Goal: Information Seeking & Learning: Check status

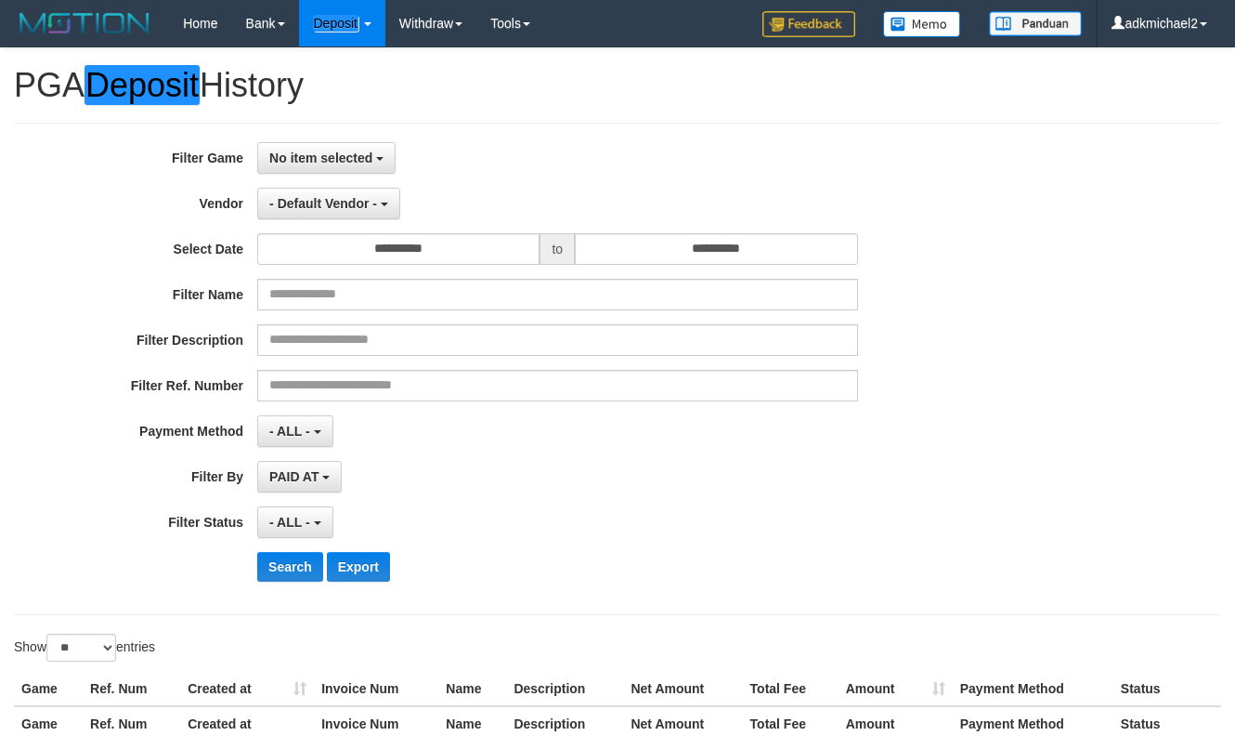
select select "**********"
select select "**"
click at [862, 188] on div "**********" at bounding box center [514, 204] width 1029 height 32
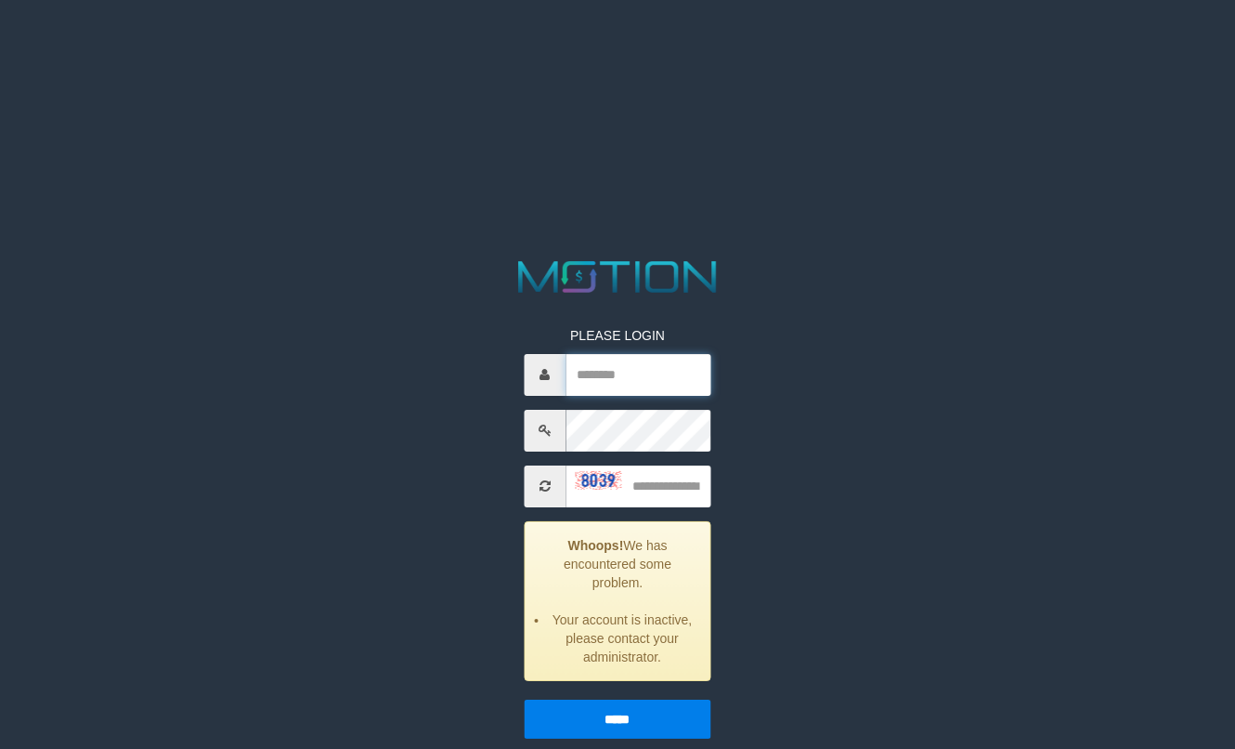
click at [627, 372] on input "text" at bounding box center [639, 375] width 146 height 42
type input "**********"
type input "****"
click at [524, 699] on input "*****" at bounding box center [618, 718] width 188 height 39
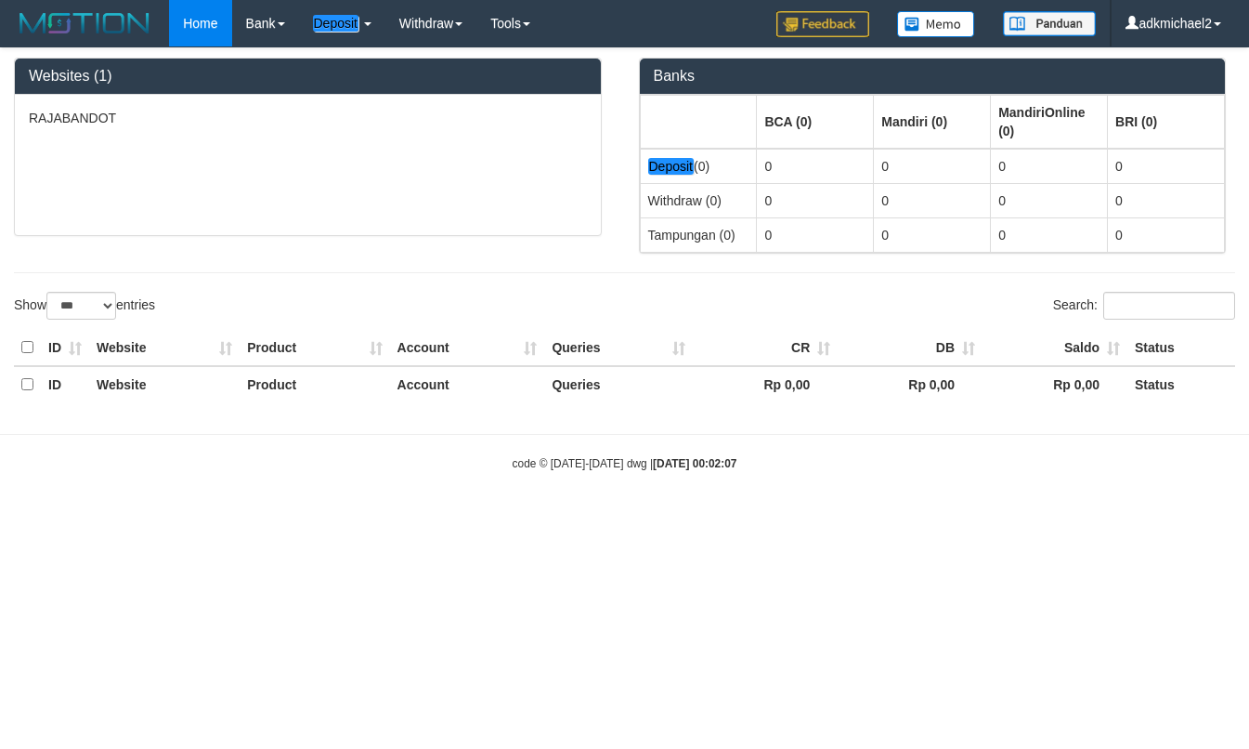
select select "***"
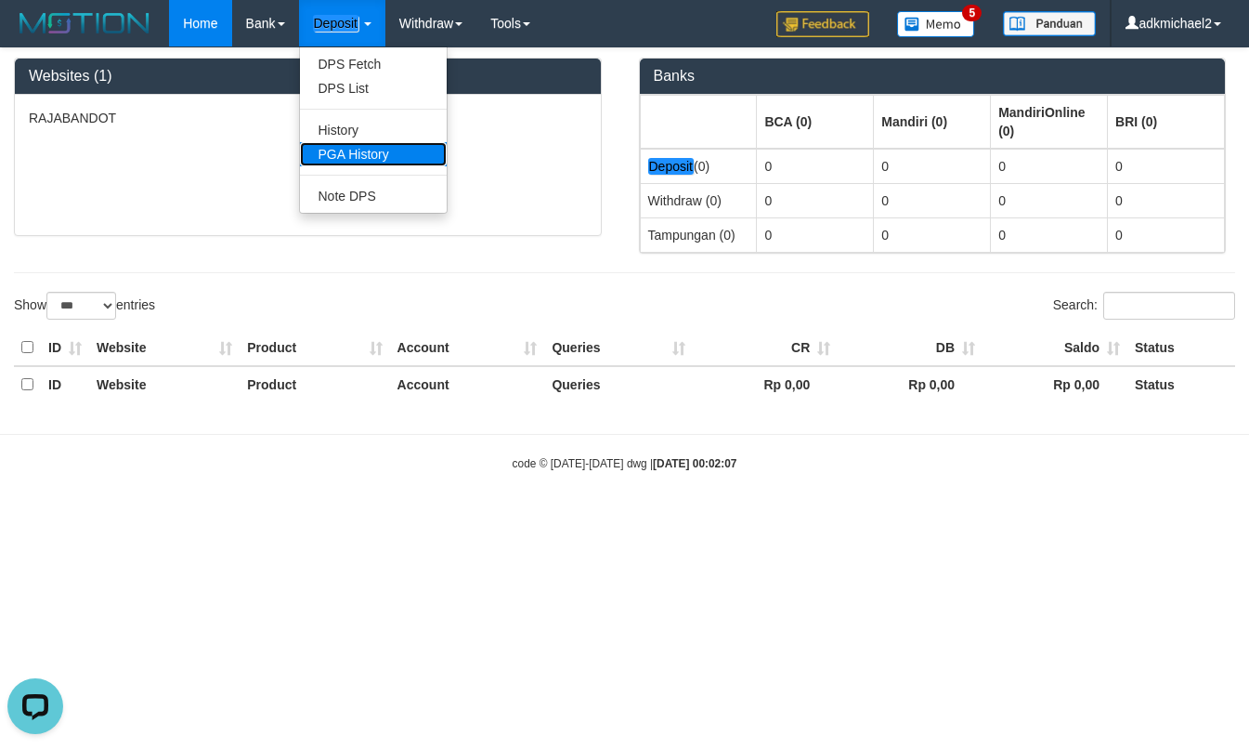
click at [367, 152] on link "PGA History" at bounding box center [373, 154] width 147 height 24
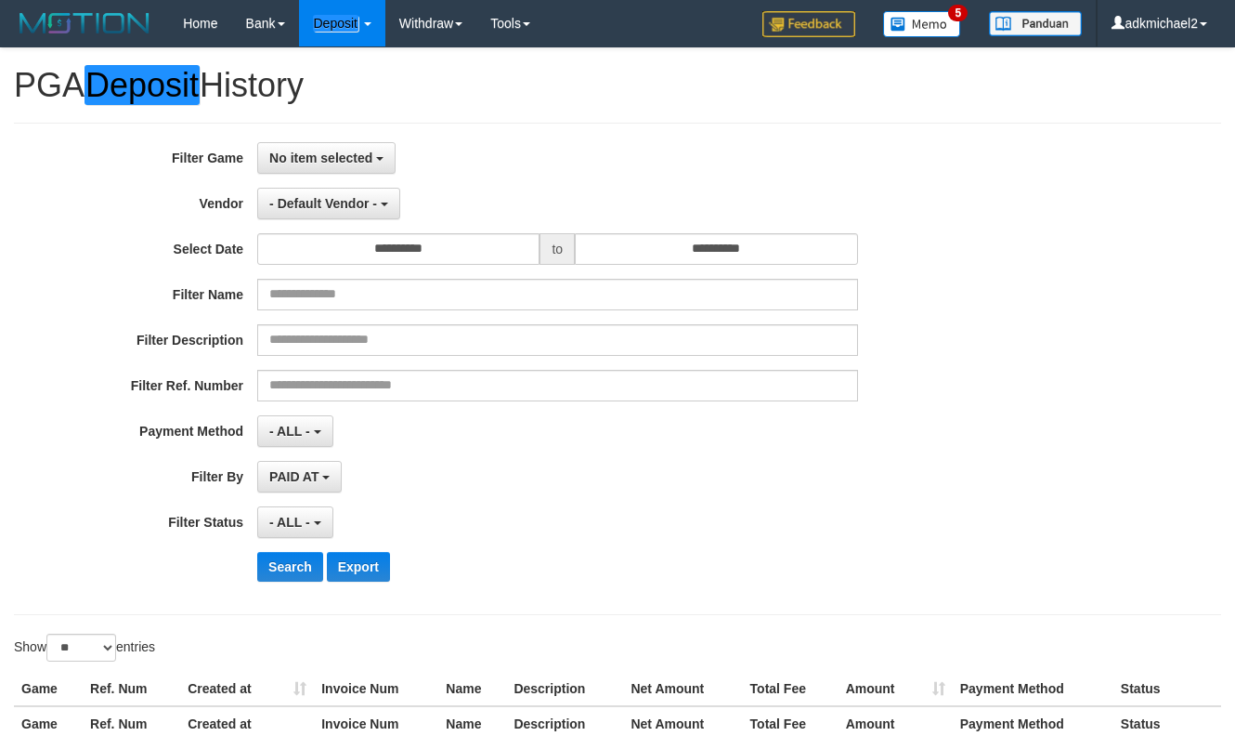
select select
select select "**"
click at [325, 162] on span "No item selected" at bounding box center [320, 157] width 103 height 15
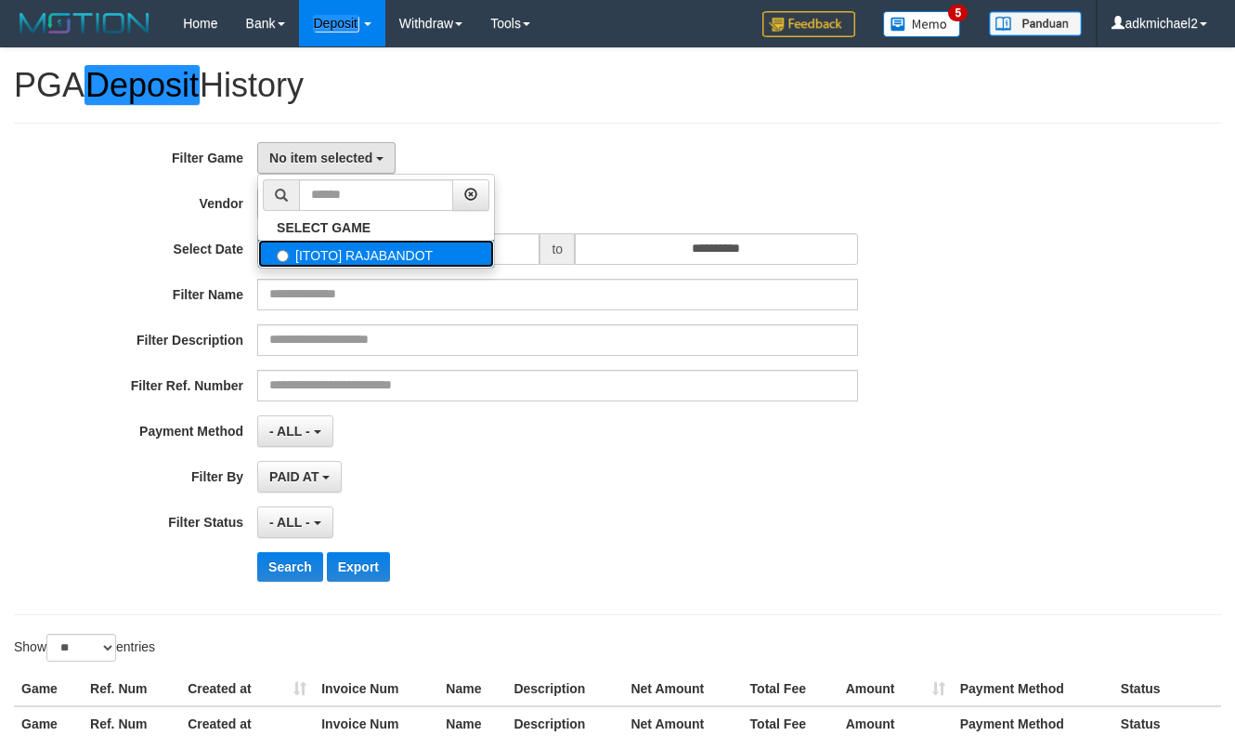
click at [350, 258] on label "[ITOTO] RAJABANDOT" at bounding box center [376, 254] width 236 height 28
select select "***"
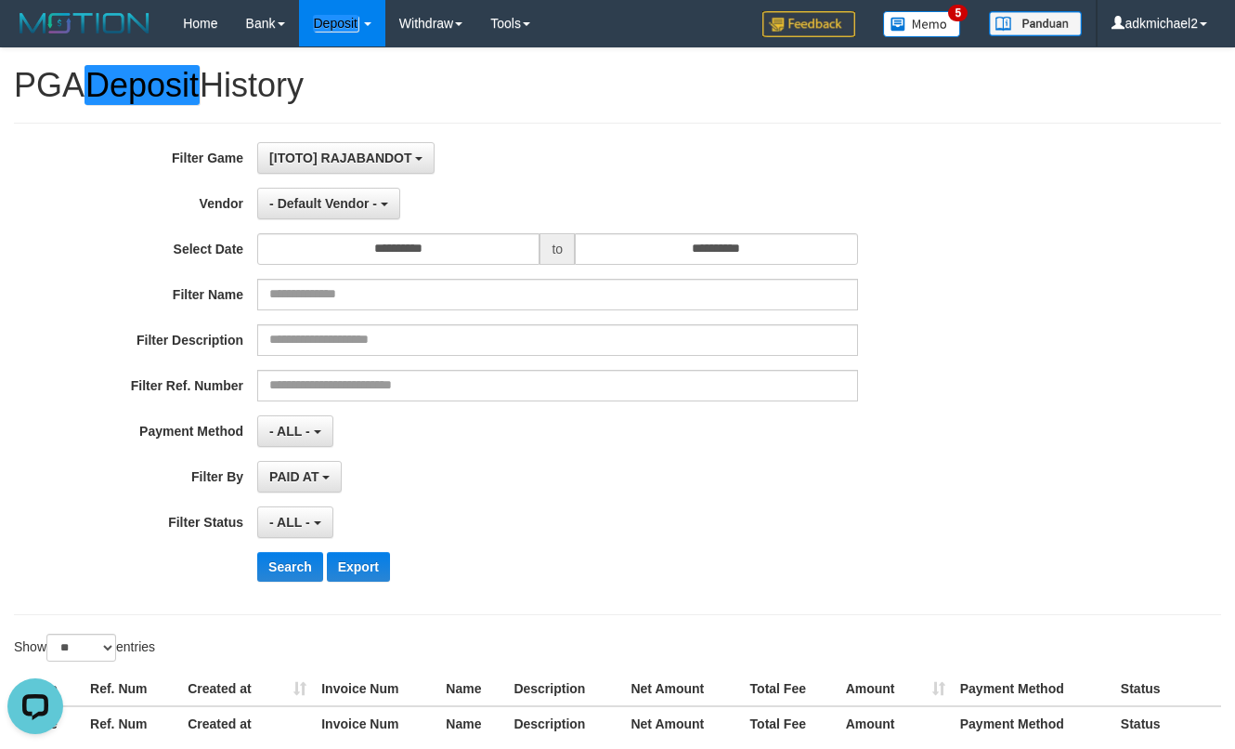
click at [500, 265] on div "**********" at bounding box center [514, 368] width 1029 height 453
click at [467, 246] on input "**********" at bounding box center [398, 249] width 282 height 32
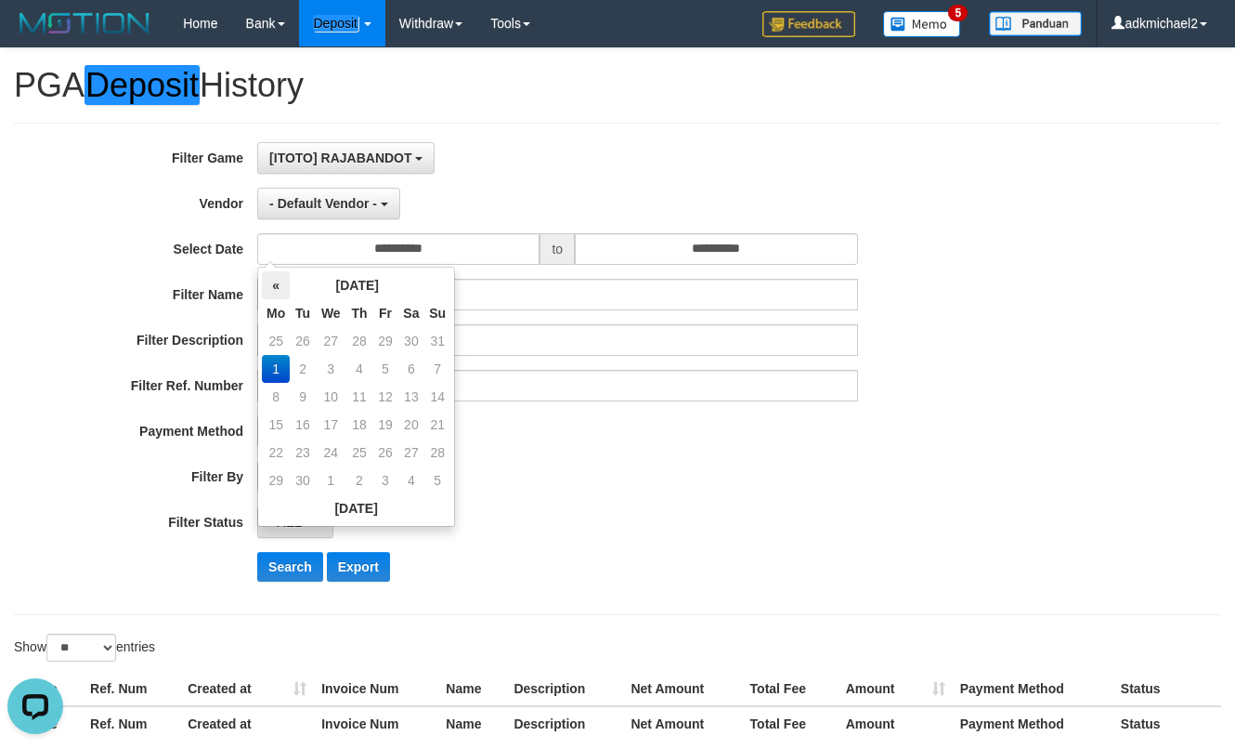
click at [282, 287] on th "«" at bounding box center [276, 285] width 28 height 28
click at [435, 444] on td "31" at bounding box center [437, 452] width 26 height 28
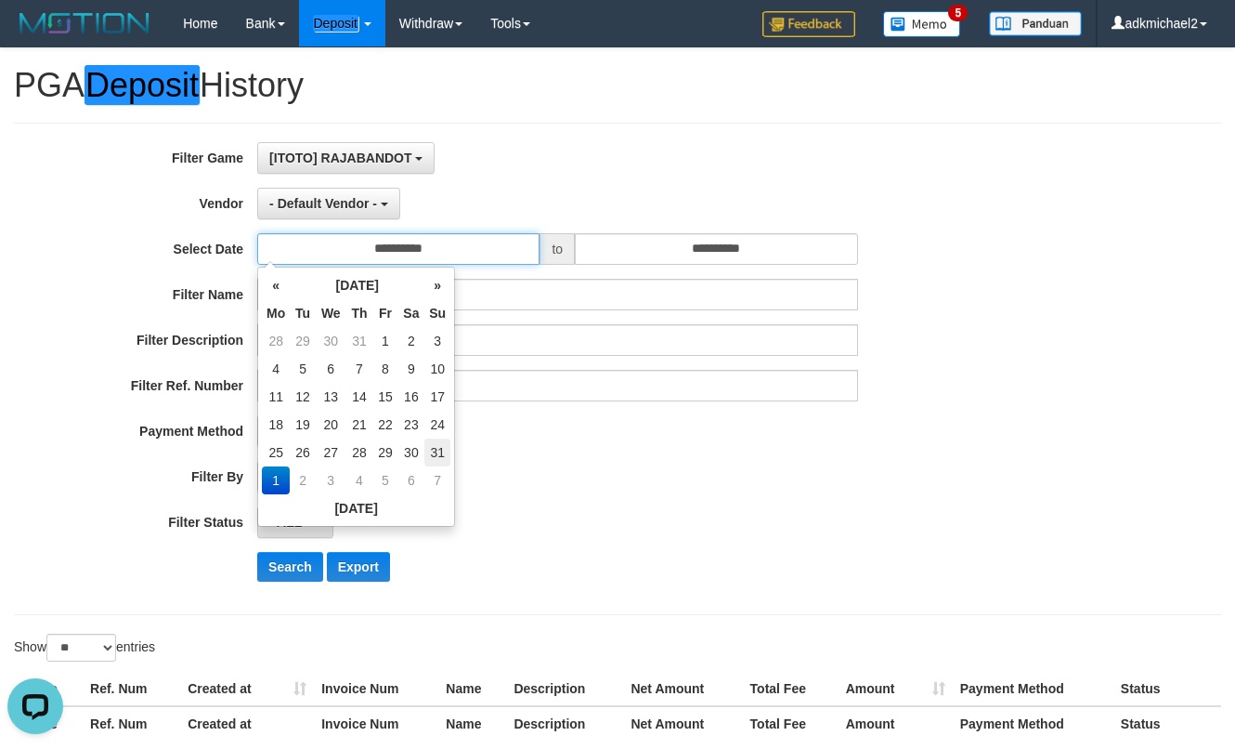
type input "**********"
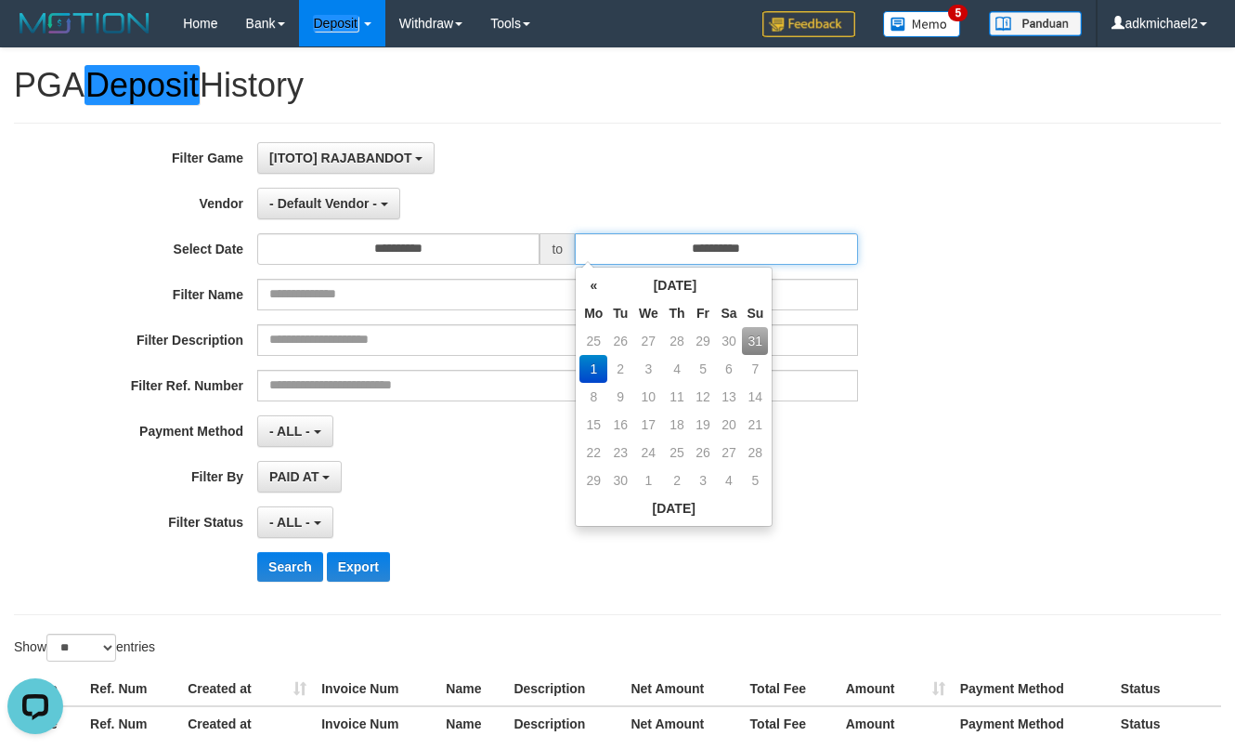
click at [720, 257] on input "**********" at bounding box center [716, 249] width 282 height 32
click at [595, 293] on th "«" at bounding box center [594, 285] width 28 height 28
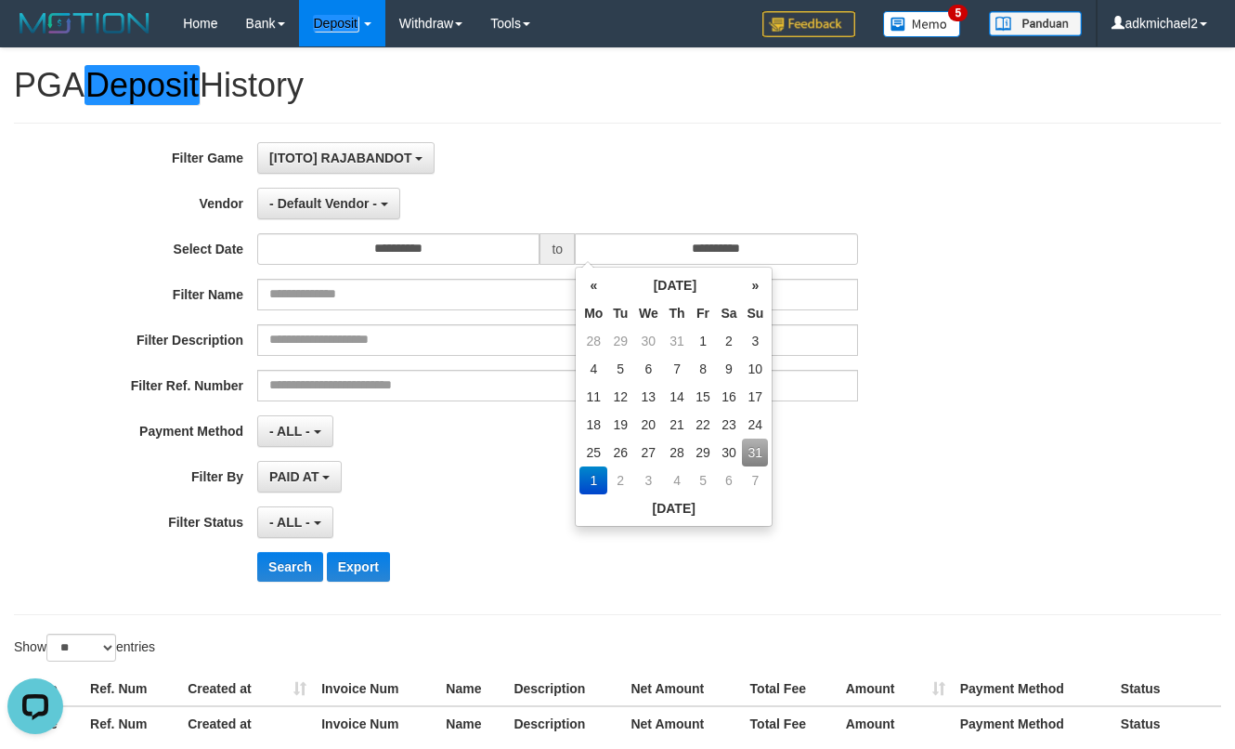
click at [745, 450] on td "31" at bounding box center [755, 452] width 26 height 28
type input "**********"
click at [766, 156] on div "[ITOTO] RAJABANDOT SELECT GAME [ITOTO] RAJABANDOT" at bounding box center [557, 158] width 601 height 32
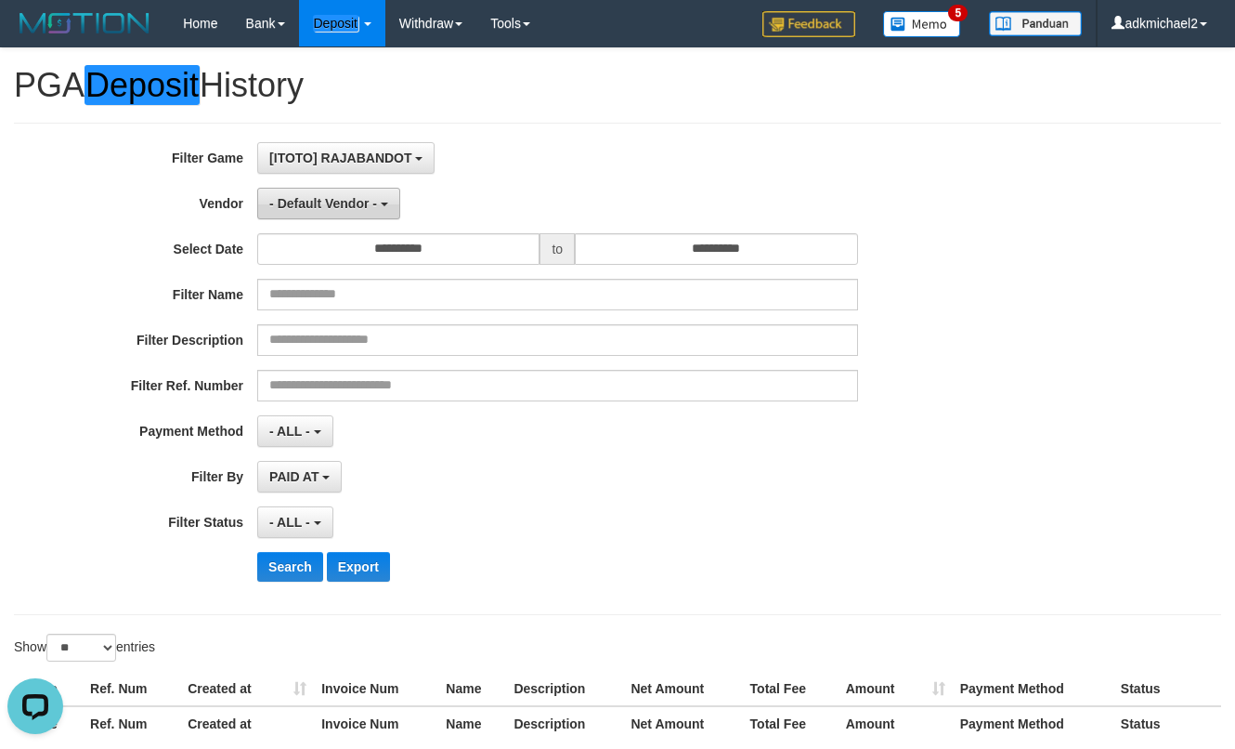
click at [308, 203] on span "- Default Vendor -" at bounding box center [323, 203] width 108 height 15
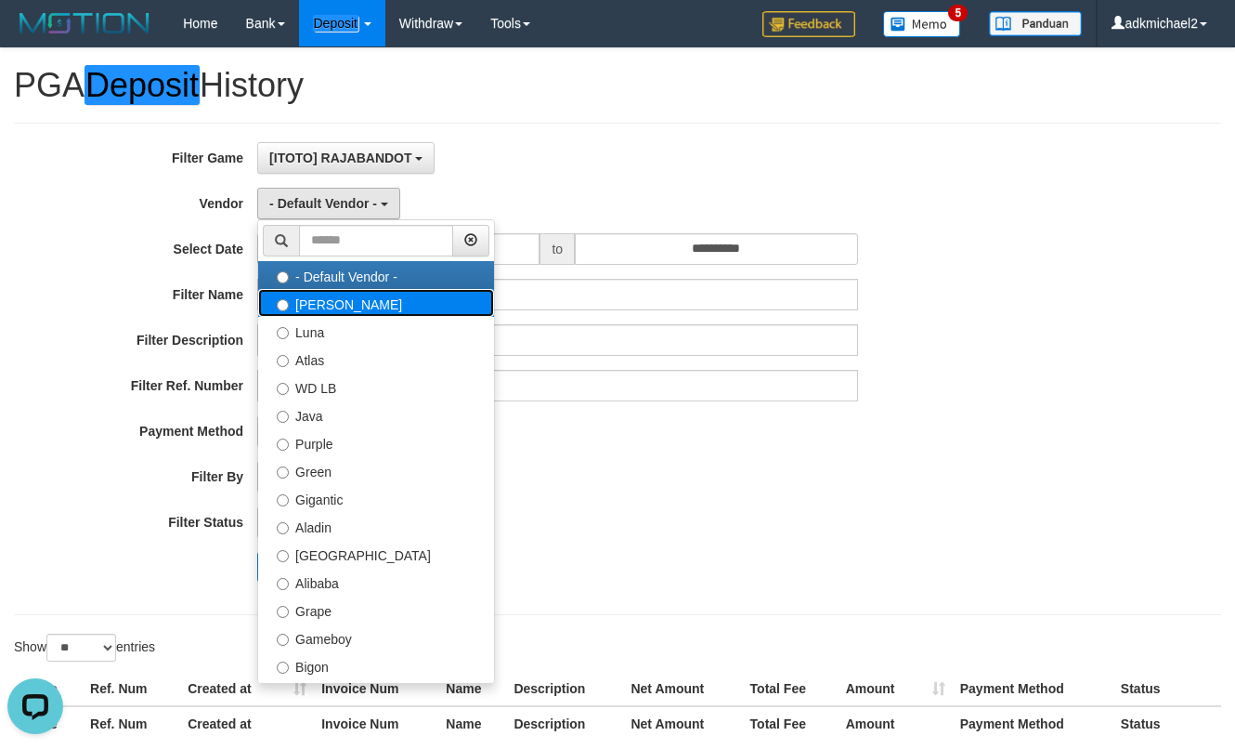
click at [333, 310] on label "[PERSON_NAME]" at bounding box center [376, 303] width 236 height 28
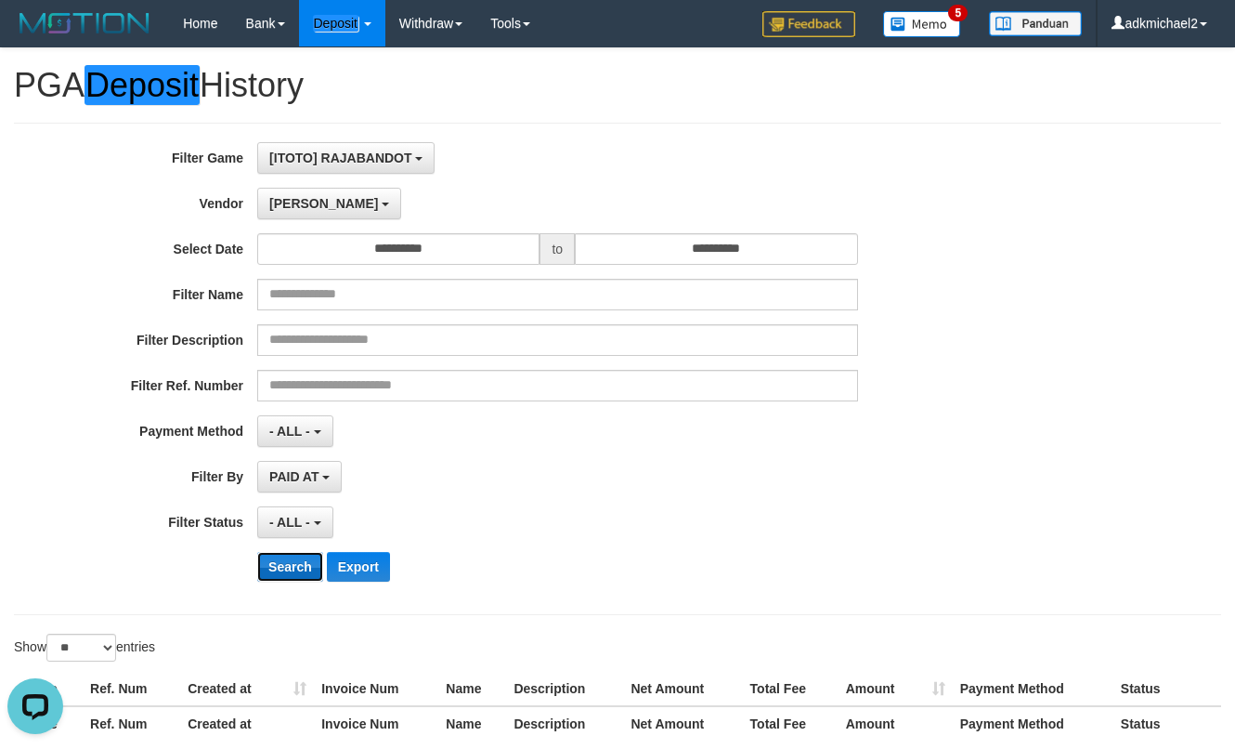
click at [297, 573] on button "Search" at bounding box center [290, 567] width 66 height 30
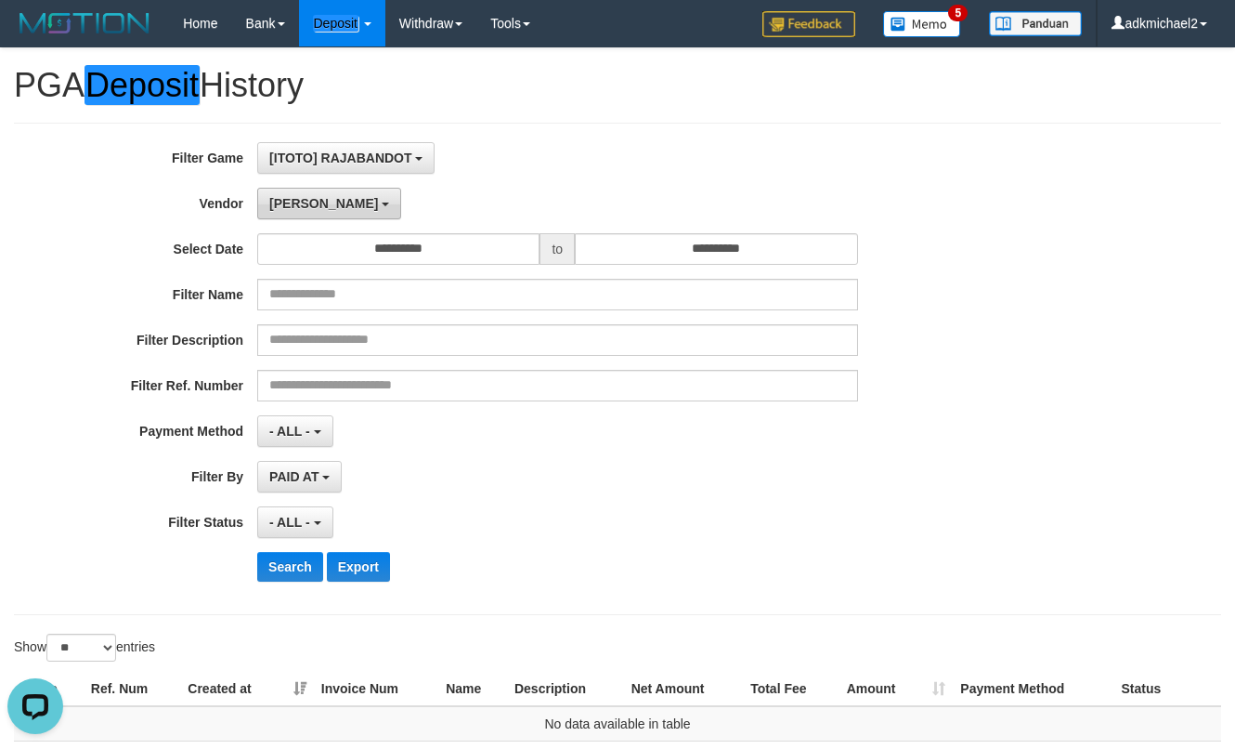
click at [313, 206] on button "[PERSON_NAME]" at bounding box center [329, 204] width 144 height 32
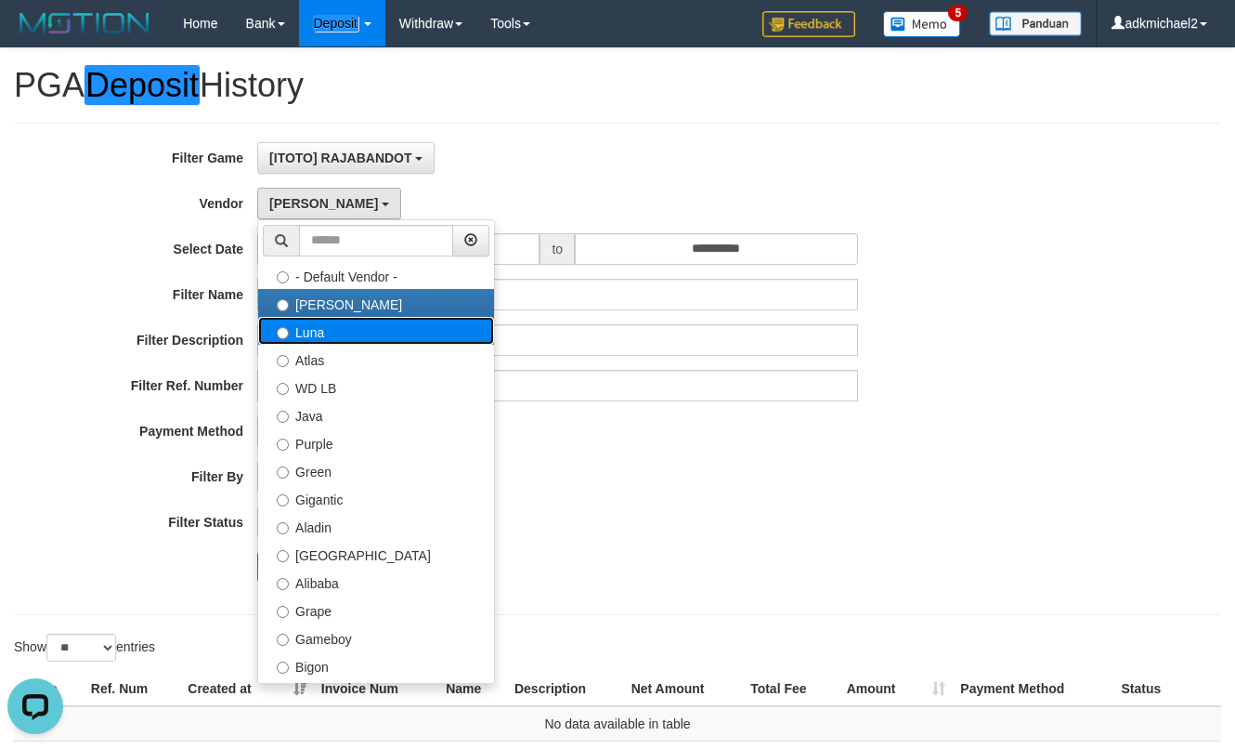
click at [334, 333] on label "Luna" at bounding box center [376, 331] width 236 height 28
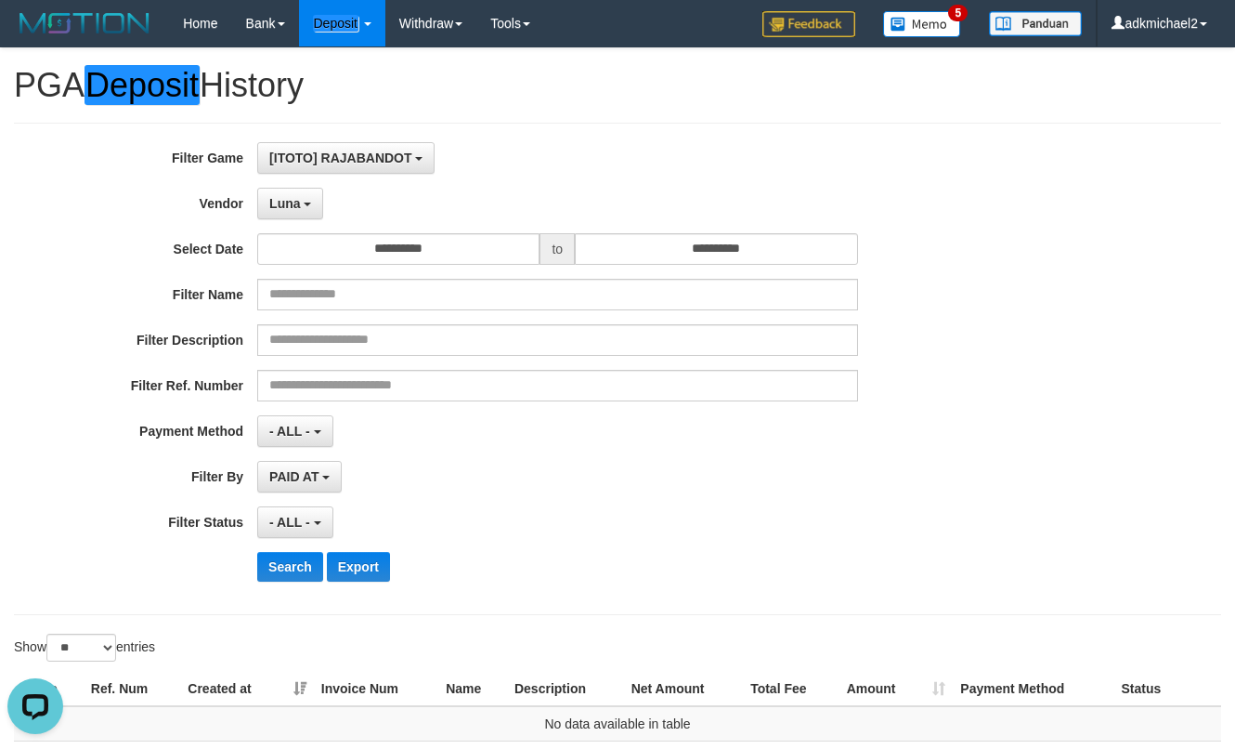
click at [292, 587] on div "**********" at bounding box center [514, 368] width 1029 height 453
click at [295, 574] on button "Search" at bounding box center [290, 567] width 66 height 30
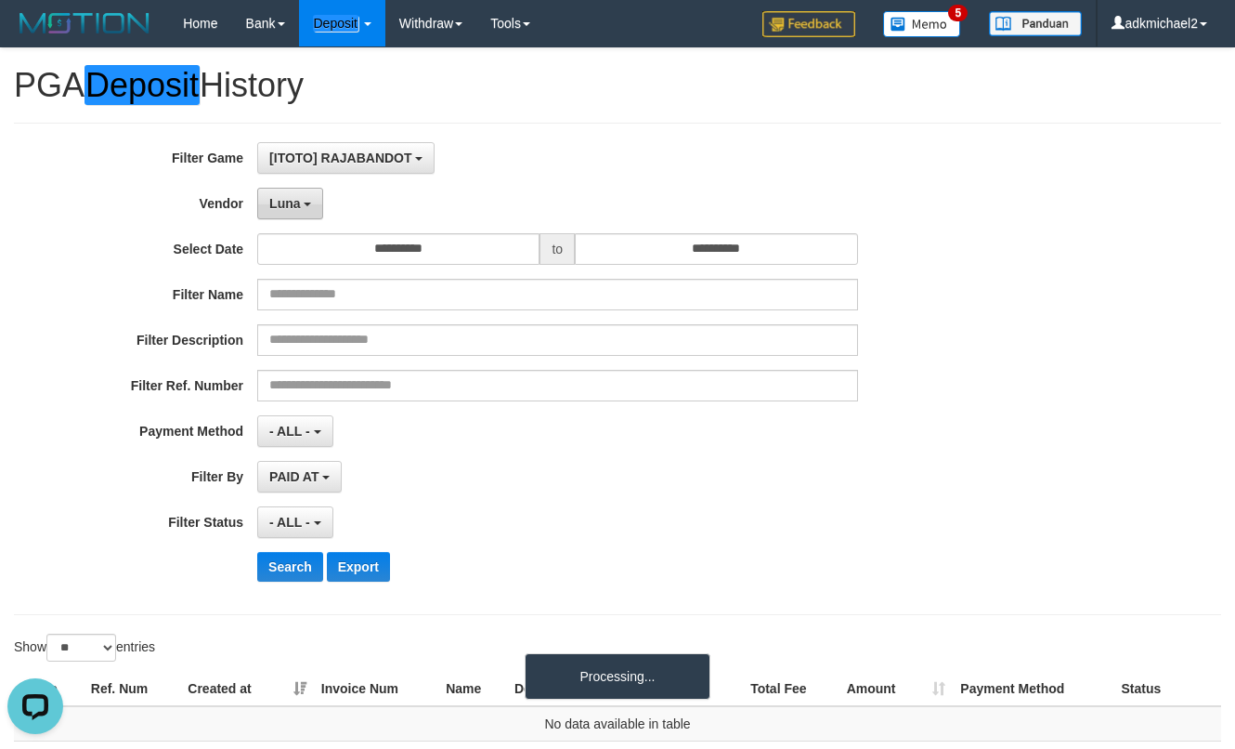
click at [284, 205] on span "Luna" at bounding box center [284, 203] width 31 height 15
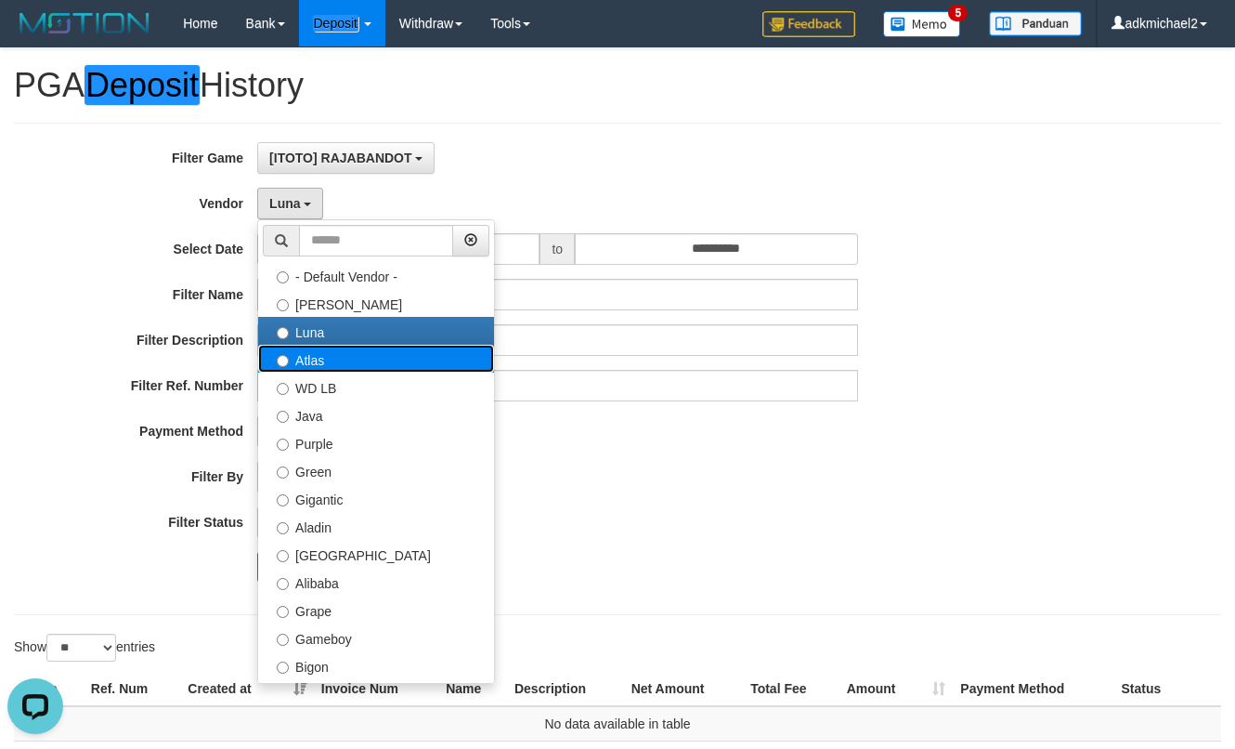
click at [302, 369] on label "Atlas" at bounding box center [376, 359] width 236 height 28
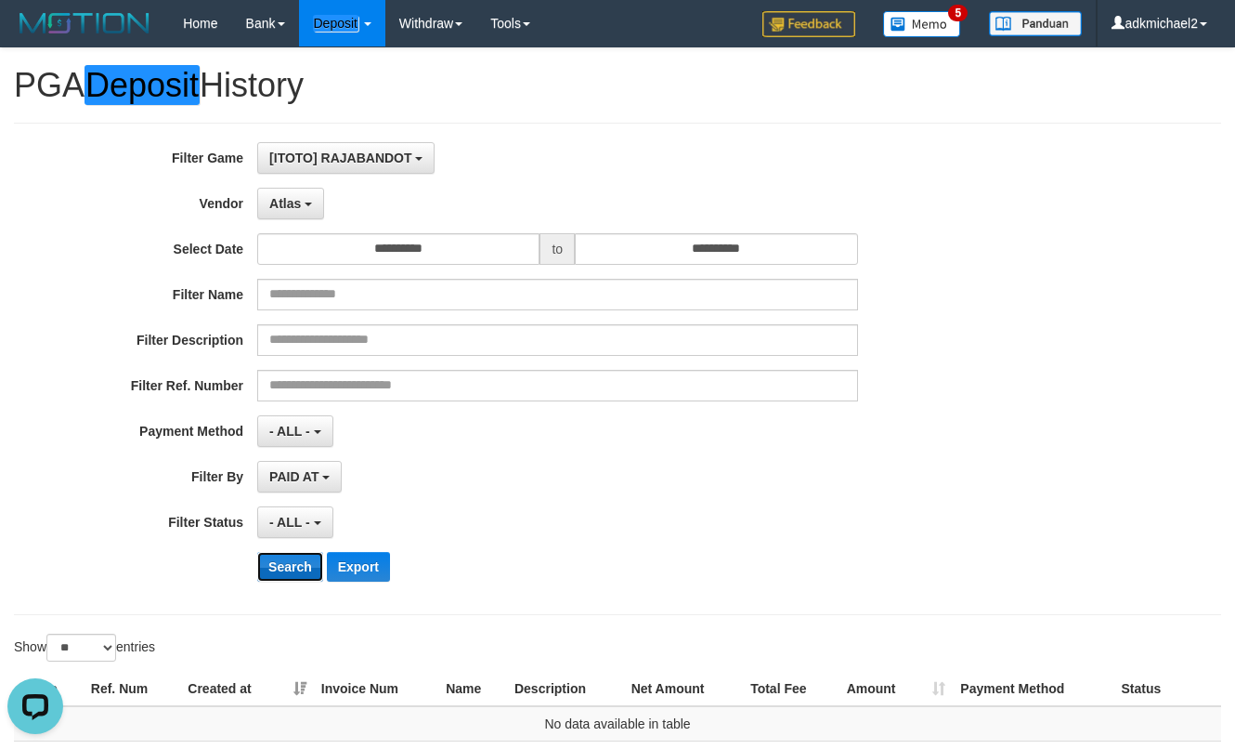
click at [314, 556] on button "Search" at bounding box center [290, 567] width 66 height 30
click at [298, 203] on span "Atlas" at bounding box center [285, 203] width 32 height 15
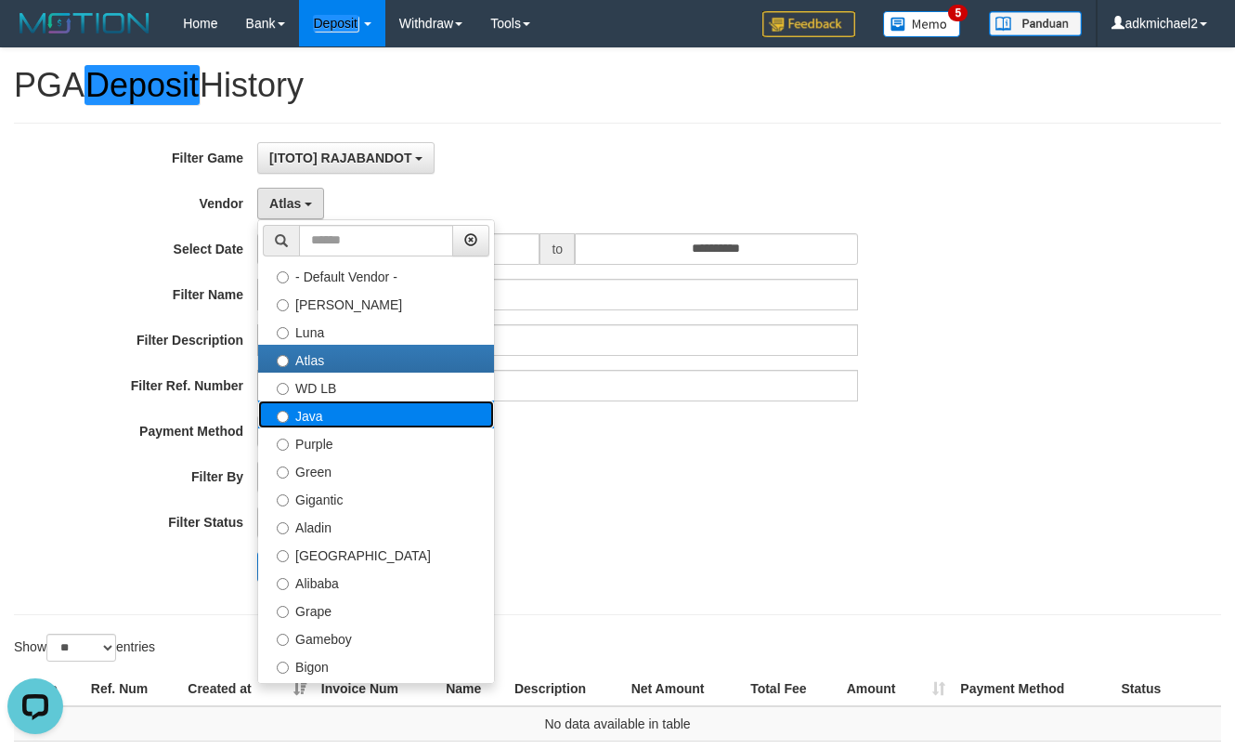
click at [334, 416] on label "Java" at bounding box center [376, 414] width 236 height 28
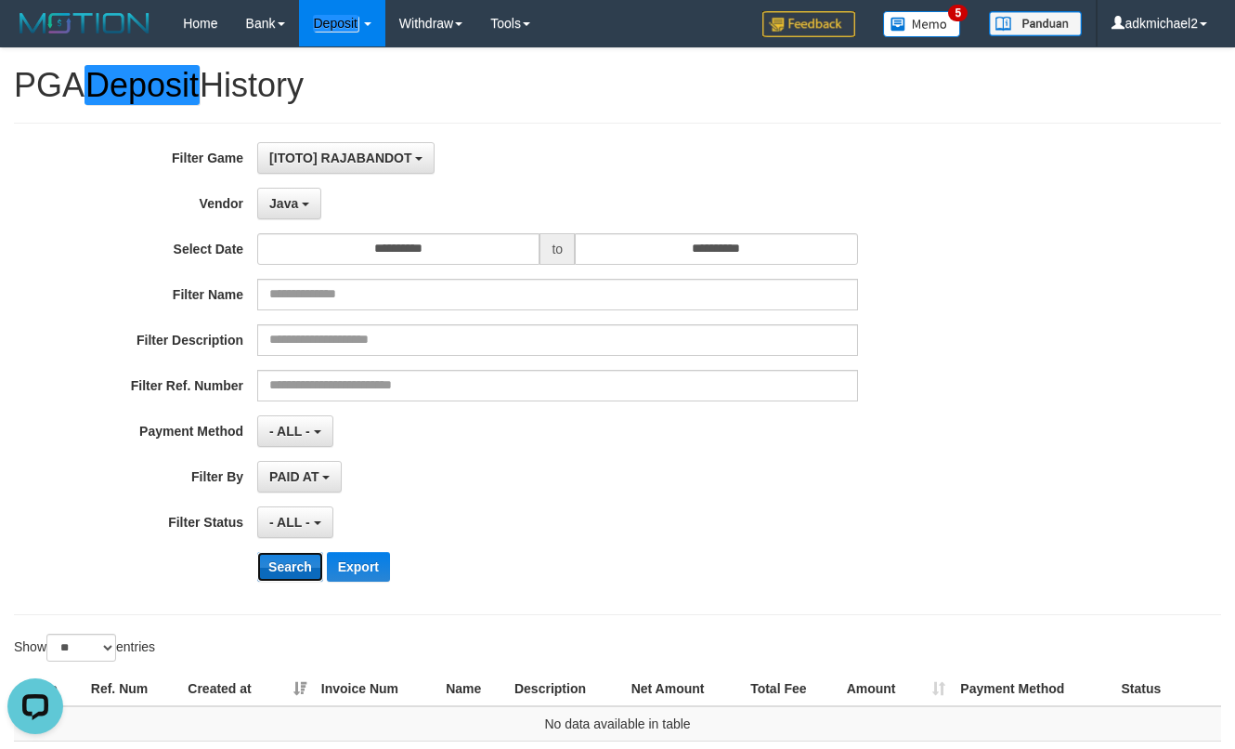
click at [286, 573] on button "Search" at bounding box center [290, 567] width 66 height 30
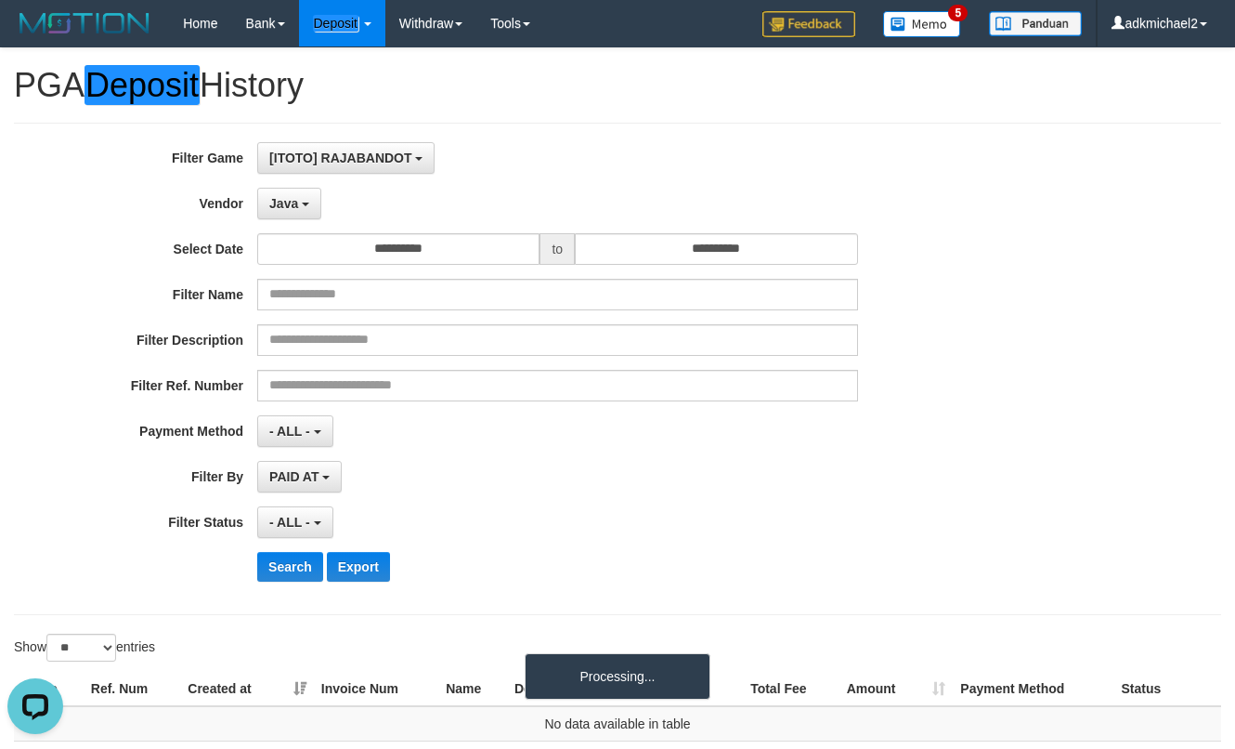
click at [294, 219] on div "**********" at bounding box center [514, 368] width 1029 height 453
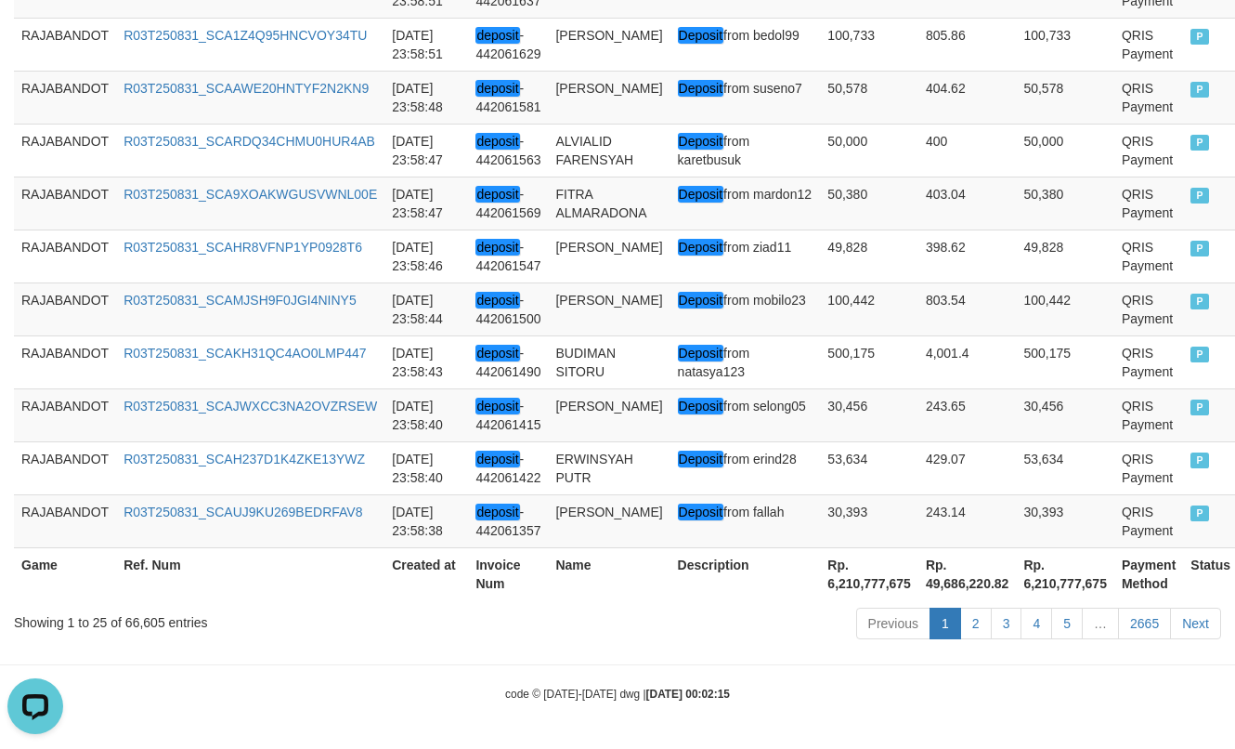
scroll to position [1557, 0]
click at [820, 594] on th "Rp. 6,210,777,675" at bounding box center [869, 573] width 98 height 53
copy th "6,210,777,675"
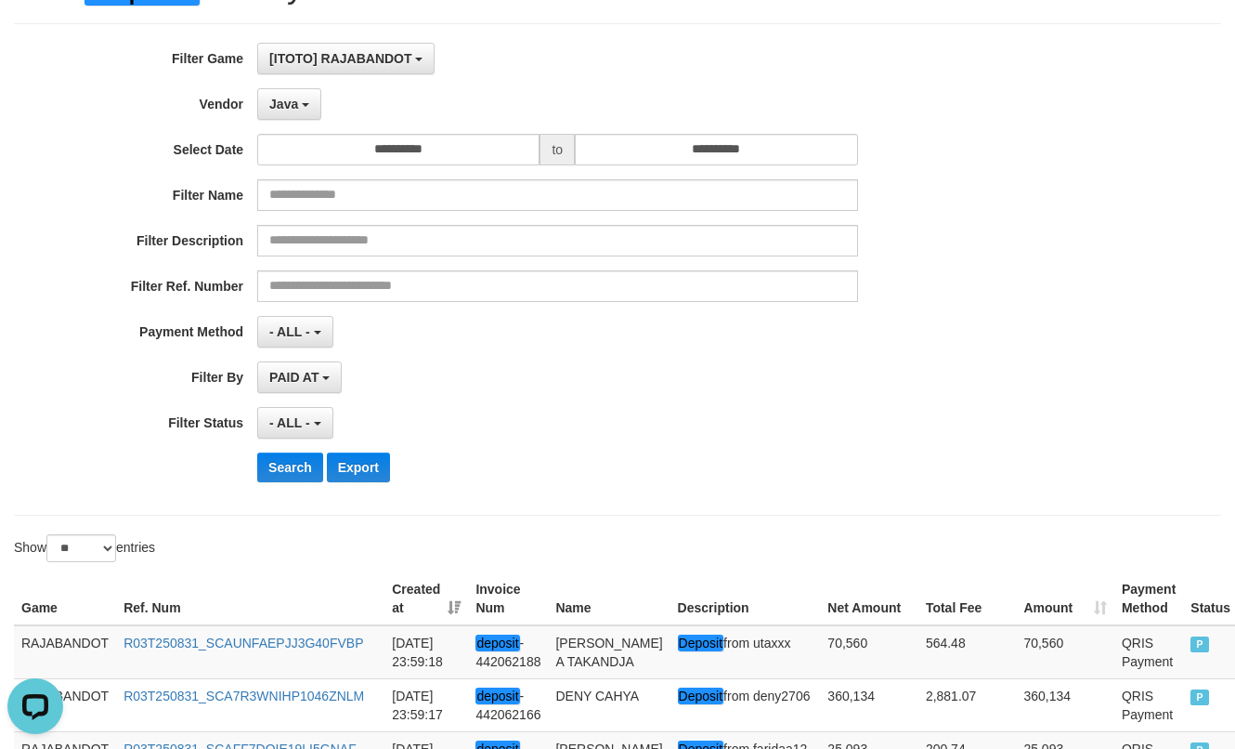
scroll to position [71, 0]
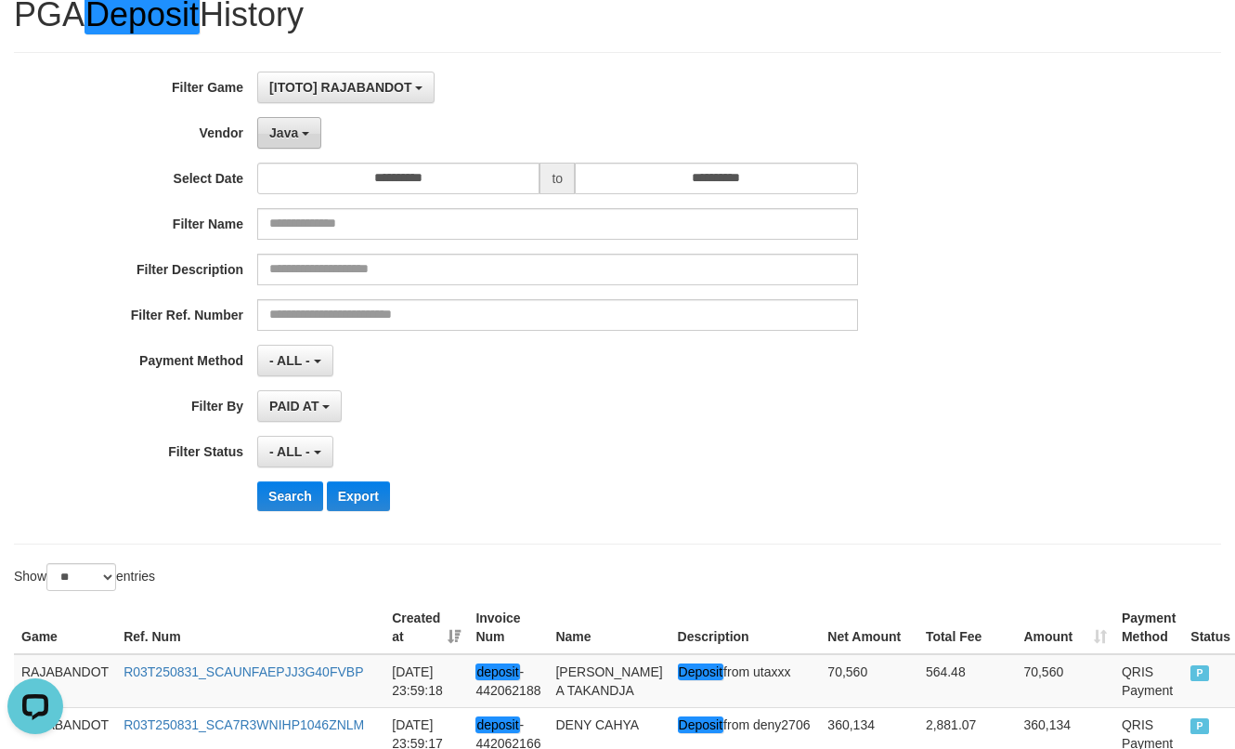
click at [295, 143] on button "Java" at bounding box center [289, 133] width 64 height 32
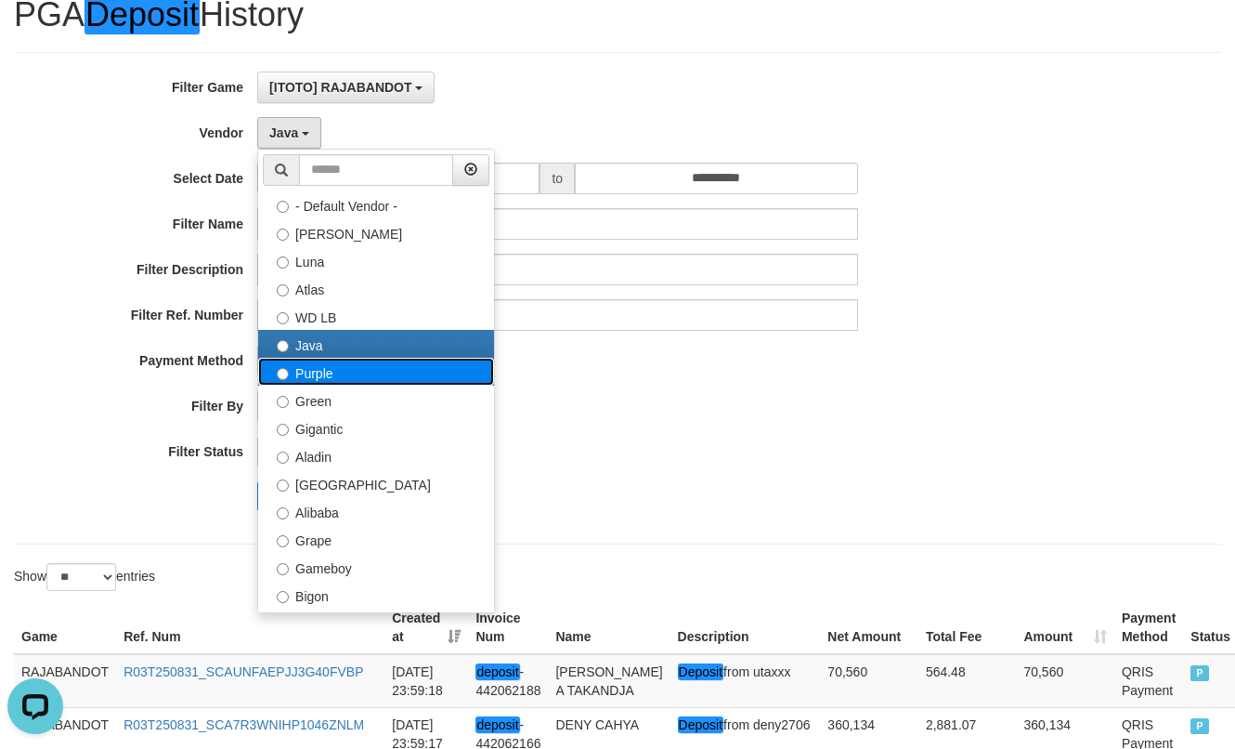
click at [322, 369] on label "Purple" at bounding box center [376, 372] width 236 height 28
select select "**********"
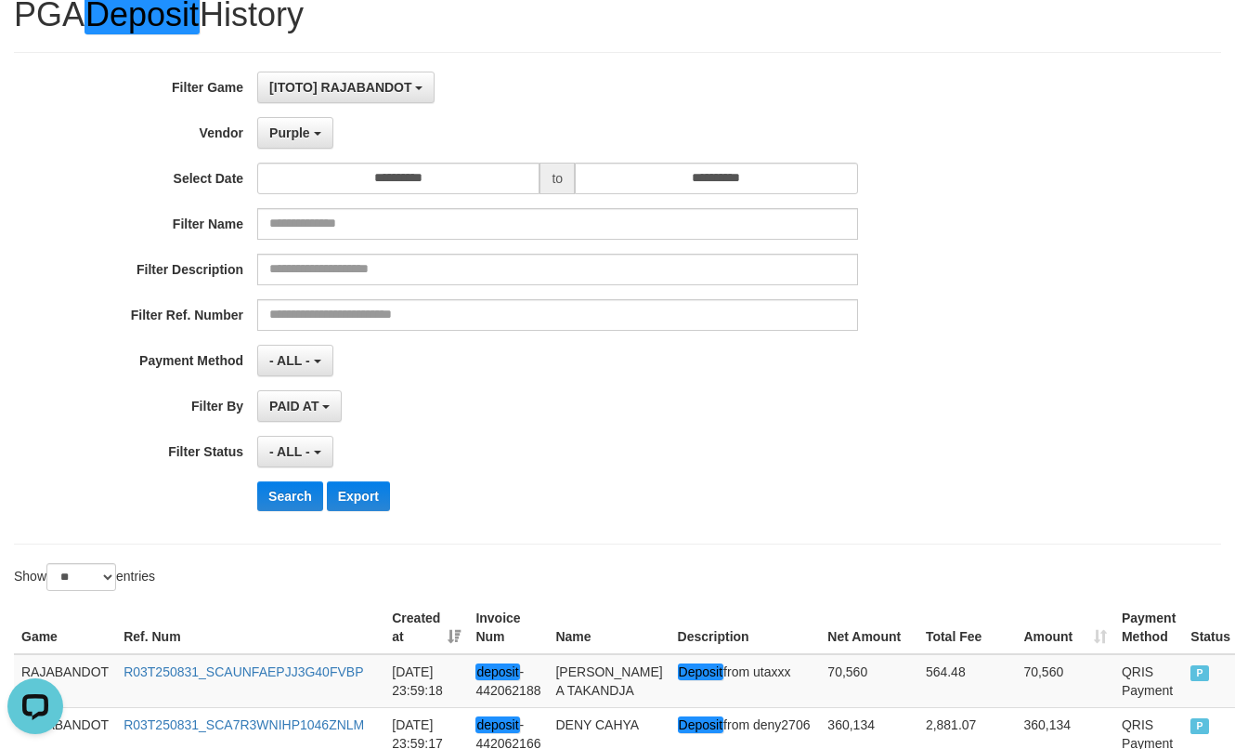
click at [282, 477] on div "**********" at bounding box center [514, 298] width 1029 height 453
click at [283, 494] on button "Search" at bounding box center [290, 496] width 66 height 30
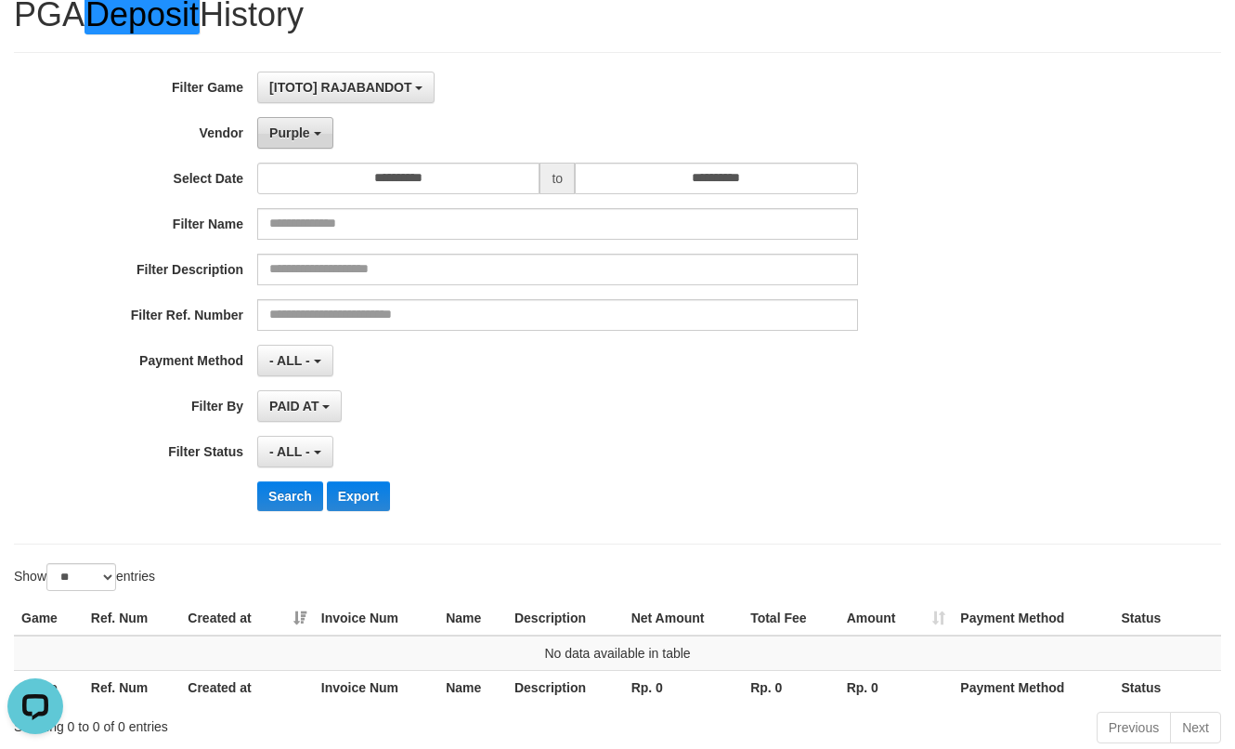
click at [307, 131] on span "Purple" at bounding box center [289, 132] width 41 height 15
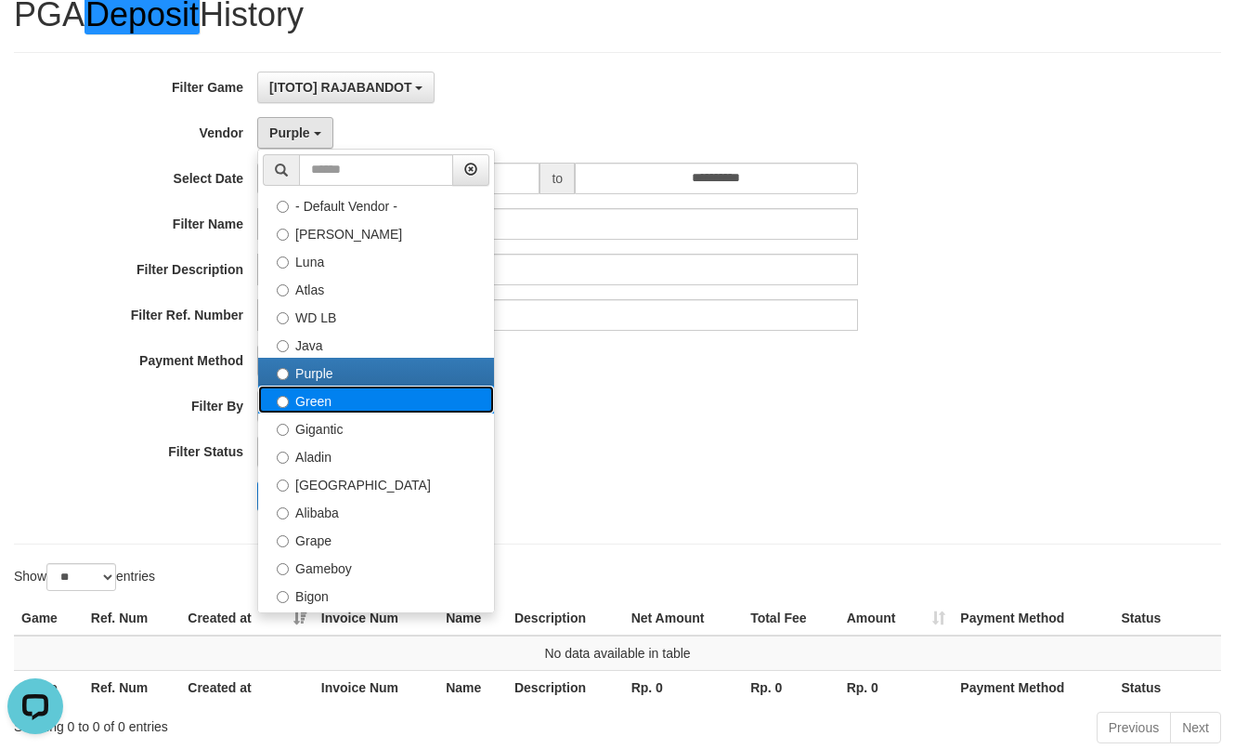
click at [332, 403] on label "Green" at bounding box center [376, 399] width 236 height 28
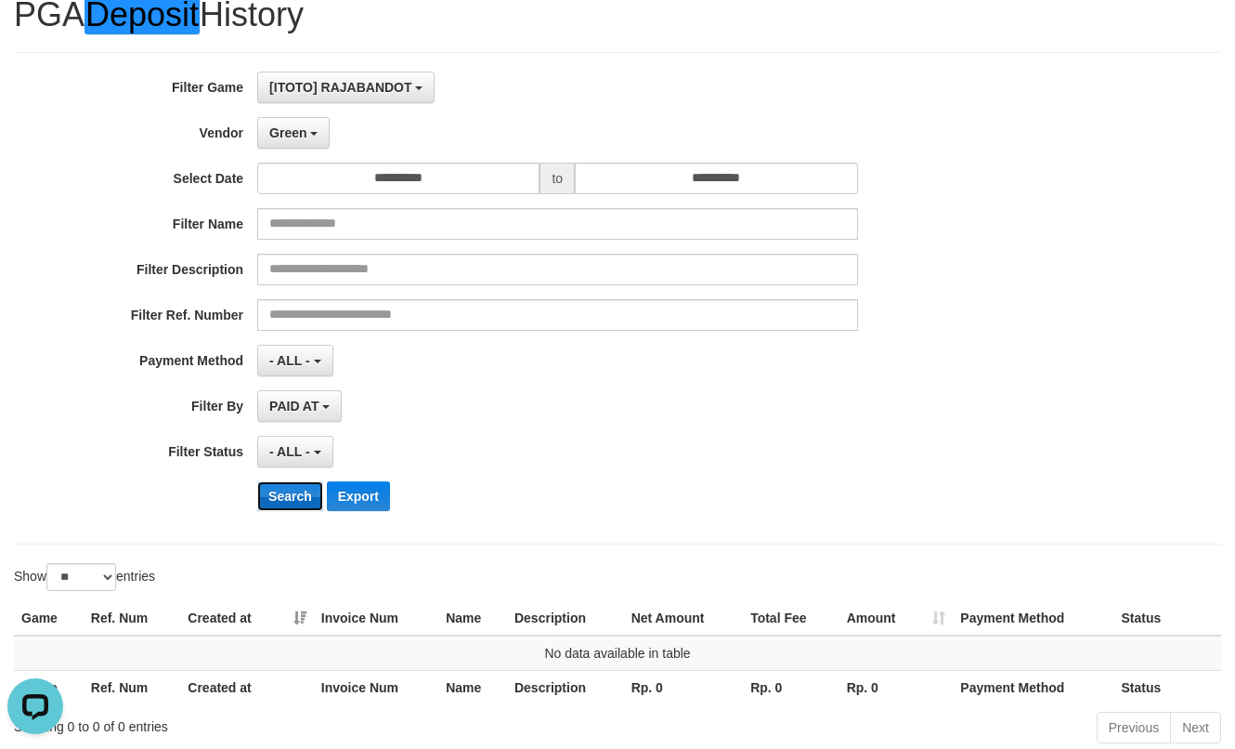
click at [292, 495] on button "Search" at bounding box center [290, 496] width 66 height 30
click at [281, 138] on span "Green" at bounding box center [287, 132] width 37 height 15
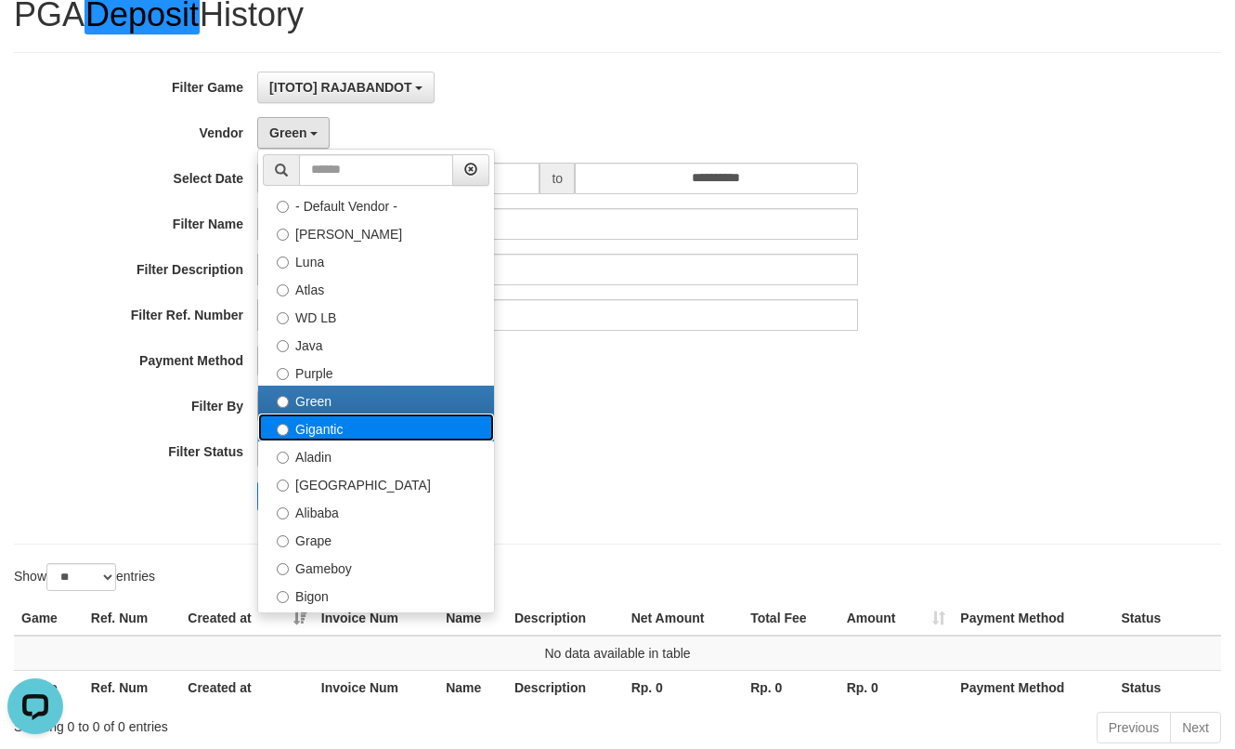
click at [316, 435] on label "Gigantic" at bounding box center [376, 427] width 236 height 28
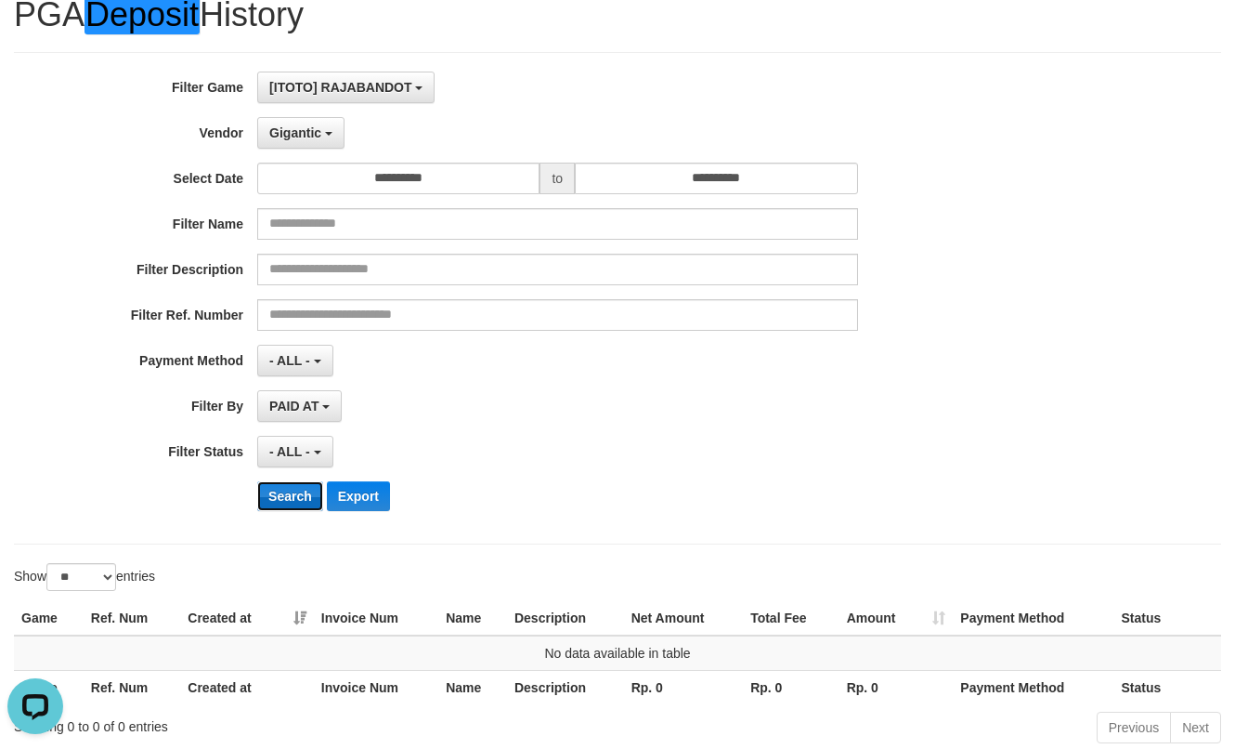
click at [289, 482] on button "Search" at bounding box center [290, 496] width 66 height 30
click at [308, 136] on span "Gigantic" at bounding box center [295, 132] width 52 height 15
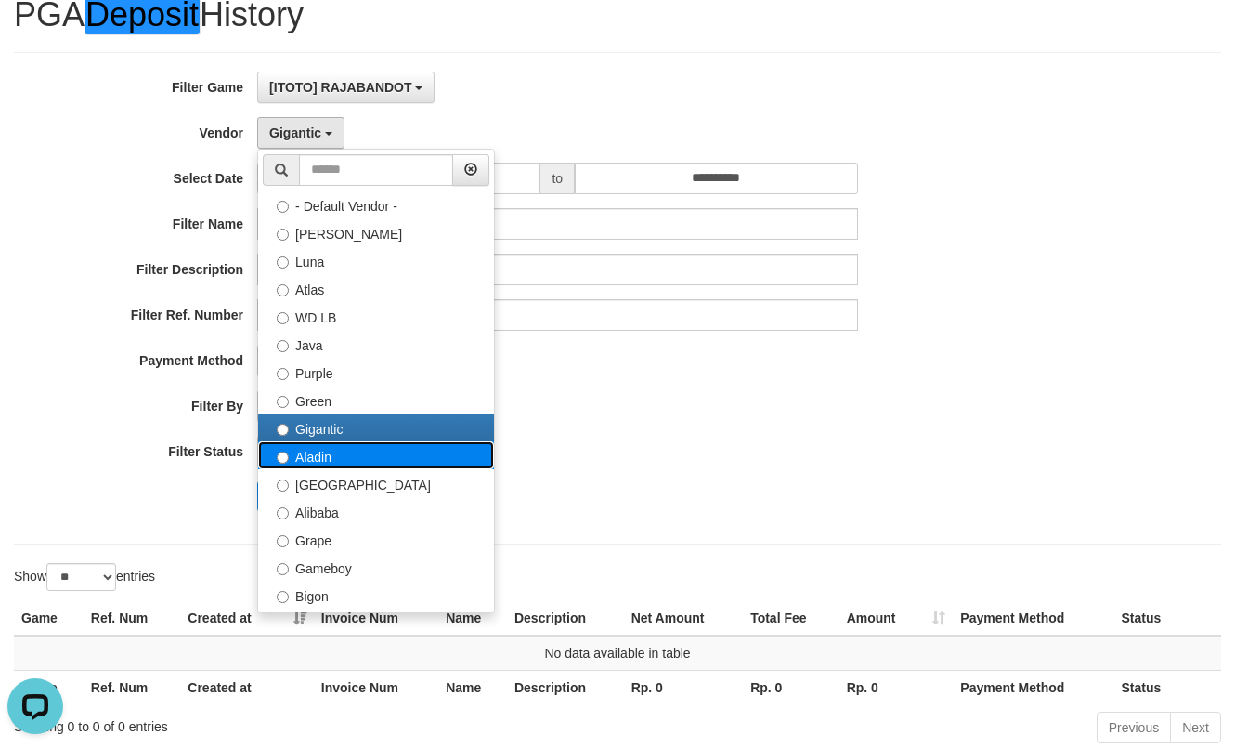
click at [306, 463] on label "Aladin" at bounding box center [376, 455] width 236 height 28
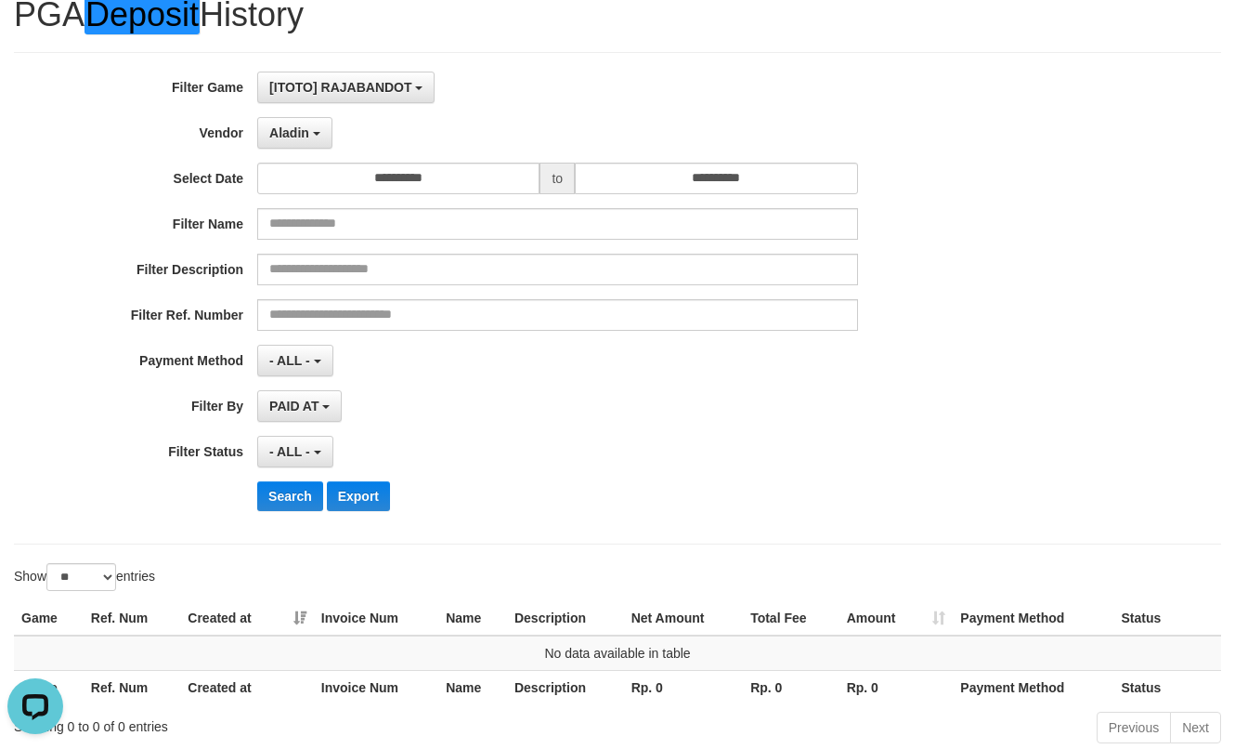
click at [285, 473] on div "**********" at bounding box center [514, 298] width 1029 height 453
click at [284, 485] on button "Search" at bounding box center [290, 496] width 66 height 30
click at [293, 155] on div "**********" at bounding box center [514, 298] width 1029 height 453
click at [303, 141] on button "Aladin" at bounding box center [294, 133] width 75 height 32
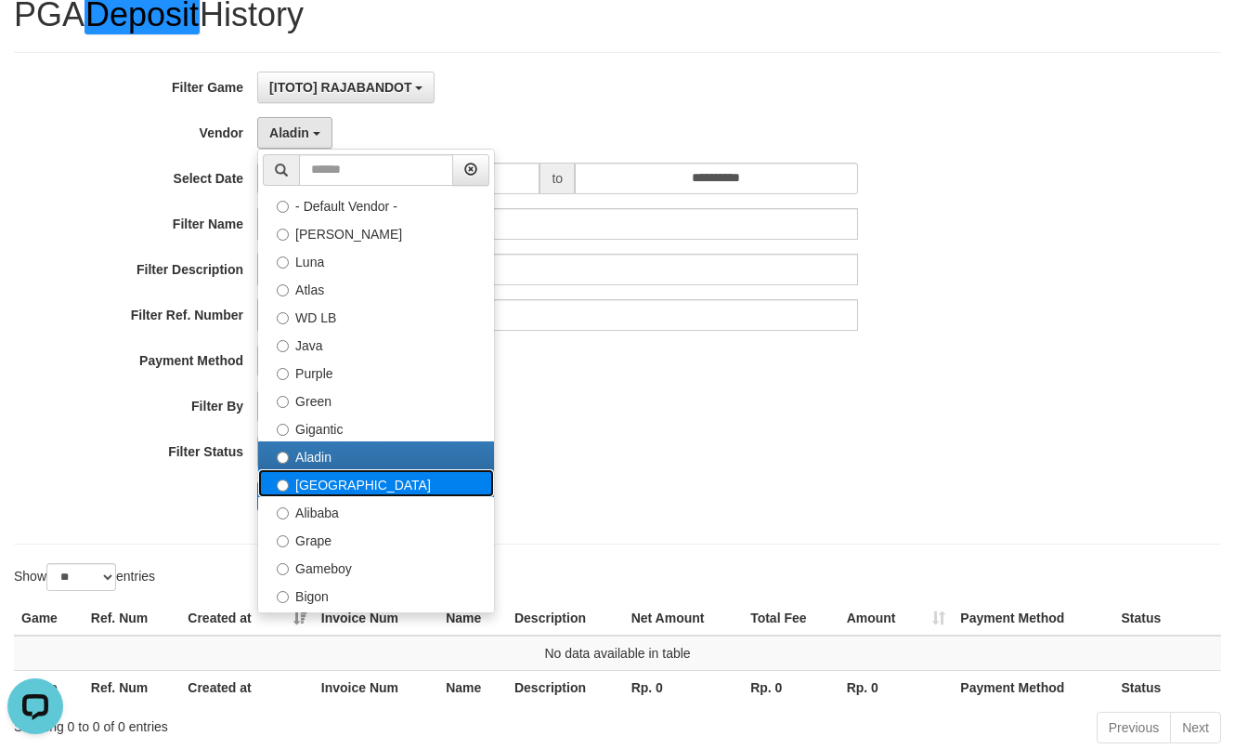
click at [312, 477] on label "[GEOGRAPHIC_DATA]" at bounding box center [376, 483] width 236 height 28
select select "**********"
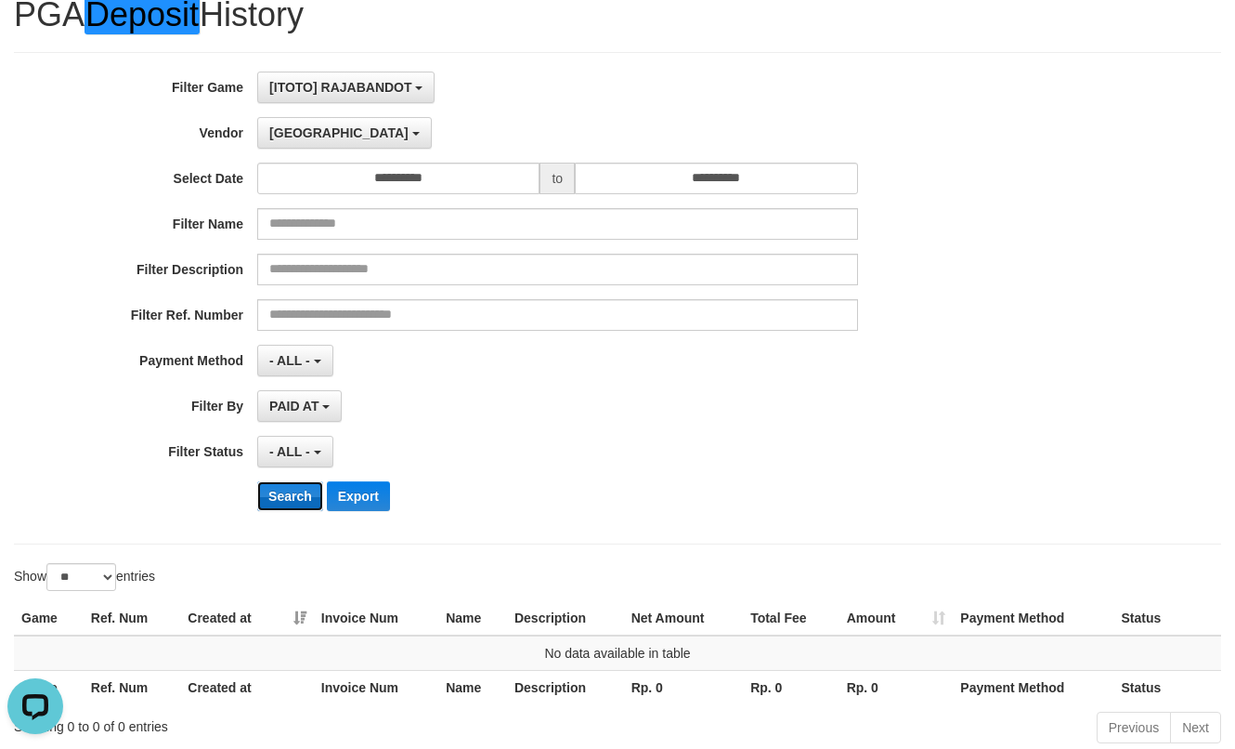
click at [302, 499] on button "Search" at bounding box center [290, 496] width 66 height 30
click at [300, 140] on button "[GEOGRAPHIC_DATA]" at bounding box center [344, 133] width 174 height 32
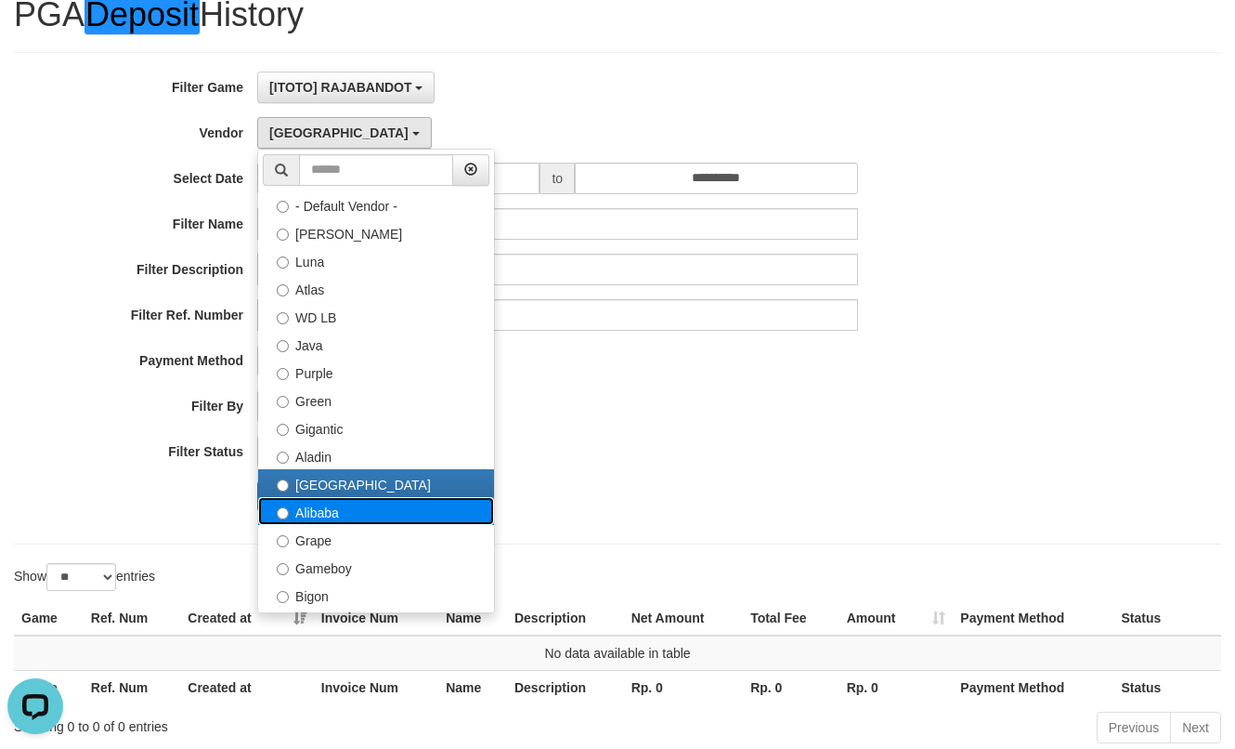
click at [305, 512] on label "Alibaba" at bounding box center [376, 511] width 236 height 28
select select "**********"
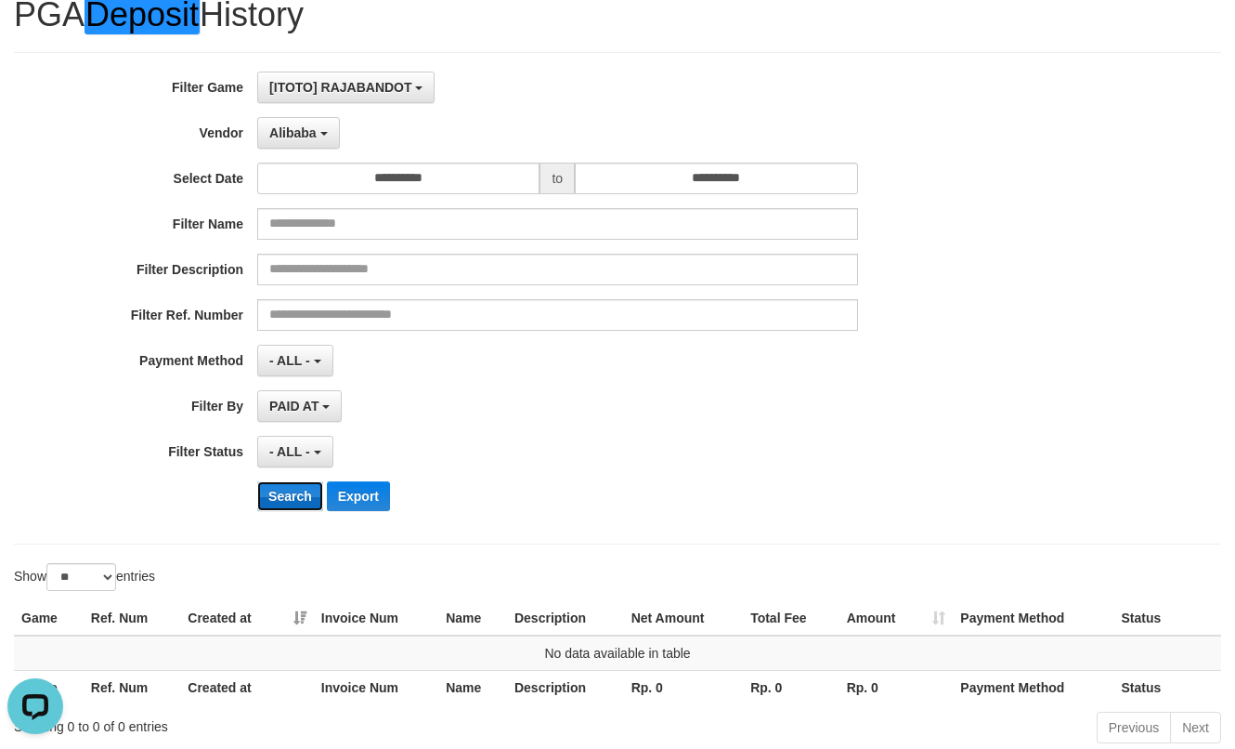
click at [282, 504] on button "Search" at bounding box center [290, 496] width 66 height 30
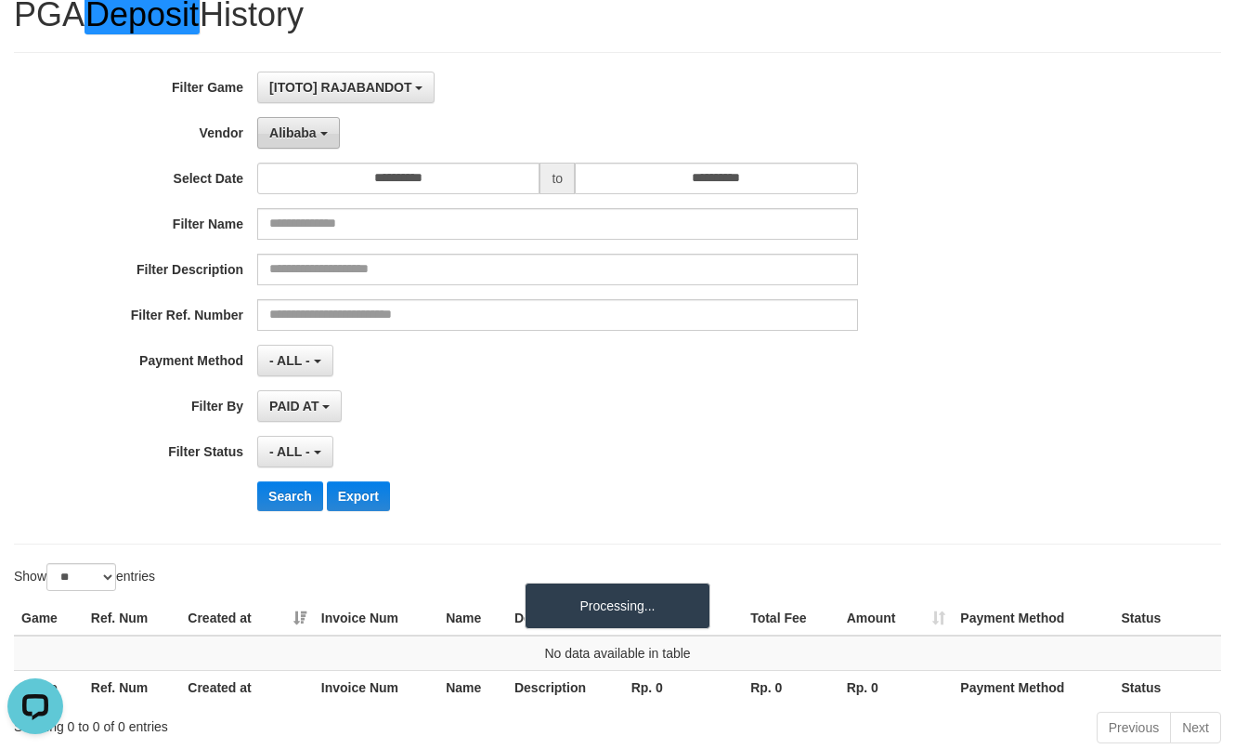
click at [319, 121] on button "Alibaba" at bounding box center [298, 133] width 82 height 32
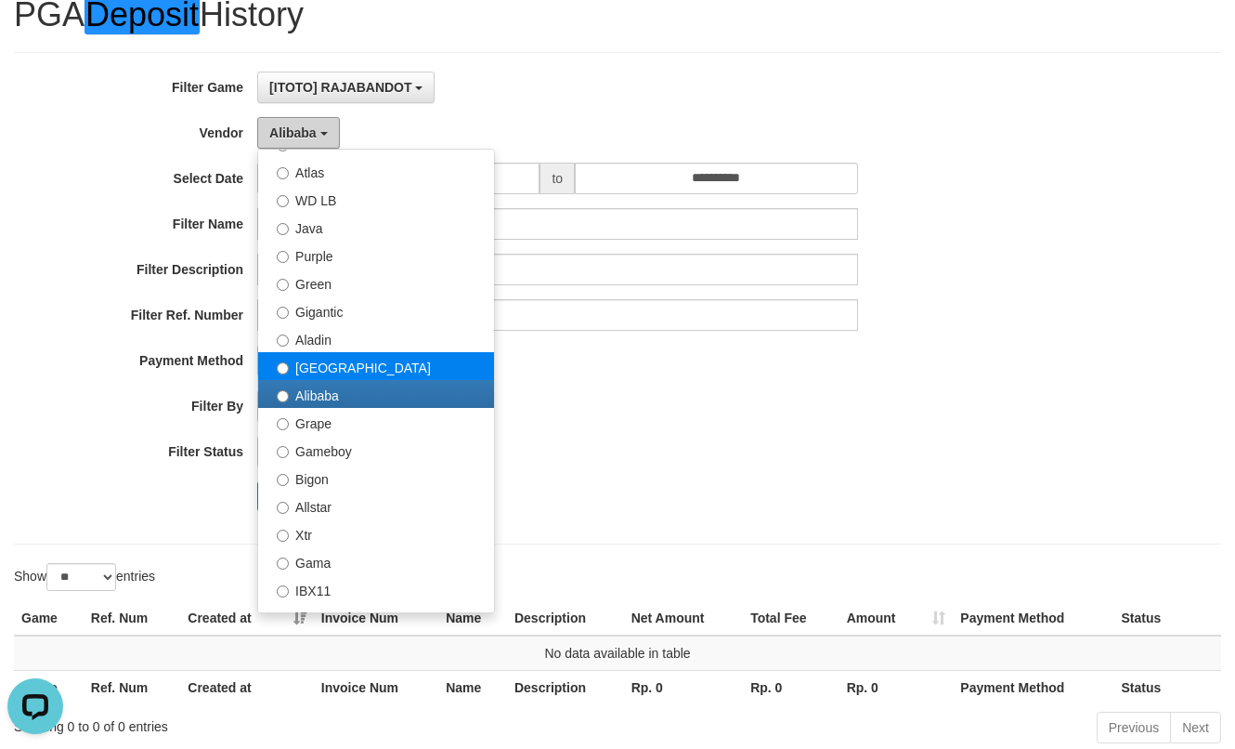
scroll to position [186, 0]
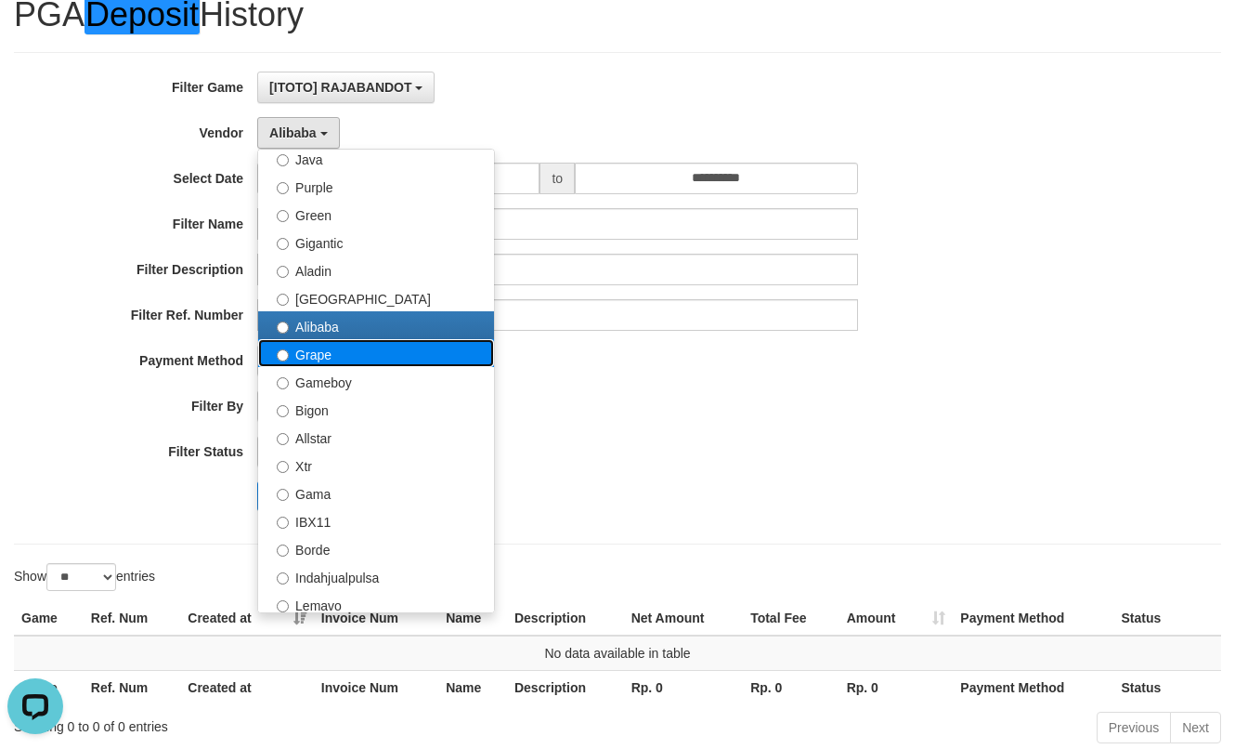
click at [307, 350] on label "Grape" at bounding box center [376, 353] width 236 height 28
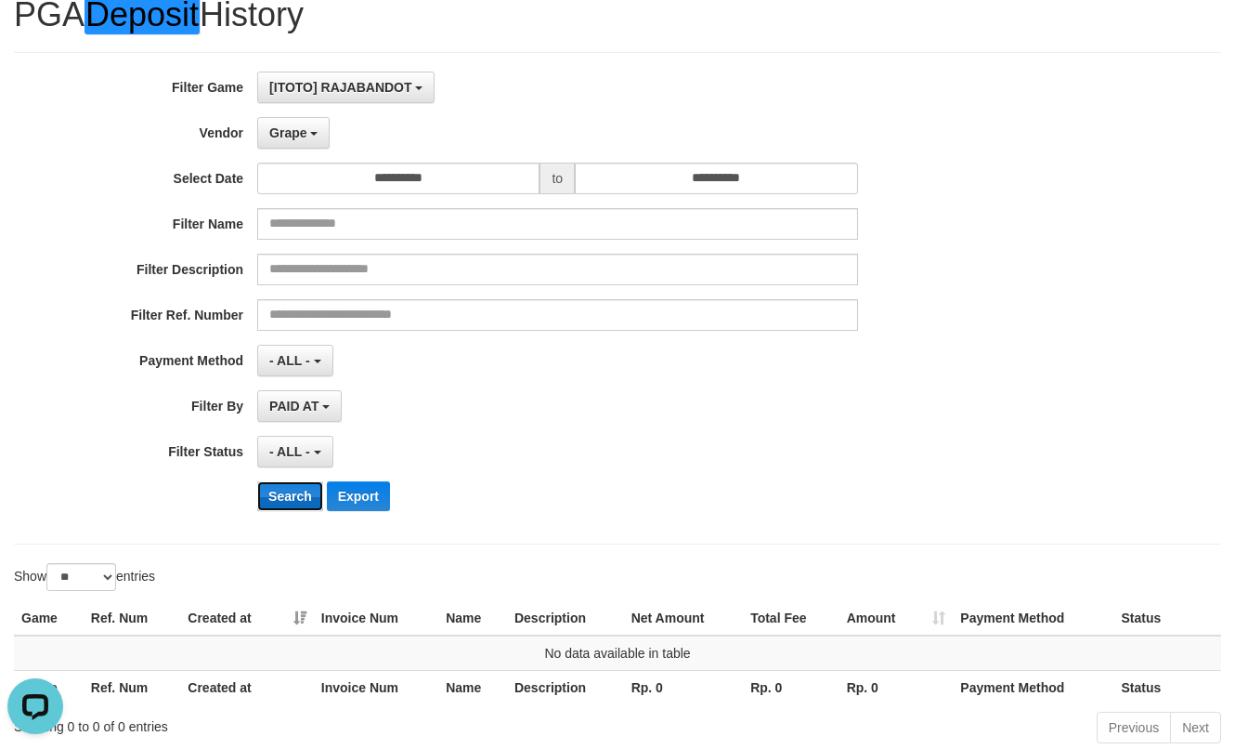
click at [300, 486] on button "Search" at bounding box center [290, 496] width 66 height 30
click at [294, 125] on span "Grape" at bounding box center [287, 132] width 37 height 15
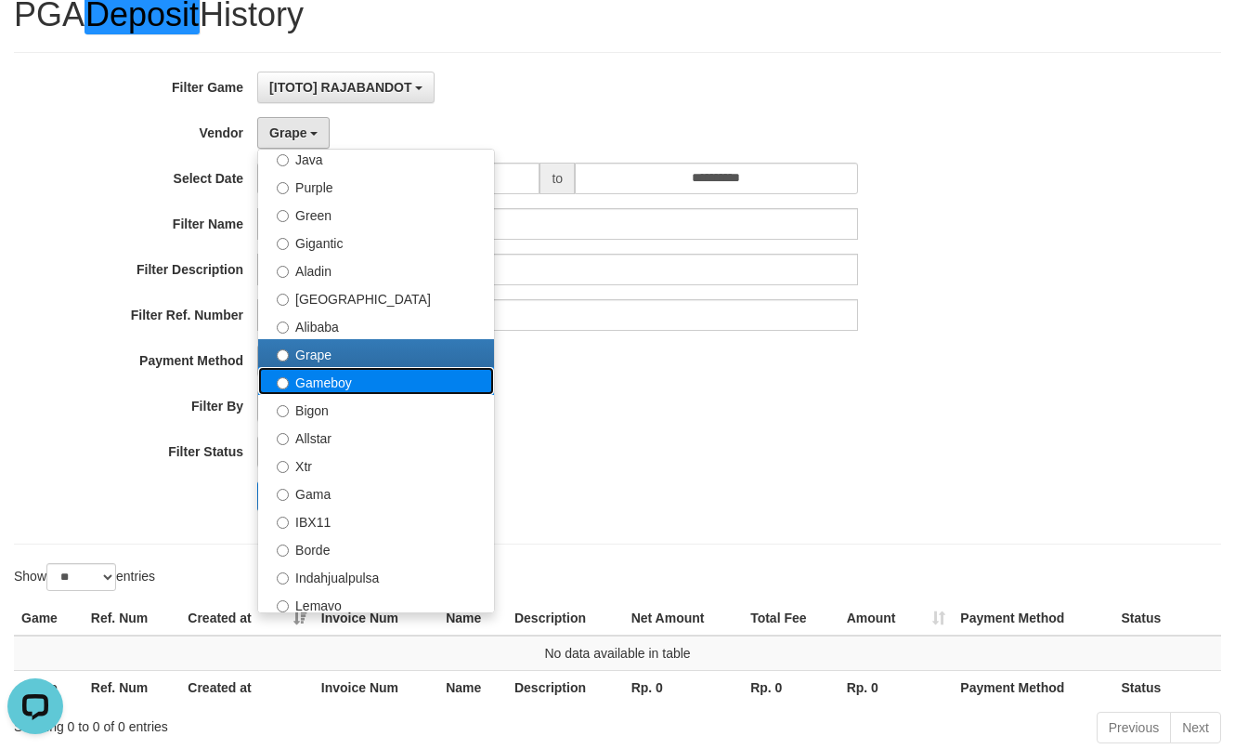
click at [326, 376] on label "Gameboy" at bounding box center [376, 381] width 236 height 28
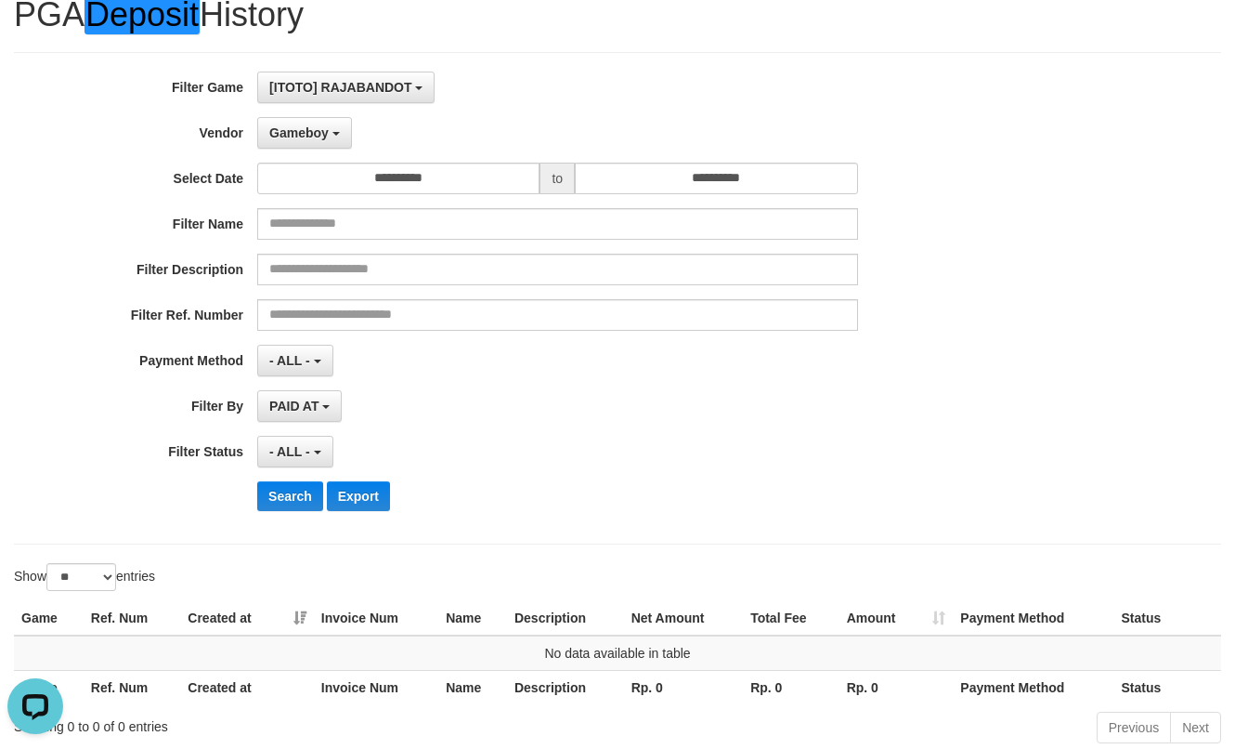
click at [301, 479] on div "**********" at bounding box center [514, 298] width 1029 height 453
click at [298, 485] on button "Search" at bounding box center [290, 496] width 66 height 30
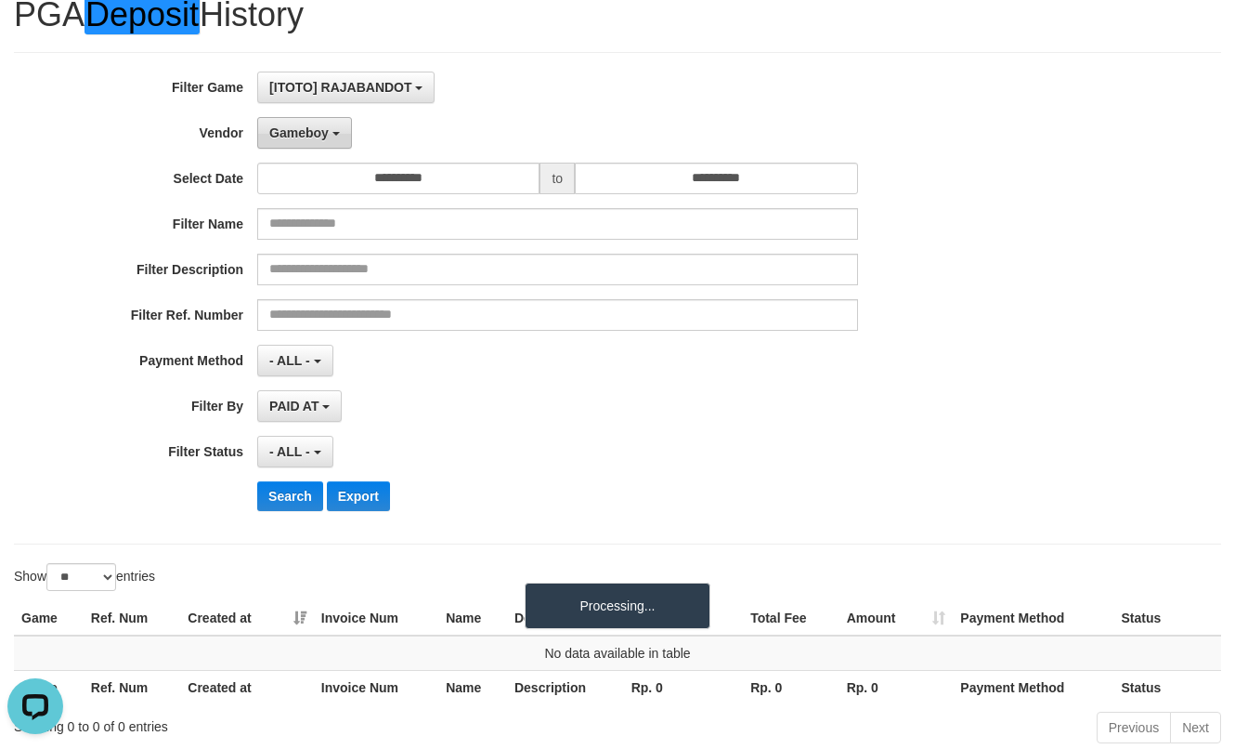
click at [293, 136] on span "Gameboy" at bounding box center [298, 132] width 59 height 15
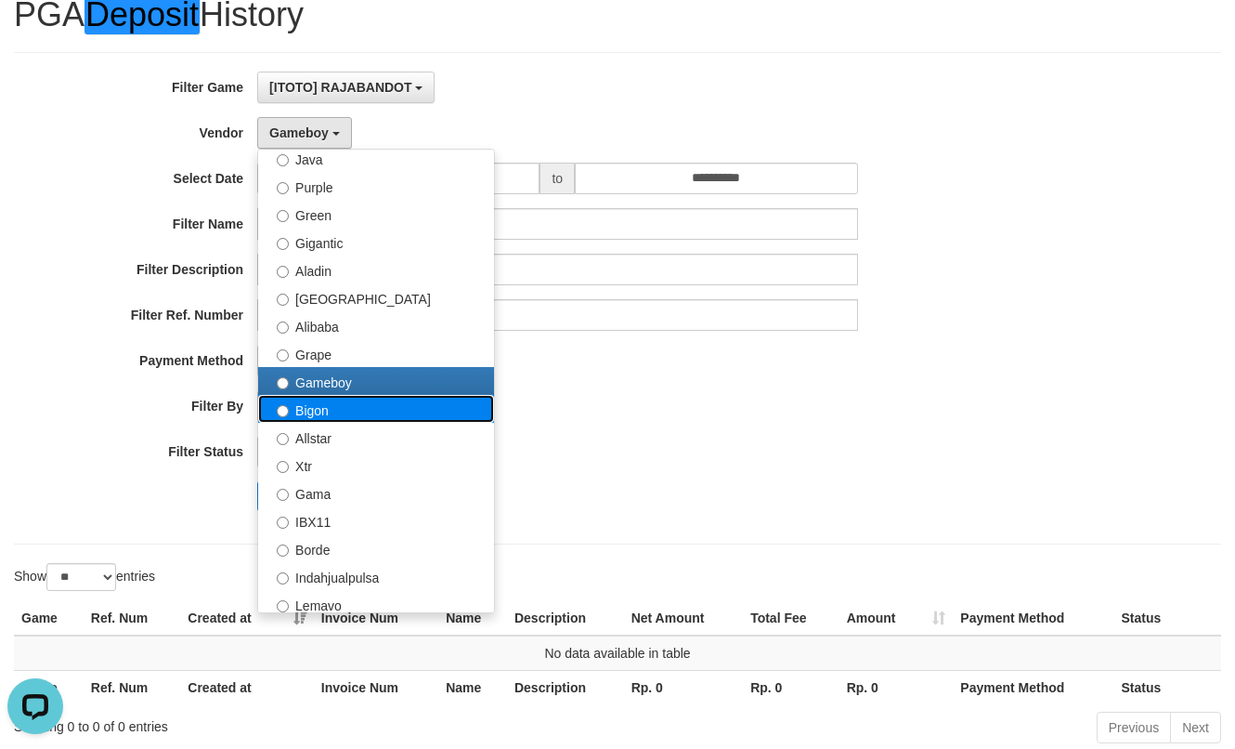
click at [307, 411] on label "Bigon" at bounding box center [376, 409] width 236 height 28
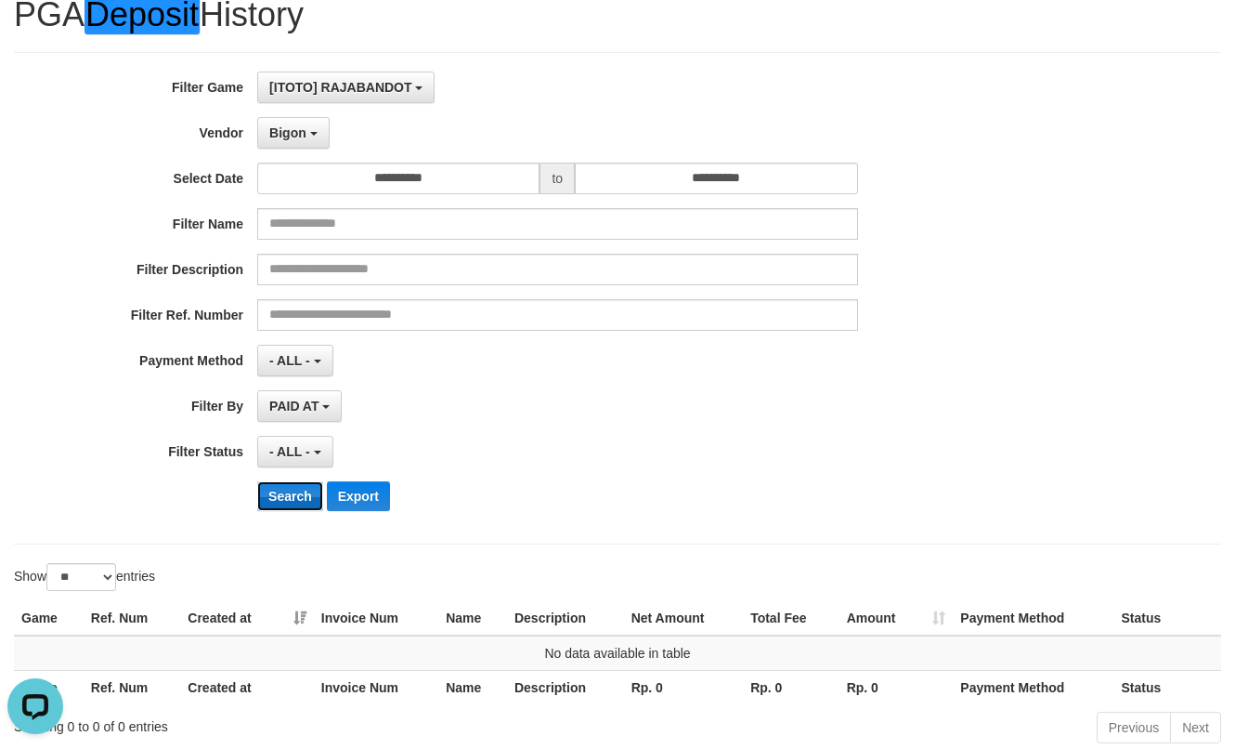
click at [307, 502] on button "Search" at bounding box center [290, 496] width 66 height 30
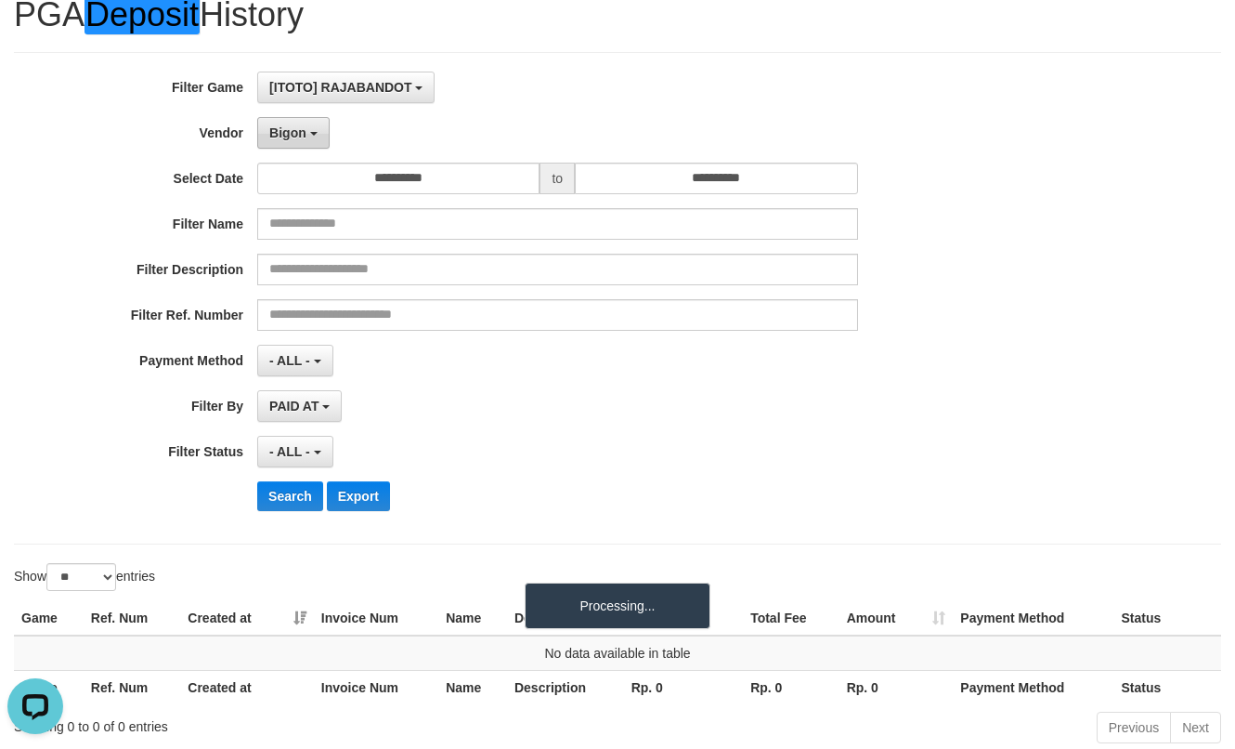
click at [296, 128] on span "Bigon" at bounding box center [287, 132] width 37 height 15
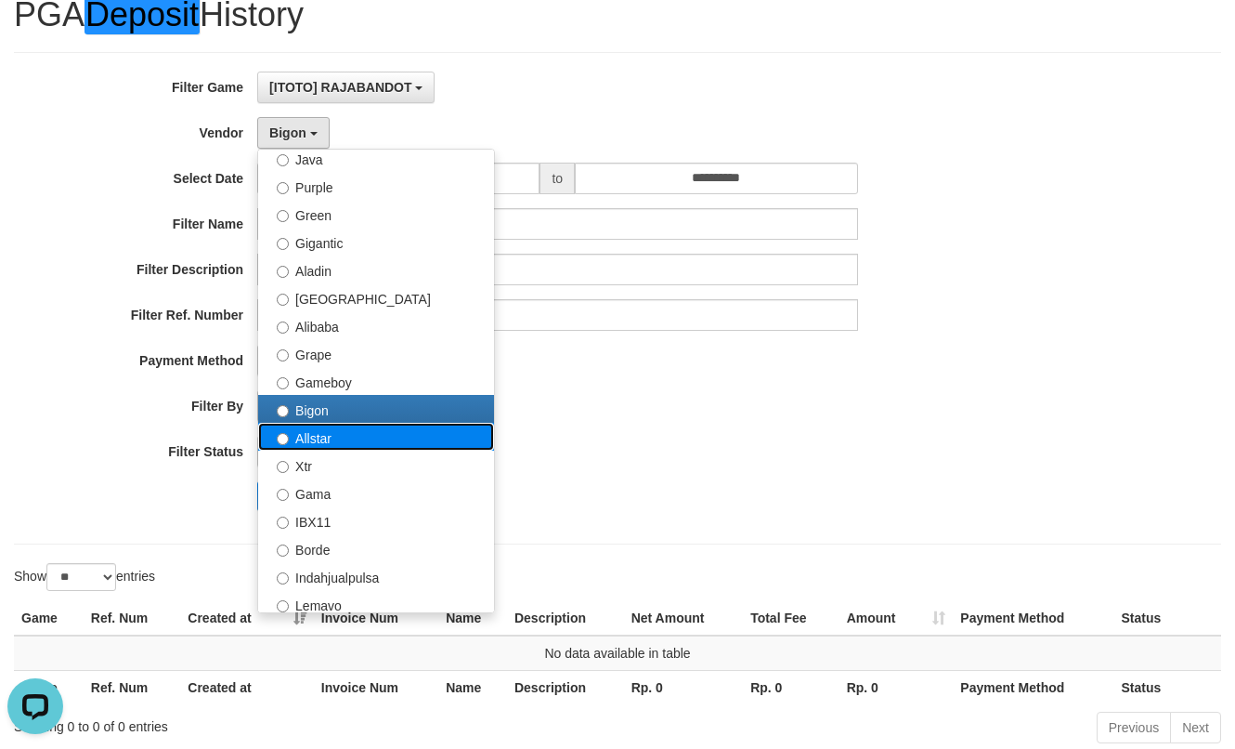
click at [313, 433] on label "Allstar" at bounding box center [376, 437] width 236 height 28
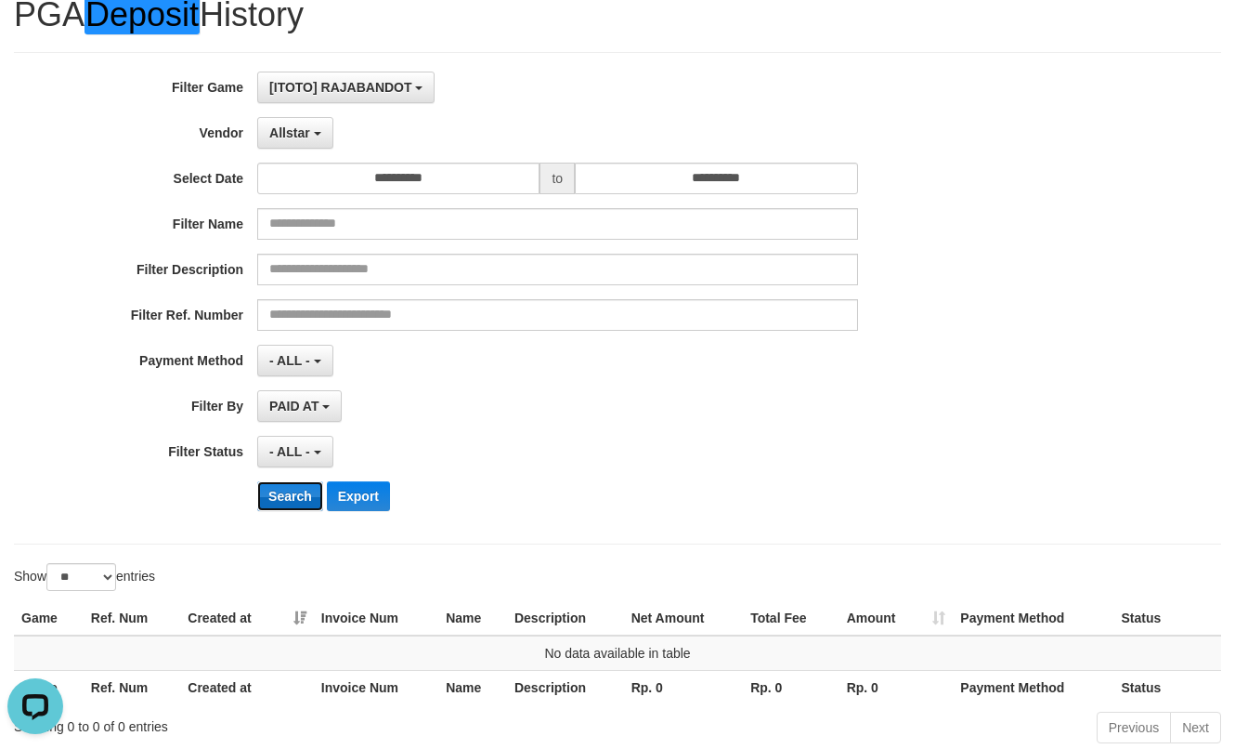
click at [273, 509] on button "Search" at bounding box center [290, 496] width 66 height 30
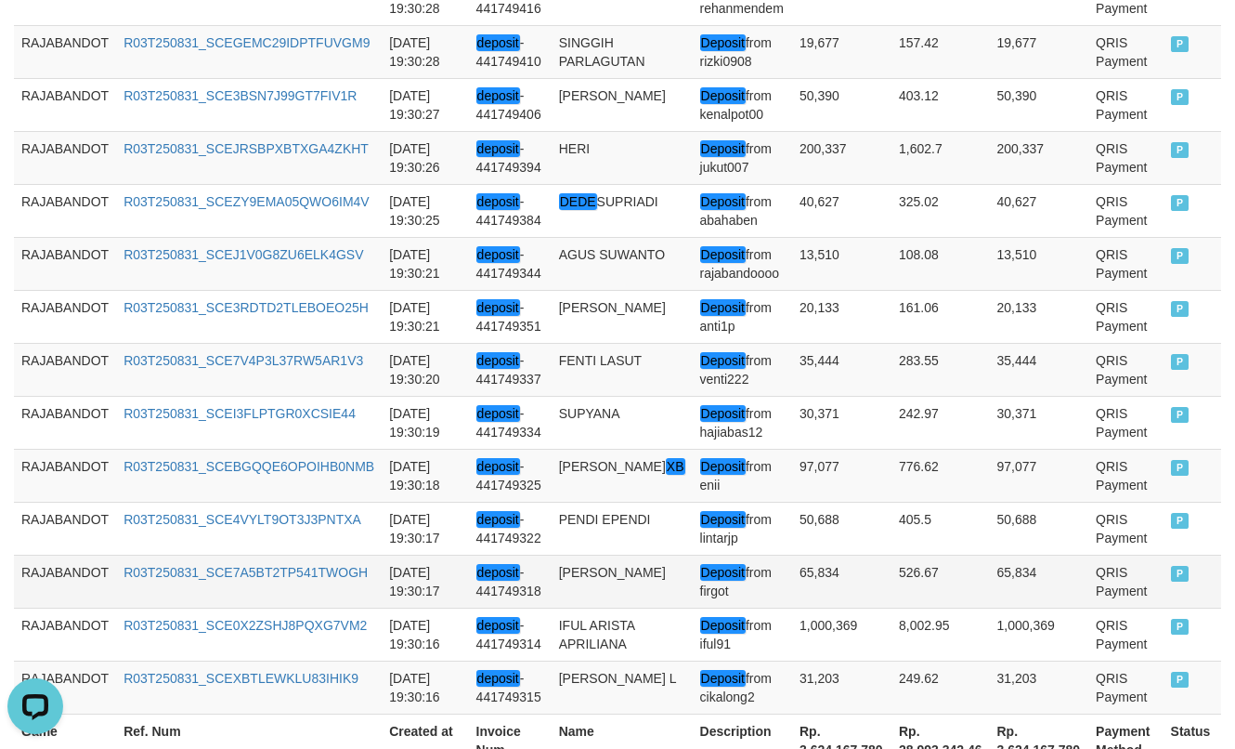
scroll to position [1538, 0]
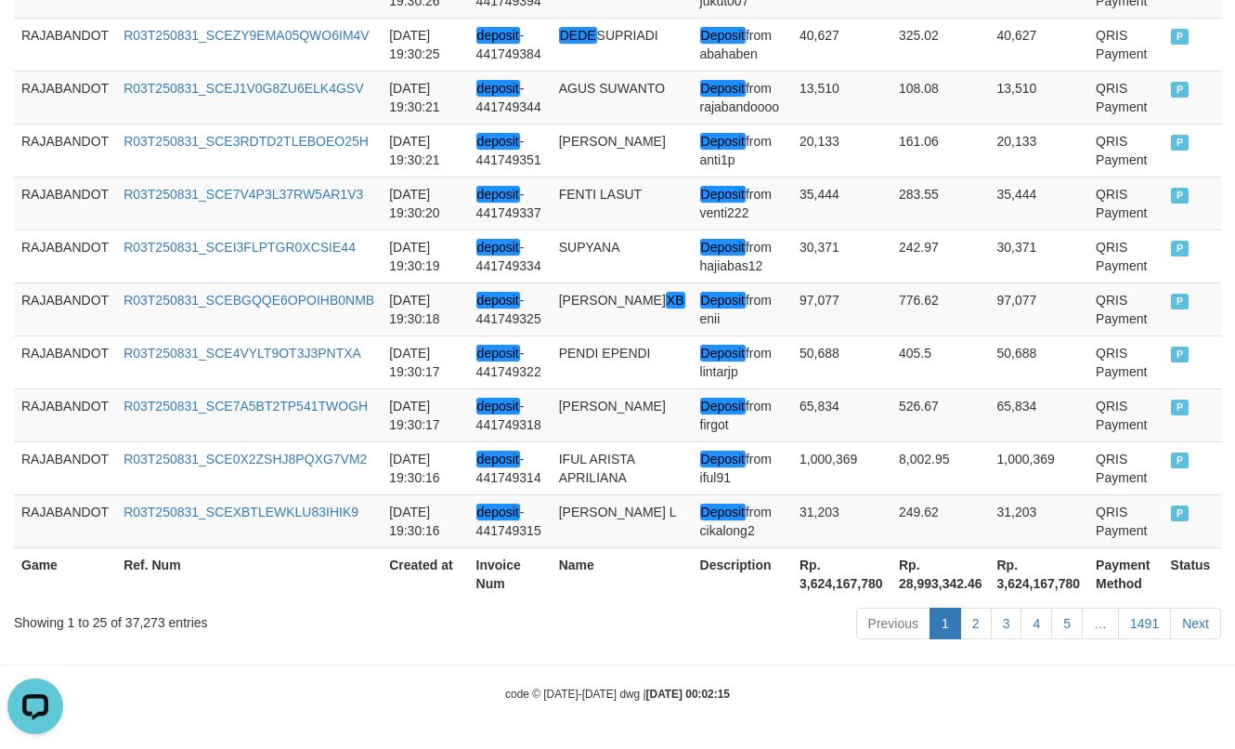
click at [810, 587] on th "Rp. 3,624,167,780" at bounding box center [841, 573] width 99 height 53
click at [809, 587] on th "Rp. 3,624,167,780" at bounding box center [841, 573] width 99 height 53
copy th "3,624,167,780"
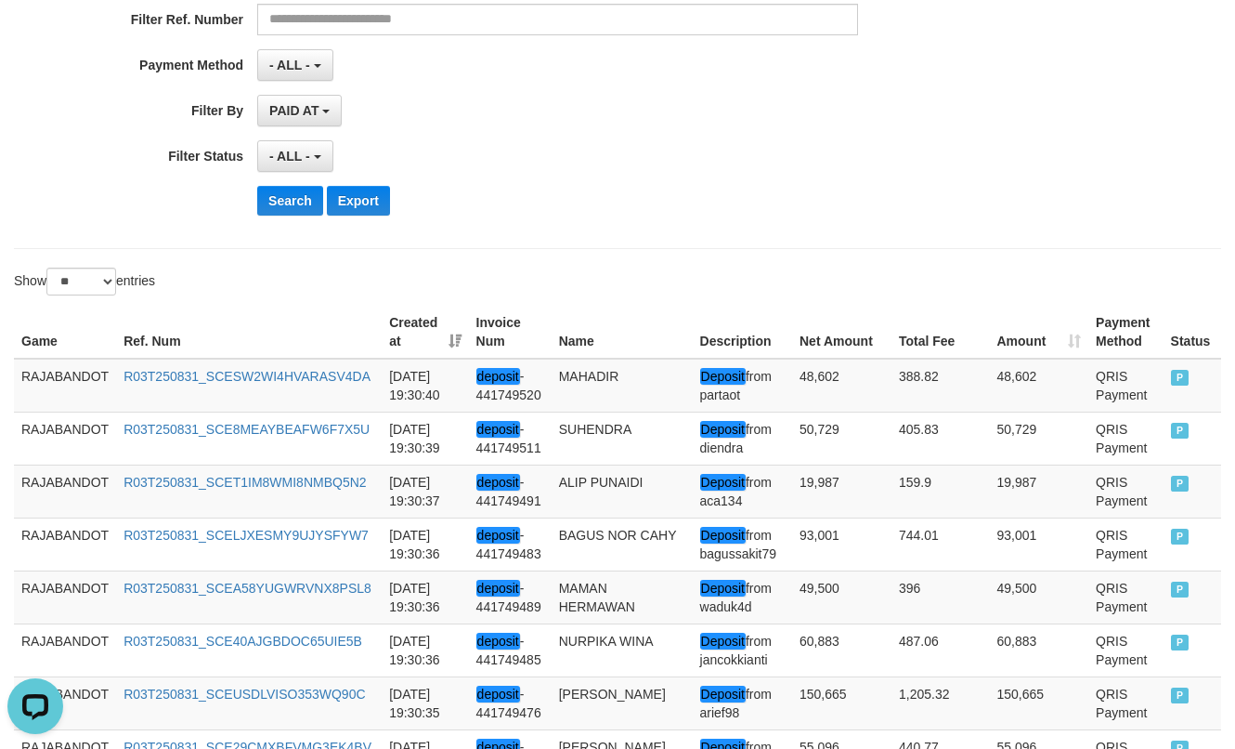
scroll to position [145, 0]
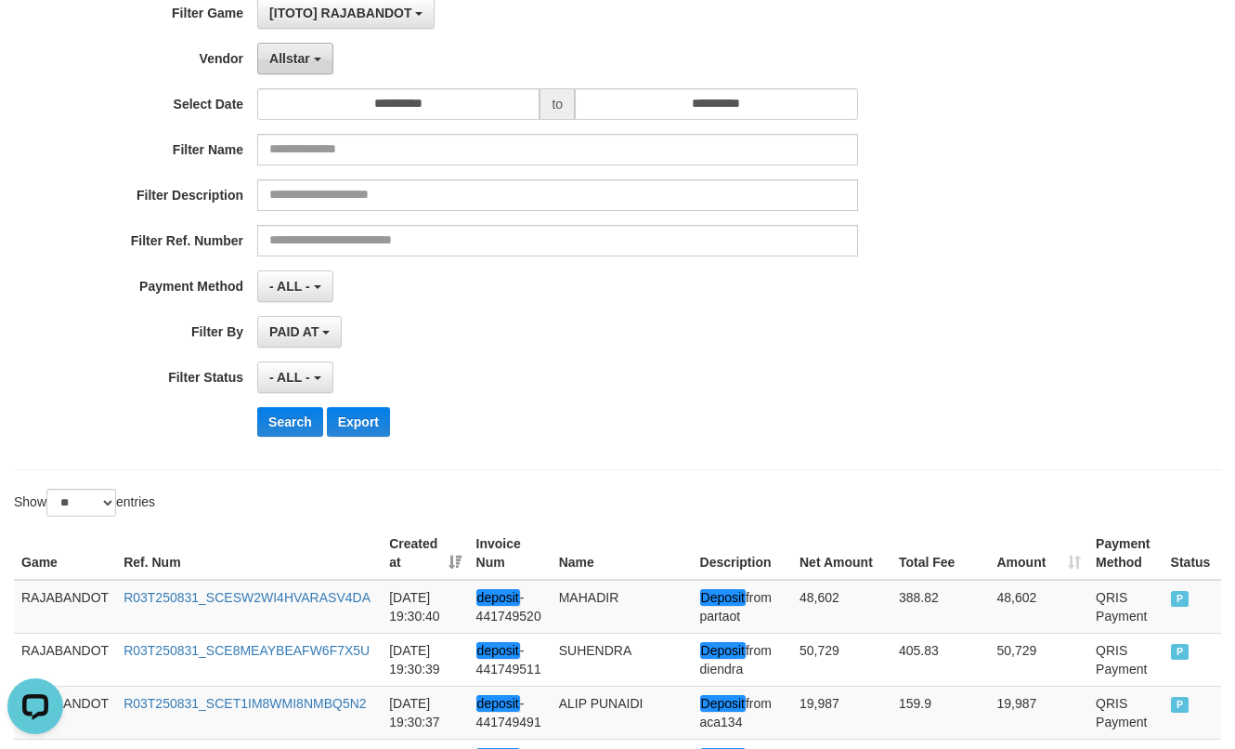
click at [309, 64] on span "Allstar" at bounding box center [289, 58] width 41 height 15
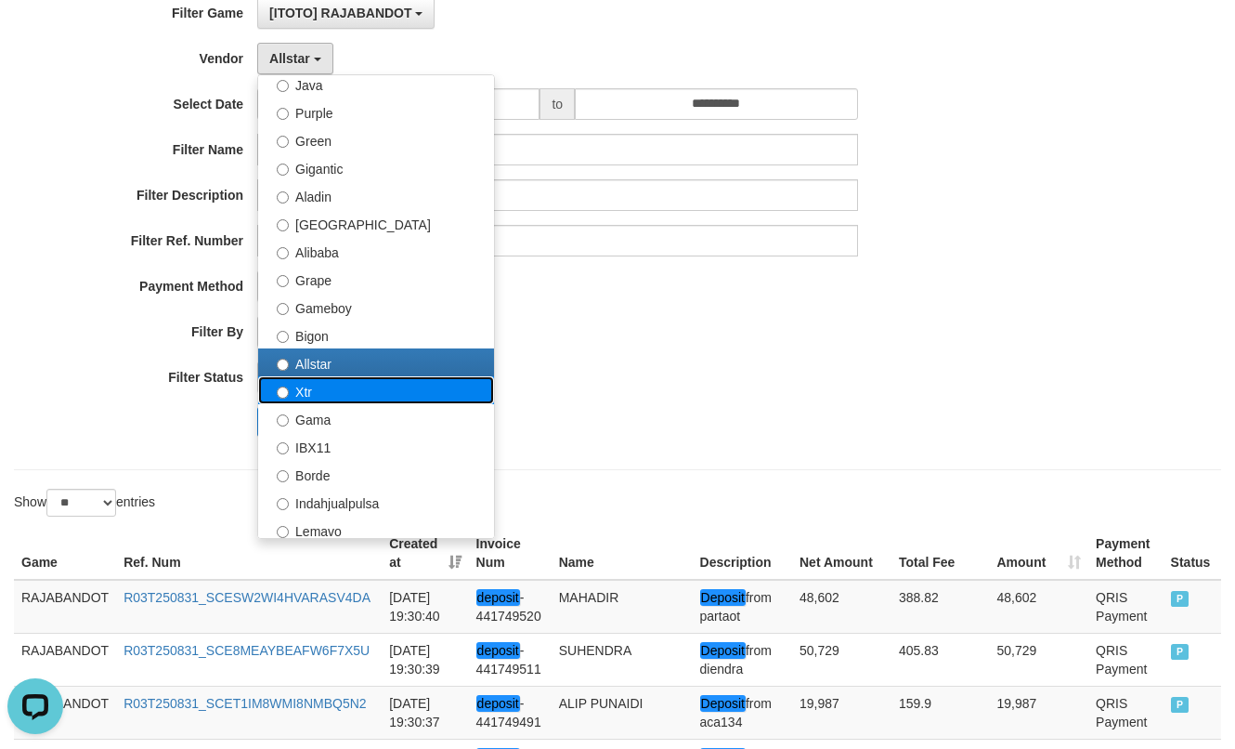
click at [323, 390] on label "Xtr" at bounding box center [376, 390] width 236 height 28
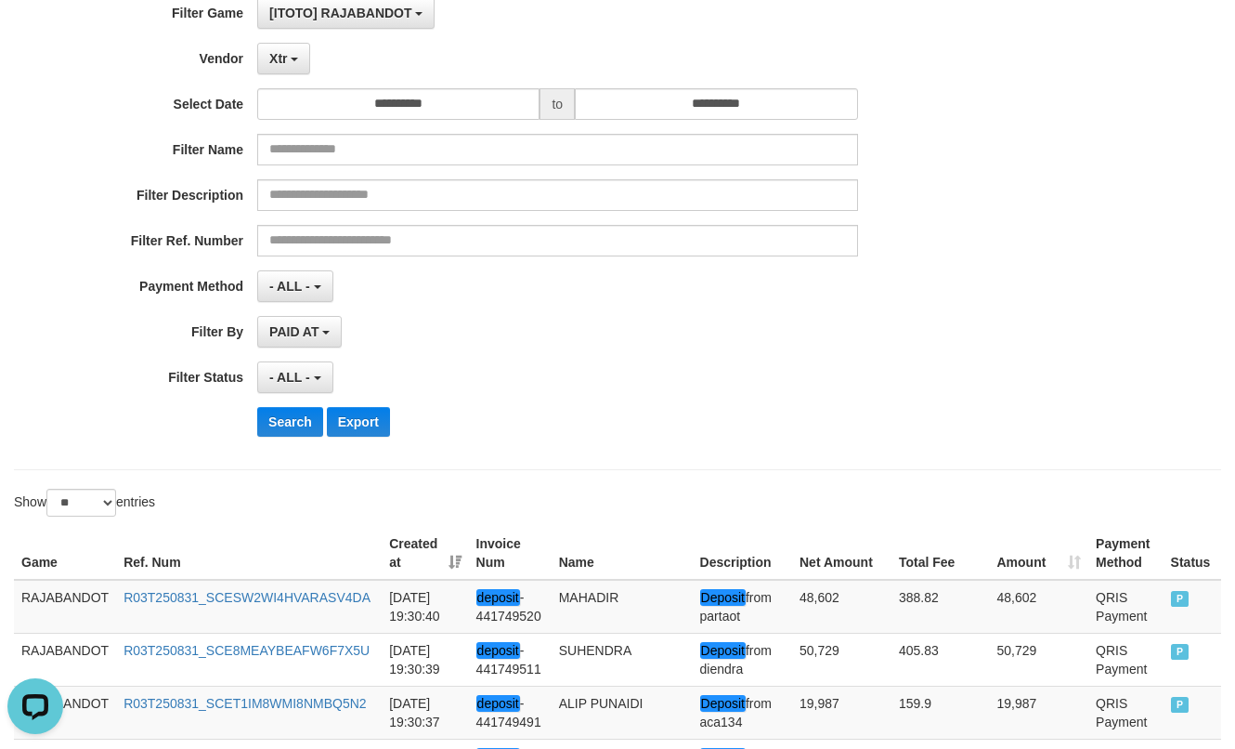
click at [273, 437] on div "**********" at bounding box center [514, 223] width 1029 height 453
click at [275, 431] on button "Search" at bounding box center [290, 422] width 66 height 30
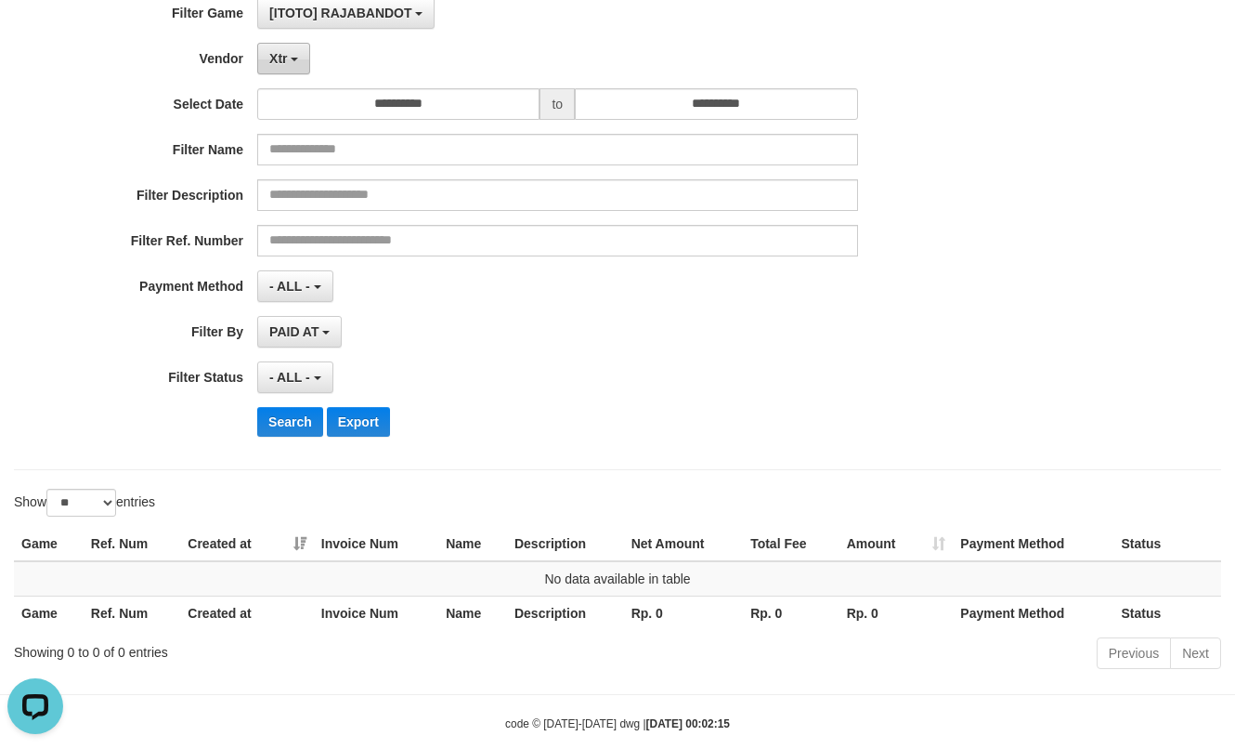
click at [286, 56] on span "Xtr" at bounding box center [278, 58] width 18 height 15
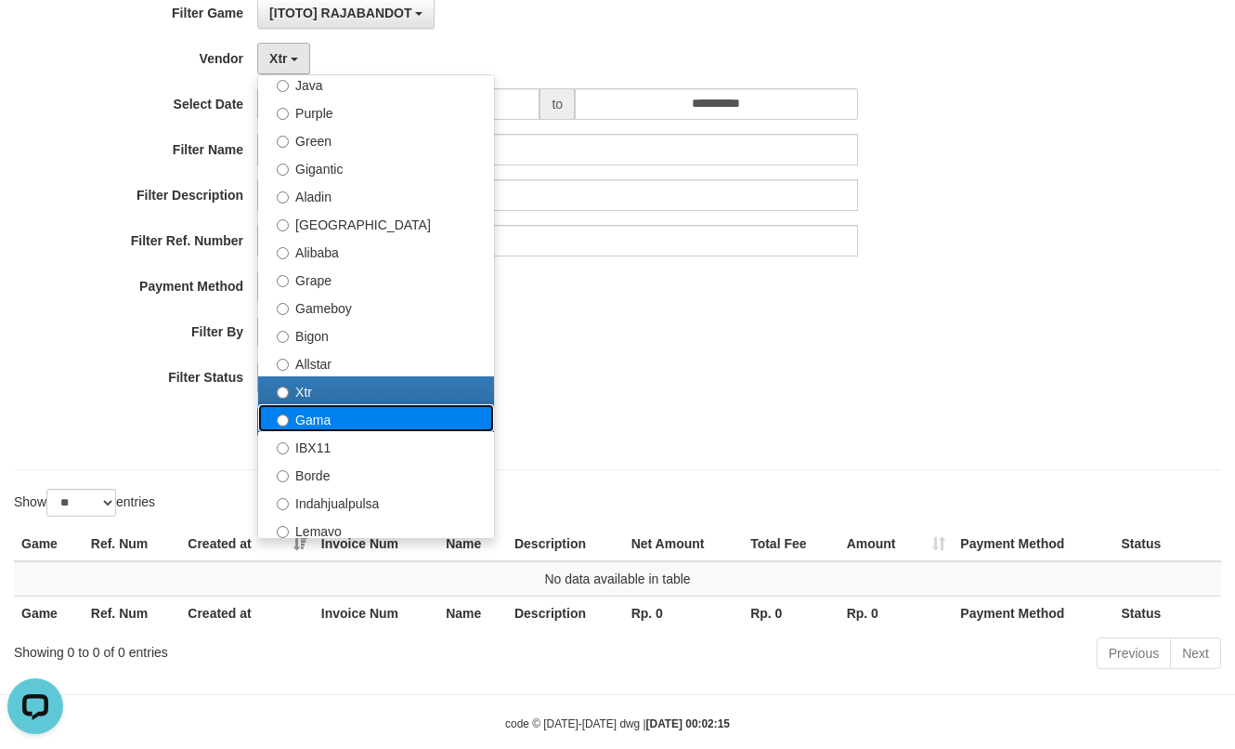
click at [304, 424] on label "Gama" at bounding box center [376, 418] width 236 height 28
select select "**********"
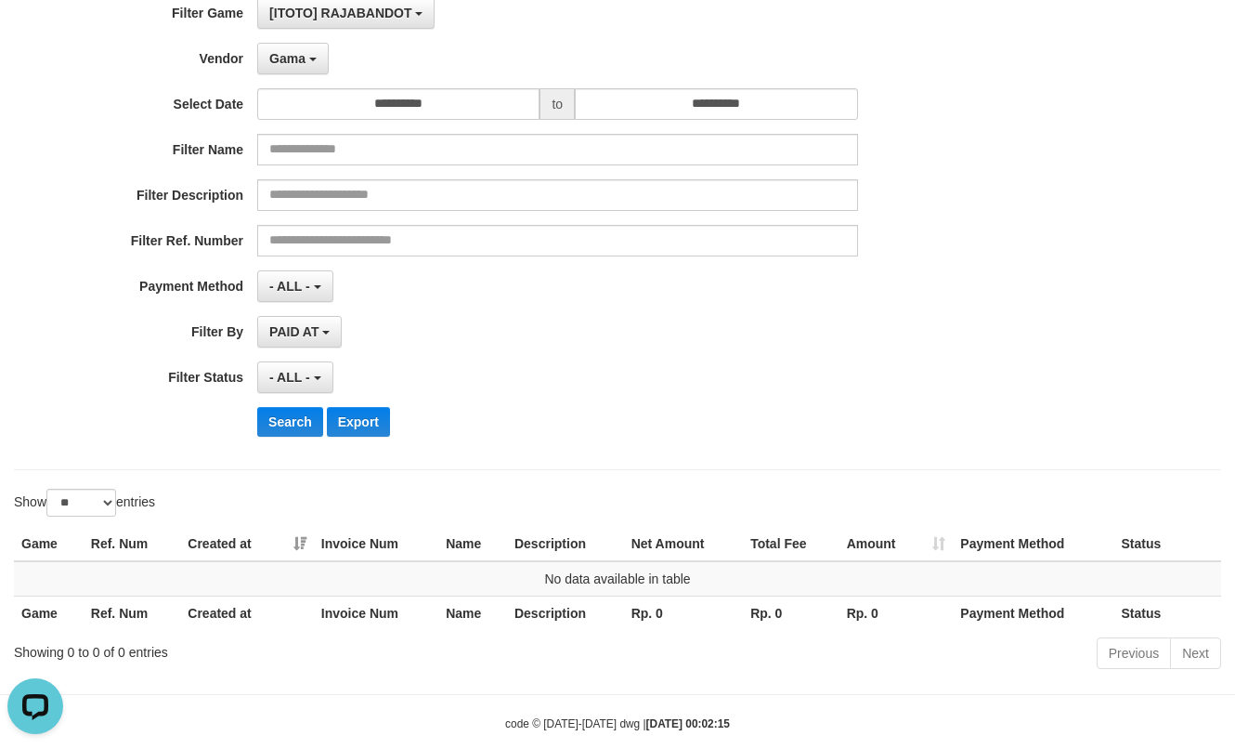
click at [275, 403] on div "**********" at bounding box center [514, 223] width 1029 height 453
click at [276, 418] on button "Search" at bounding box center [290, 422] width 66 height 30
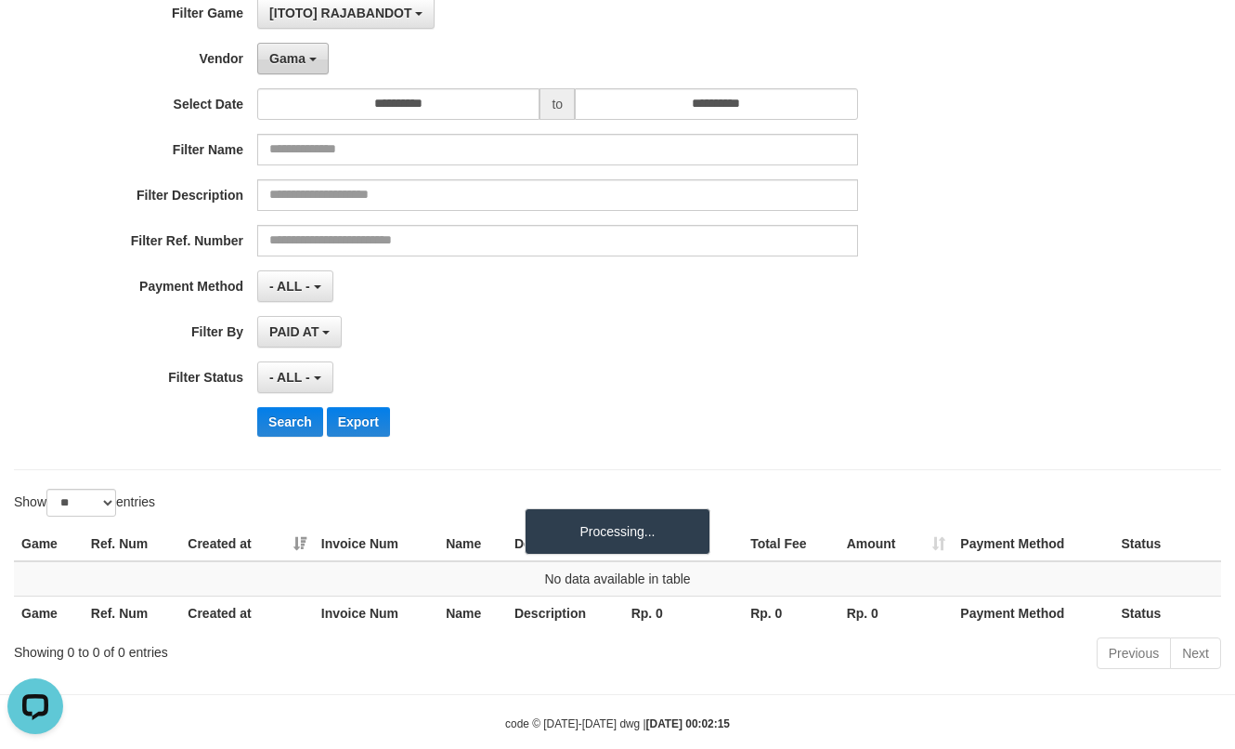
click at [280, 51] on span "Gama" at bounding box center [287, 58] width 36 height 15
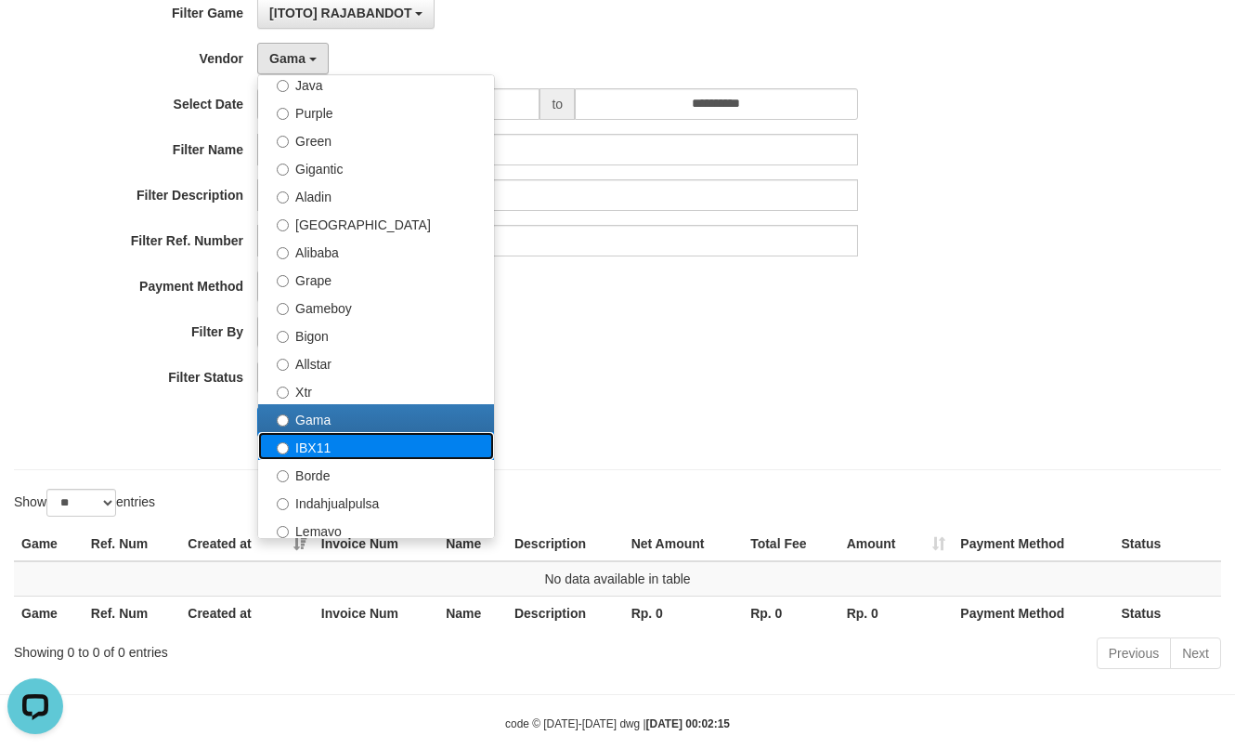
click at [311, 447] on label "IBX11" at bounding box center [376, 446] width 236 height 28
select select "**********"
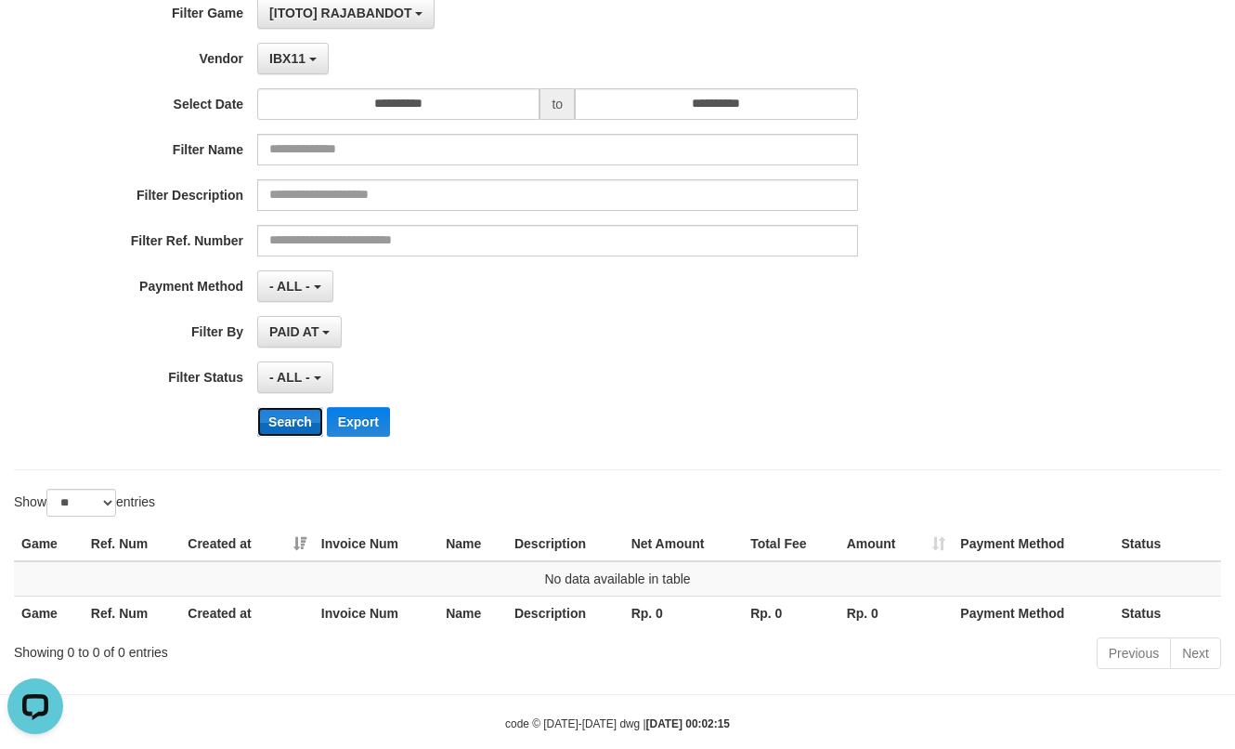
click at [293, 424] on button "Search" at bounding box center [290, 422] width 66 height 30
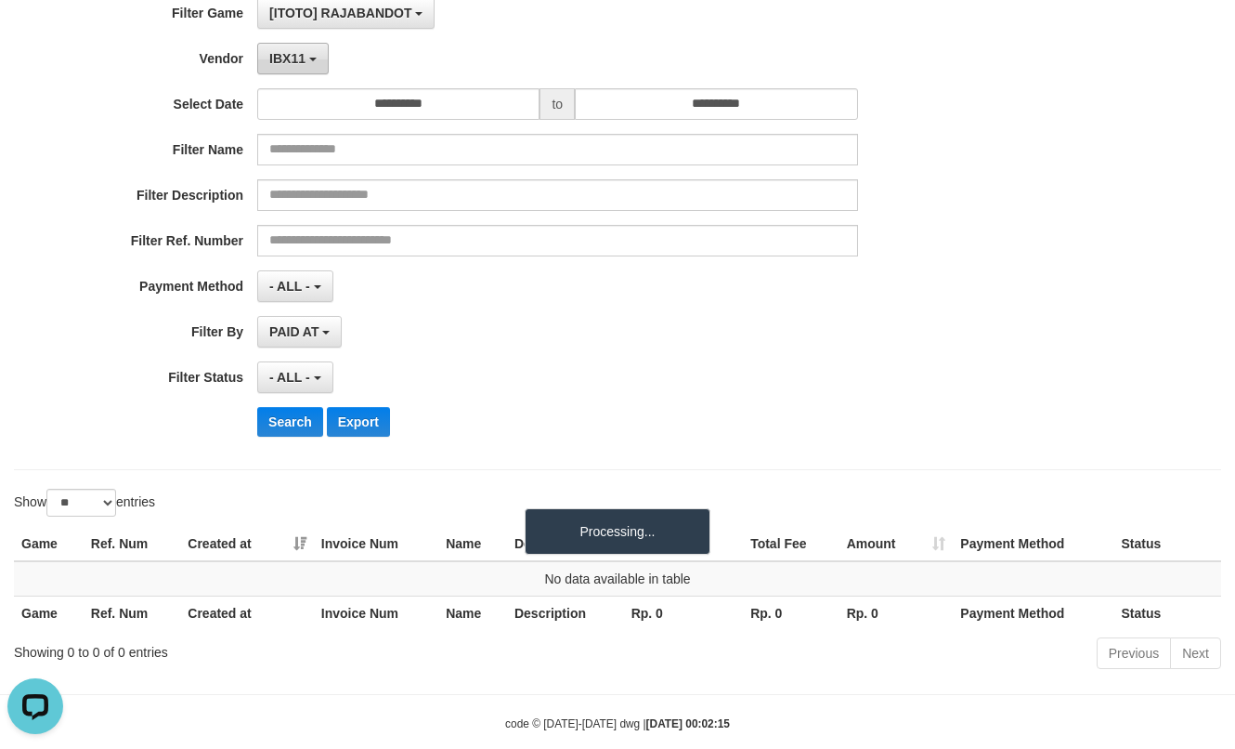
click at [303, 46] on button "IBX11" at bounding box center [293, 59] width 72 height 32
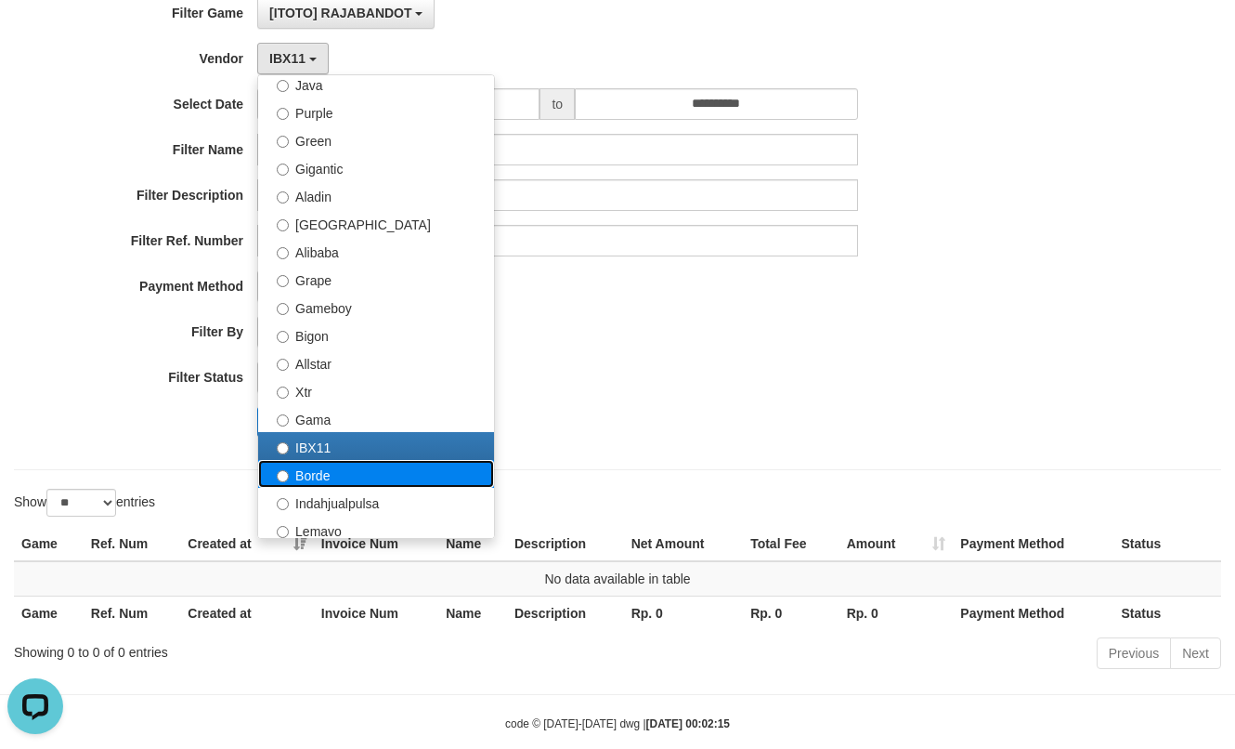
click at [320, 464] on label "Borde" at bounding box center [376, 474] width 236 height 28
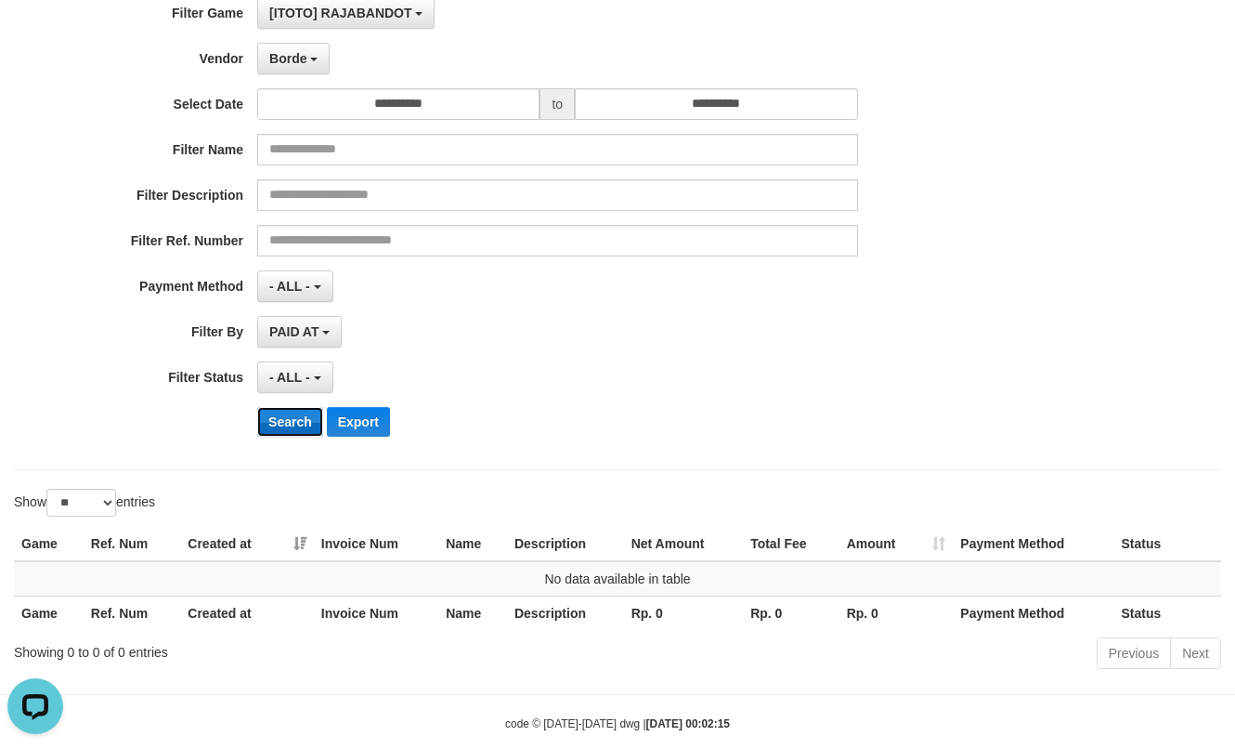
click at [294, 422] on button "Search" at bounding box center [290, 422] width 66 height 30
click at [306, 66] on button "Borde" at bounding box center [293, 59] width 72 height 32
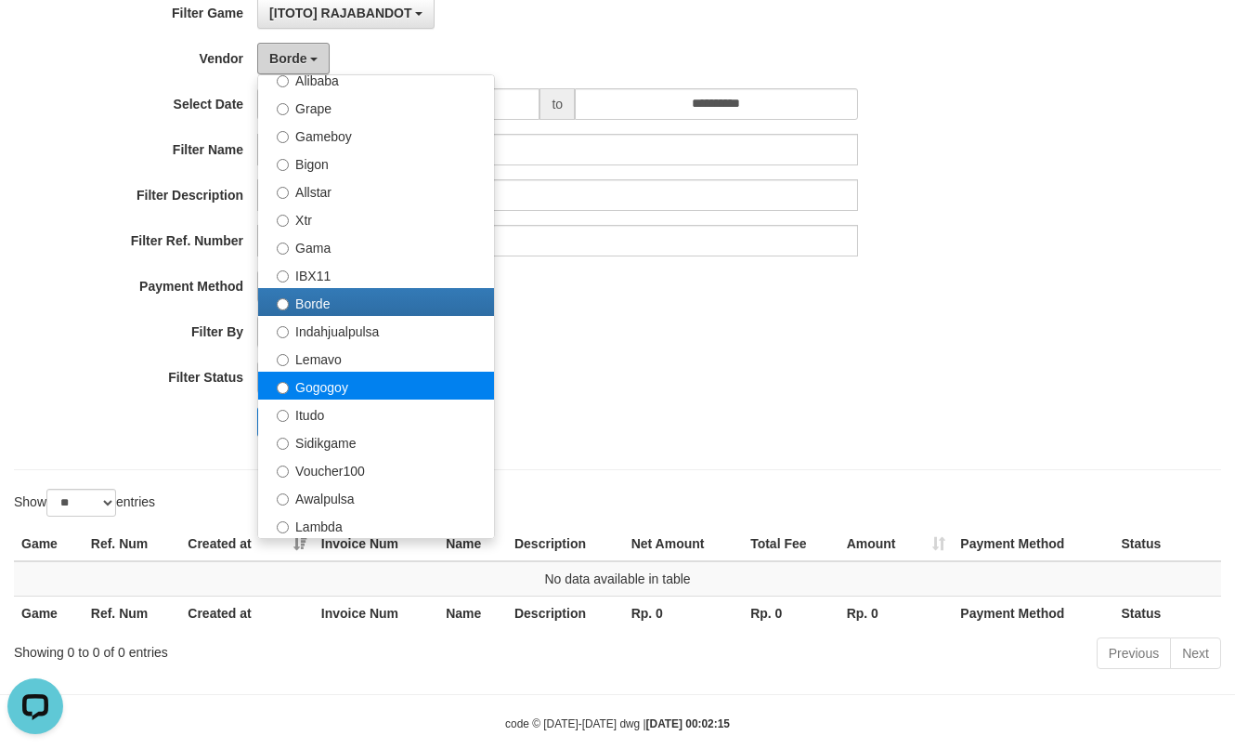
scroll to position [372, 0]
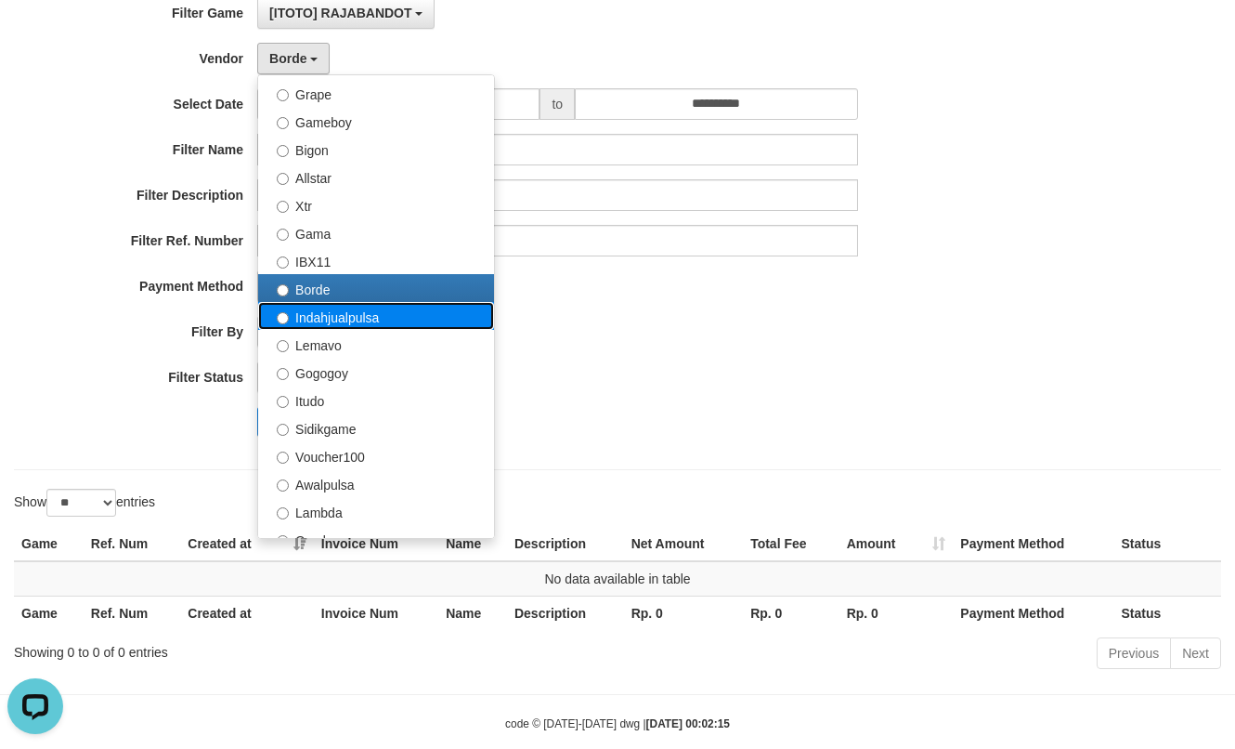
click at [346, 313] on label "Indahjualpulsa" at bounding box center [376, 316] width 236 height 28
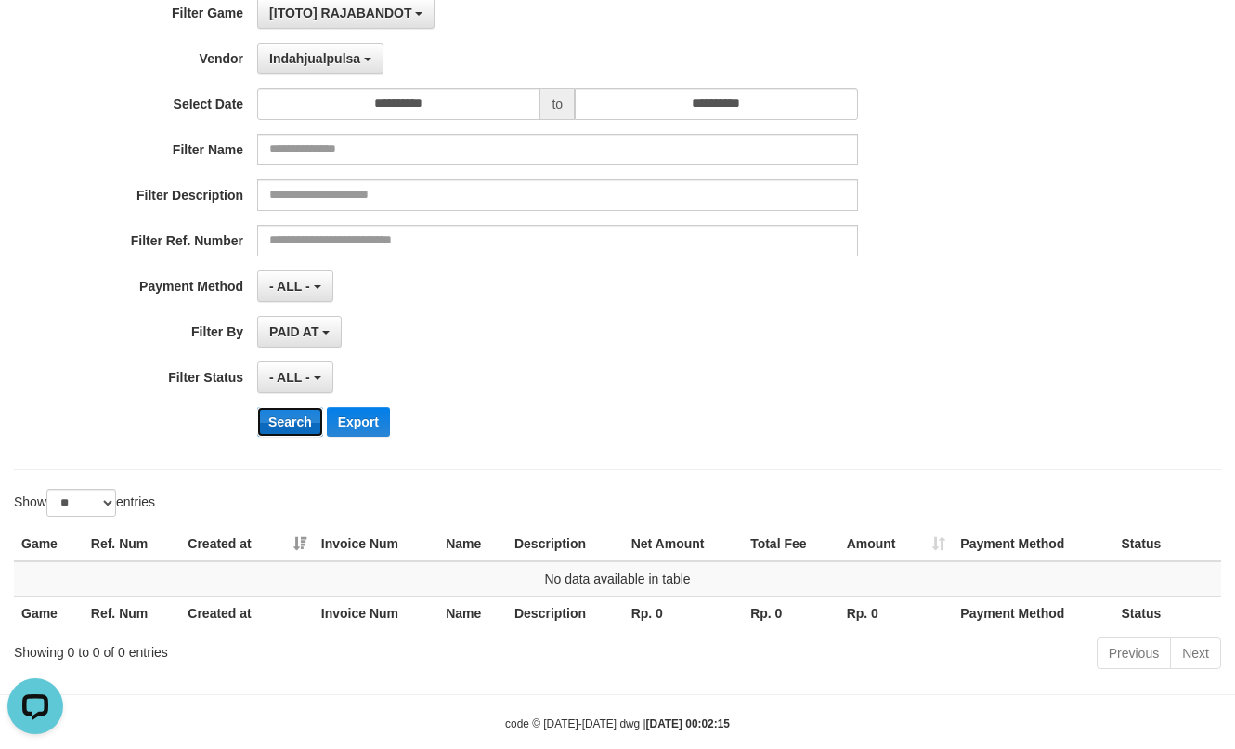
click at [294, 410] on button "Search" at bounding box center [290, 422] width 66 height 30
click at [337, 72] on button "Indahjualpulsa" at bounding box center [320, 59] width 126 height 32
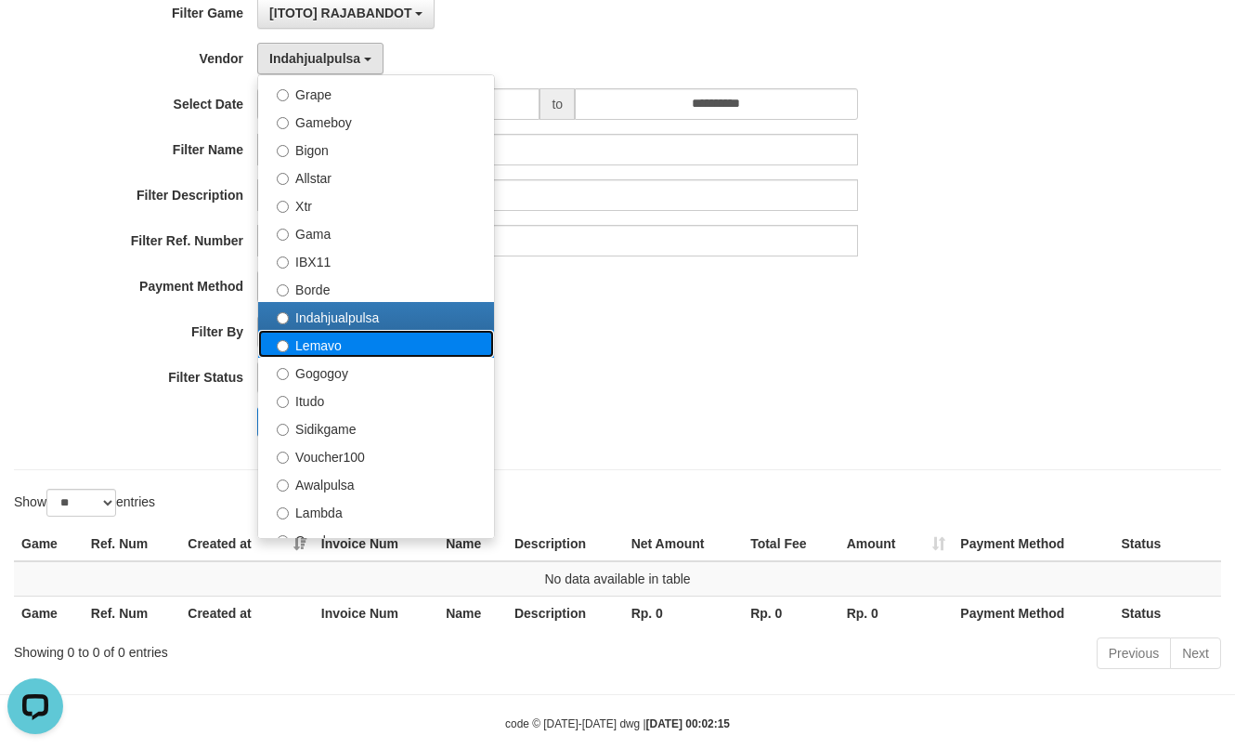
click at [326, 331] on label "Lemavo" at bounding box center [376, 344] width 236 height 28
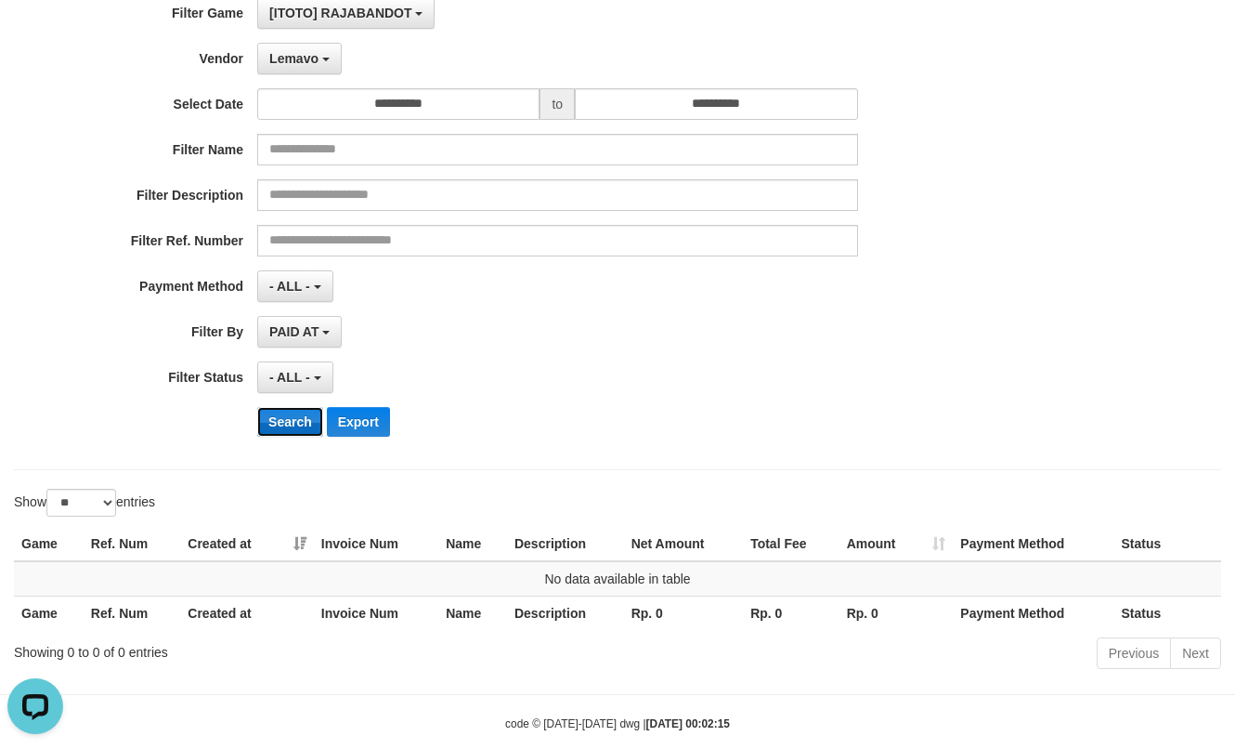
click at [287, 415] on button "Search" at bounding box center [290, 422] width 66 height 30
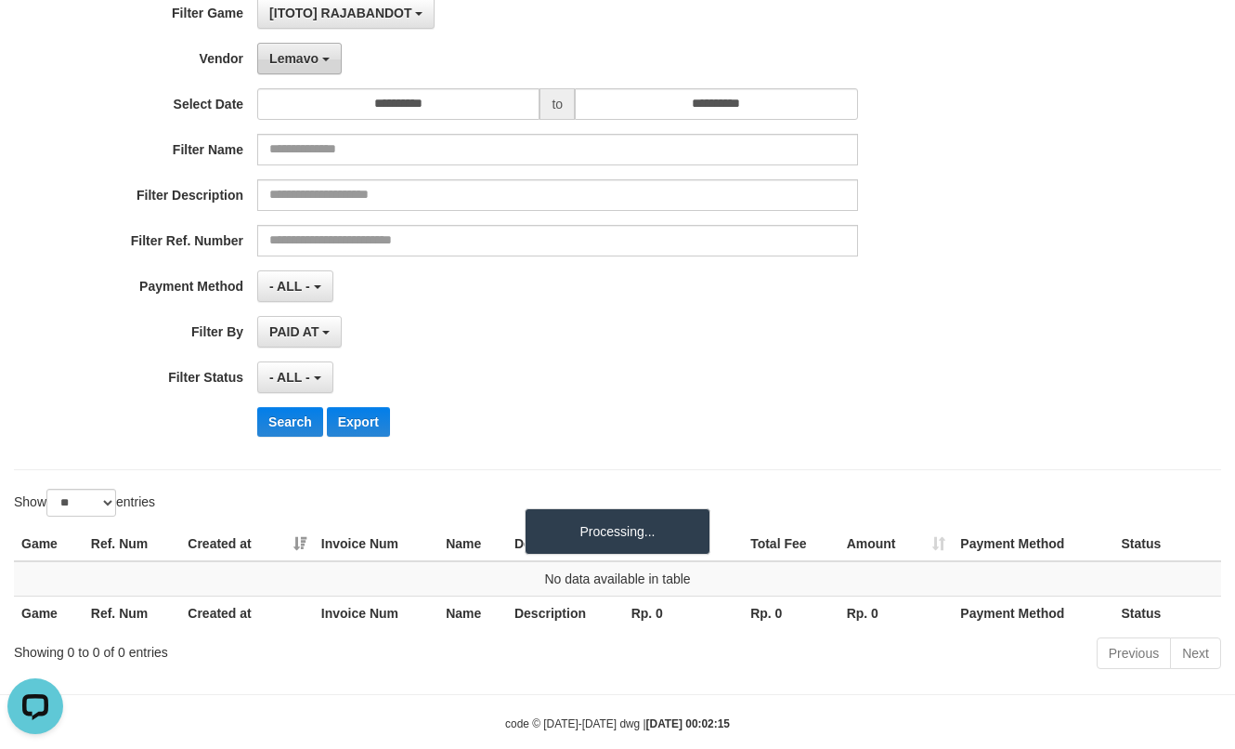
click at [315, 60] on span "Lemavo" at bounding box center [293, 58] width 49 height 15
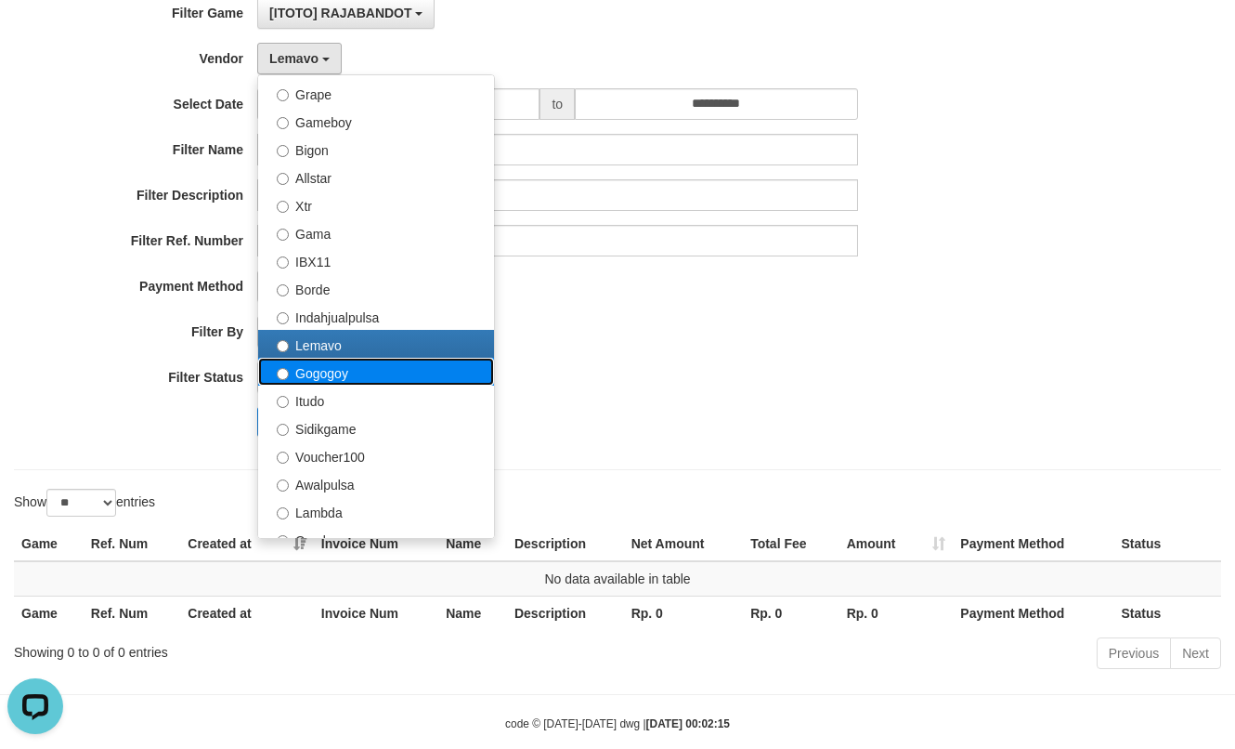
click at [301, 359] on label "Gogogoy" at bounding box center [376, 372] width 236 height 28
click at [302, 370] on label "Gogogoy" at bounding box center [376, 372] width 236 height 28
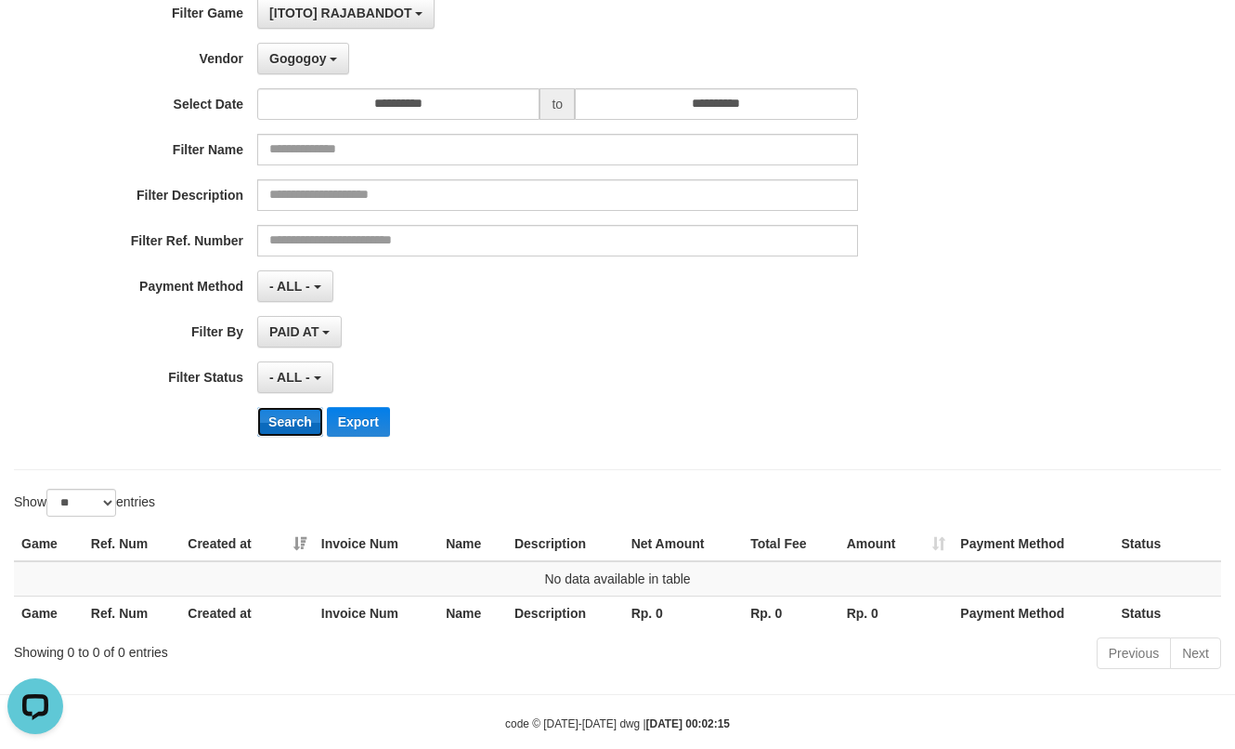
click at [290, 410] on button "Search" at bounding box center [290, 422] width 66 height 30
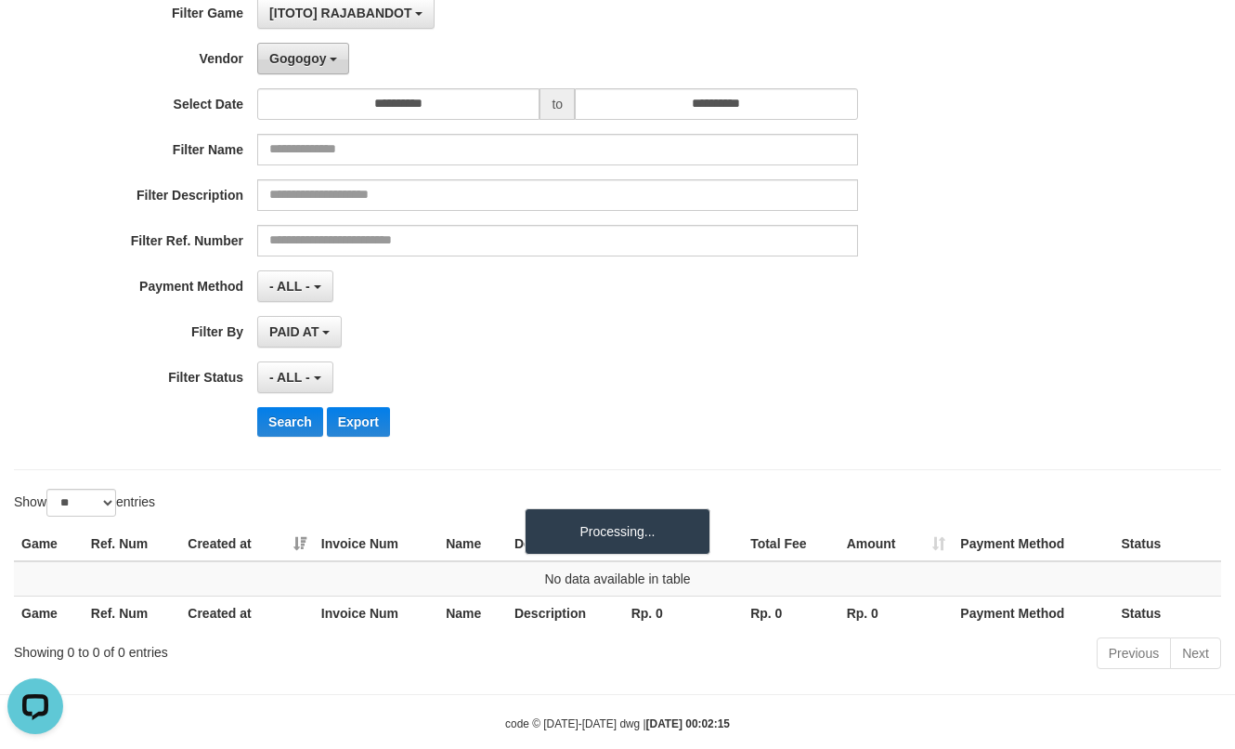
click at [294, 68] on button "Gogogoy" at bounding box center [303, 59] width 92 height 32
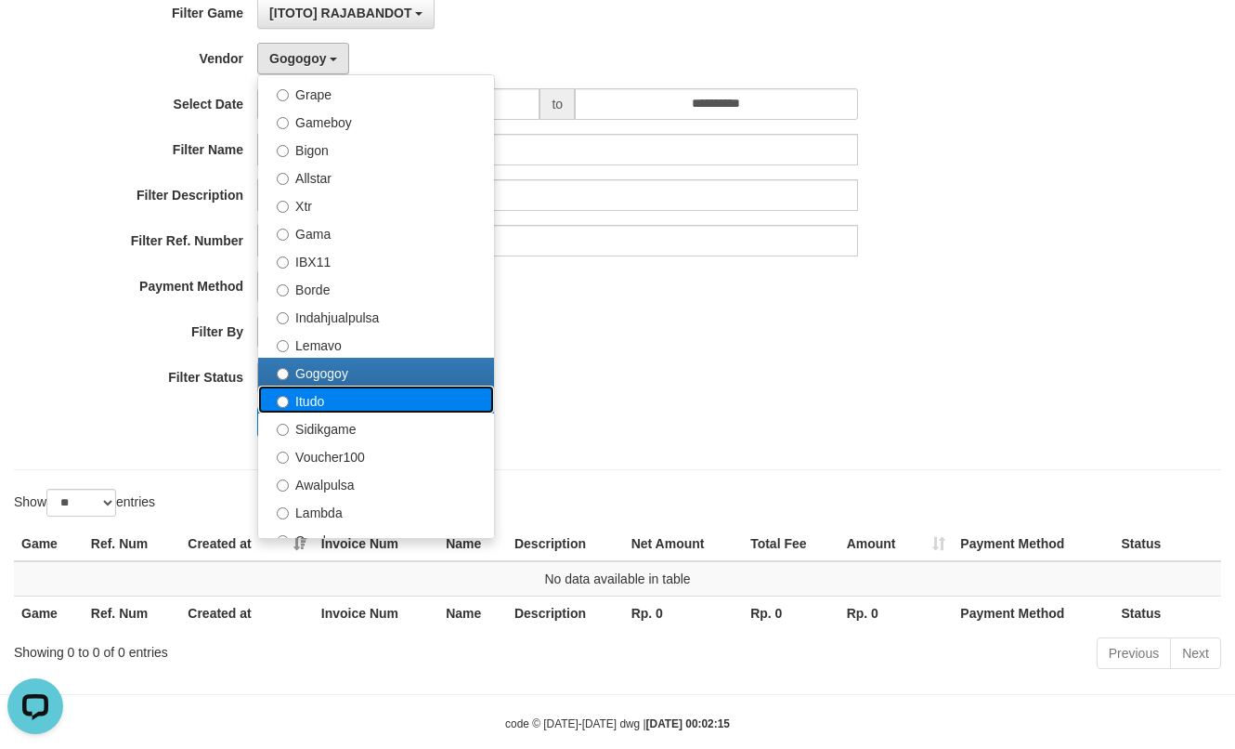
click at [321, 393] on label "Itudo" at bounding box center [376, 399] width 236 height 28
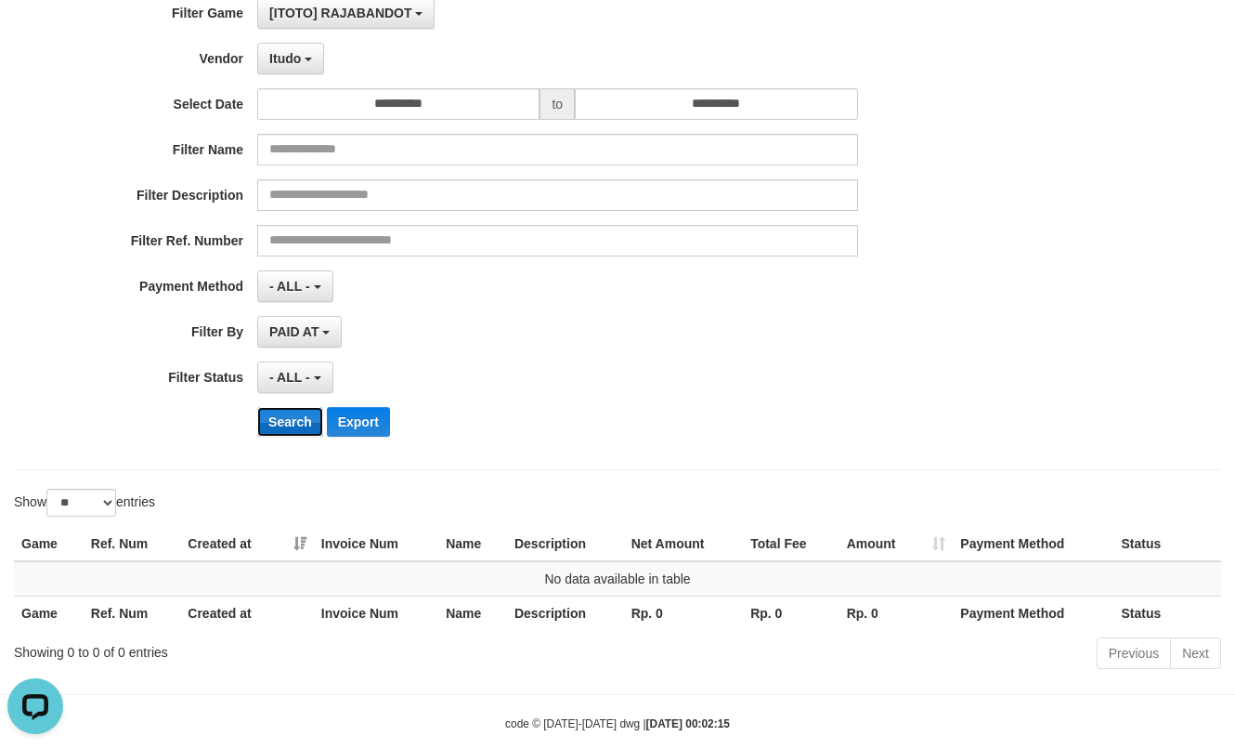
click at [289, 418] on button "Search" at bounding box center [290, 422] width 66 height 30
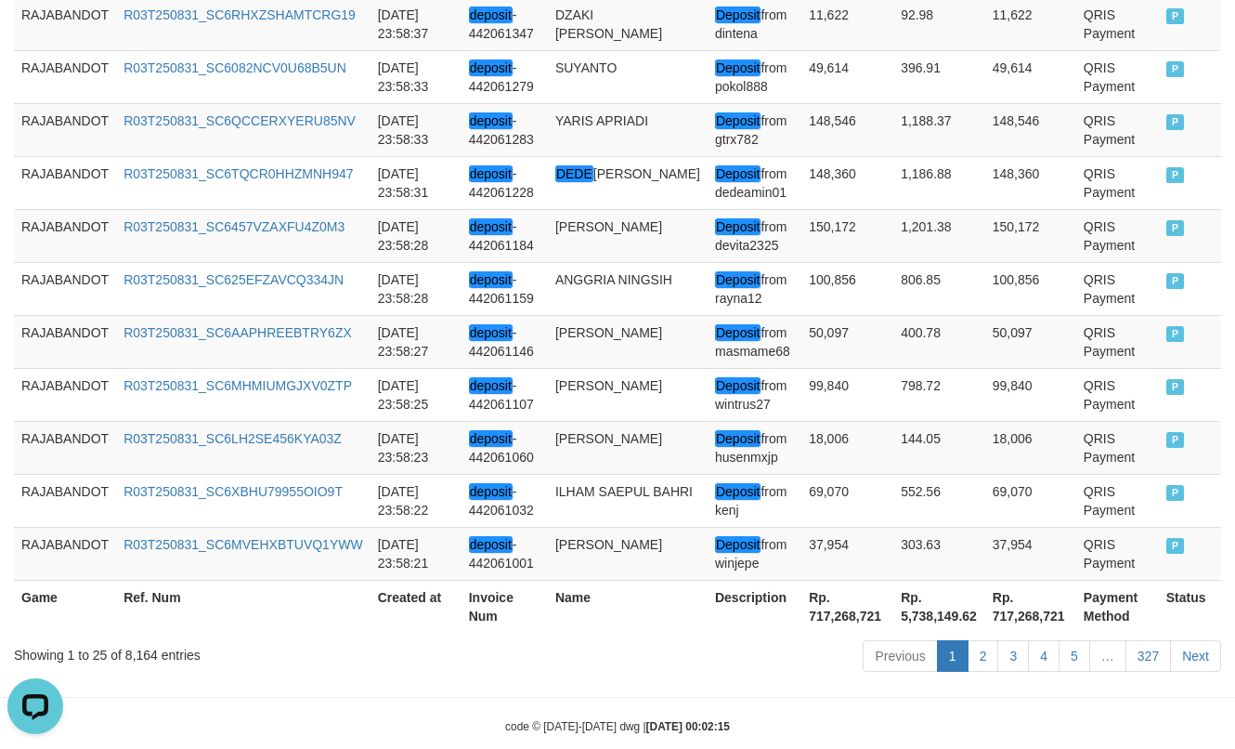
scroll to position [1594, 0]
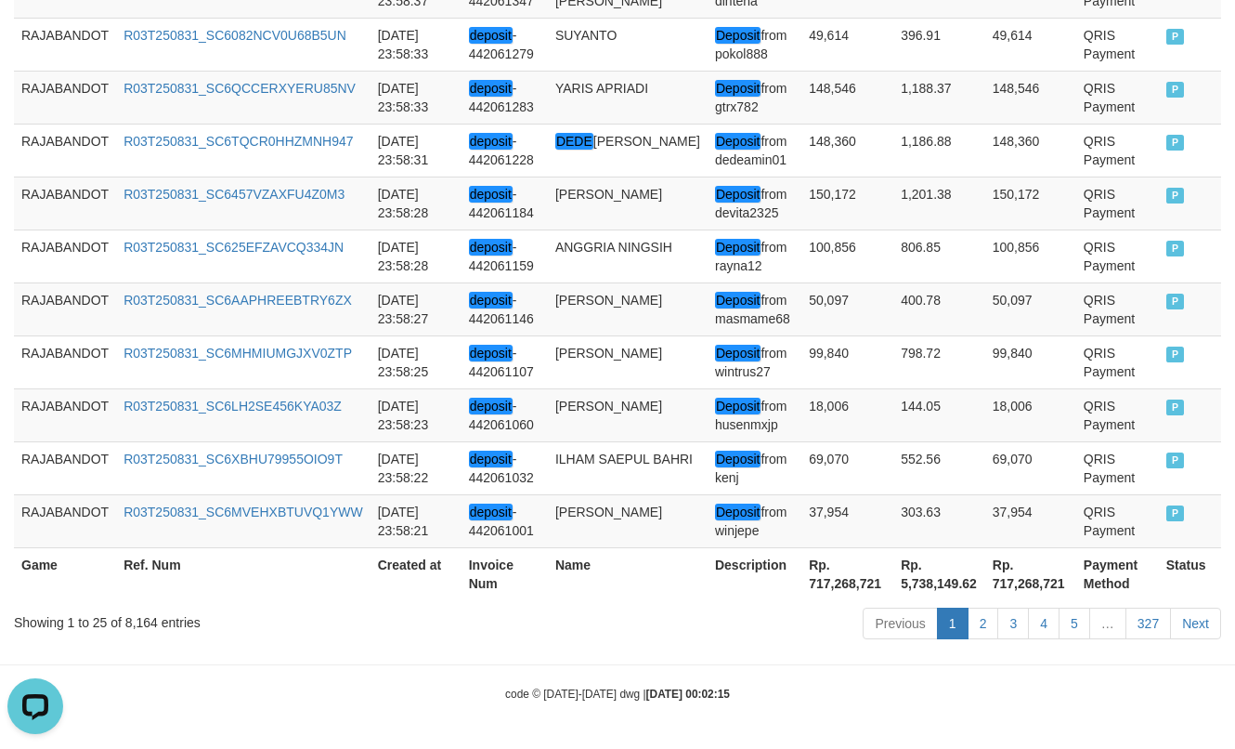
click at [815, 588] on th "Rp. 717,268,721" at bounding box center [848, 573] width 92 height 53
copy th "717,268,721"
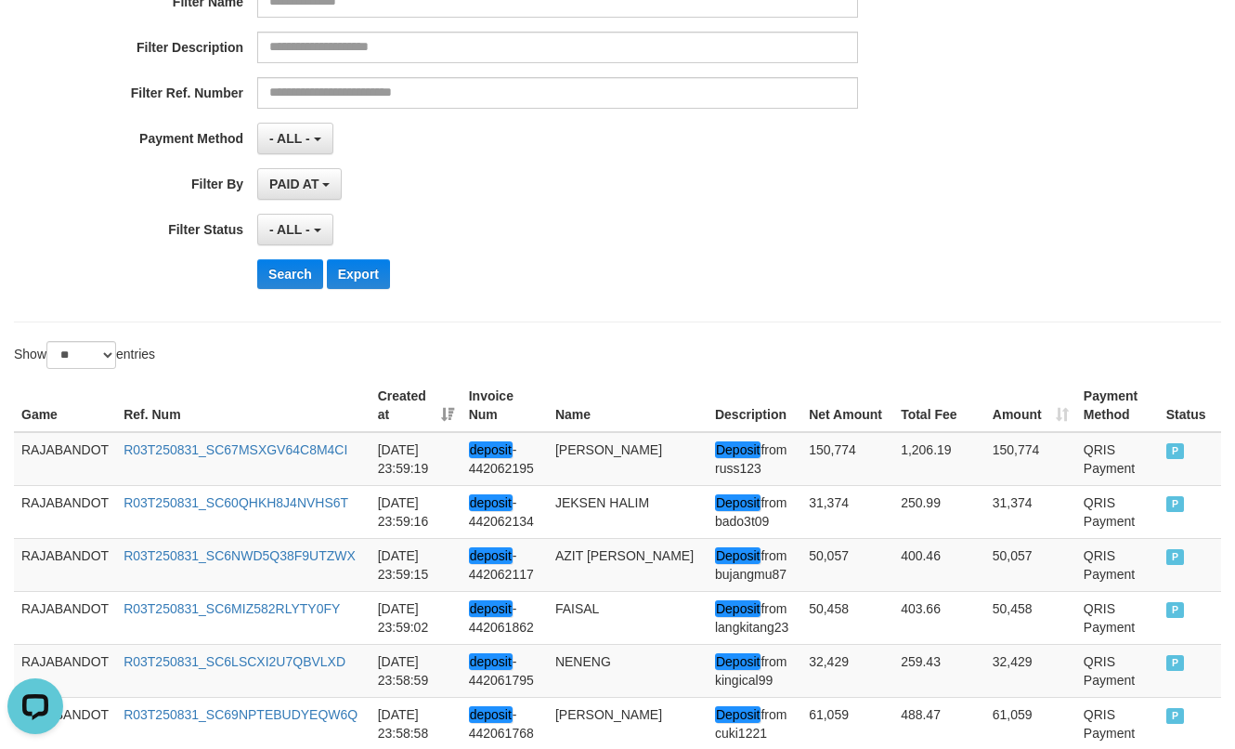
scroll to position [0, 0]
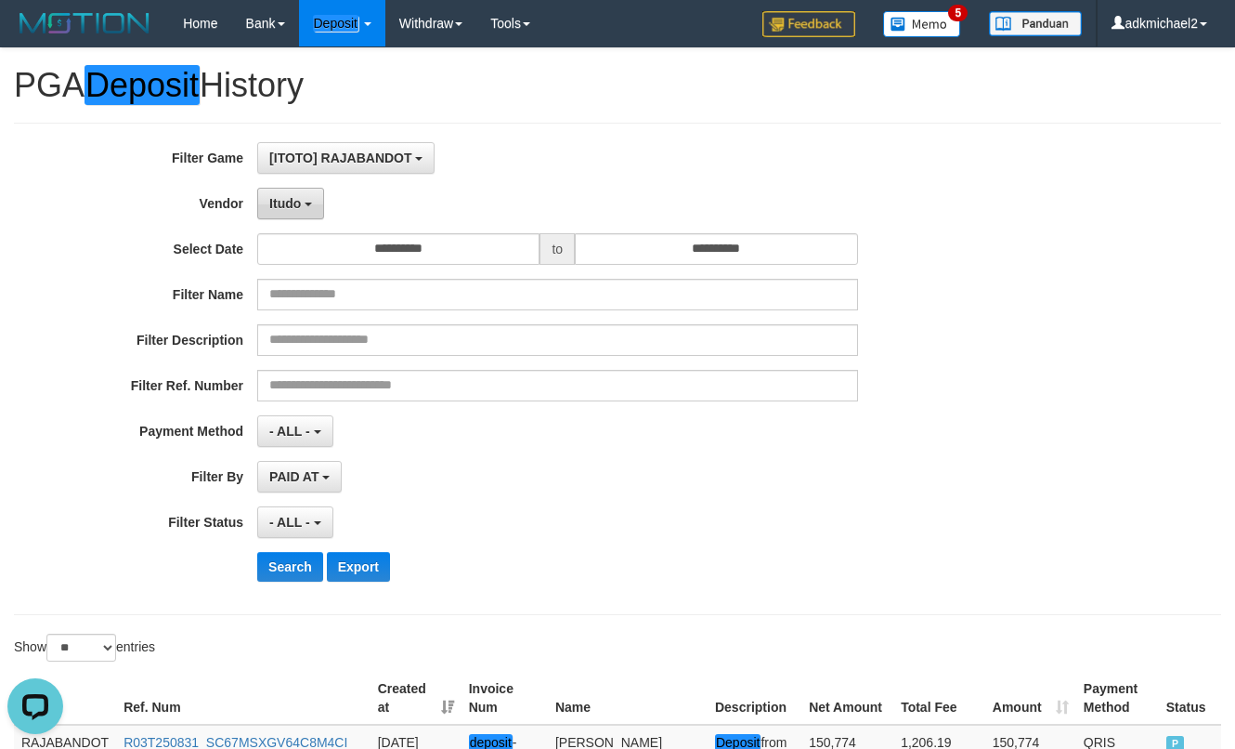
drag, startPoint x: 297, startPoint y: 211, endPoint x: 319, endPoint y: 284, distance: 76.4
click at [297, 211] on button "Itudo" at bounding box center [290, 204] width 67 height 32
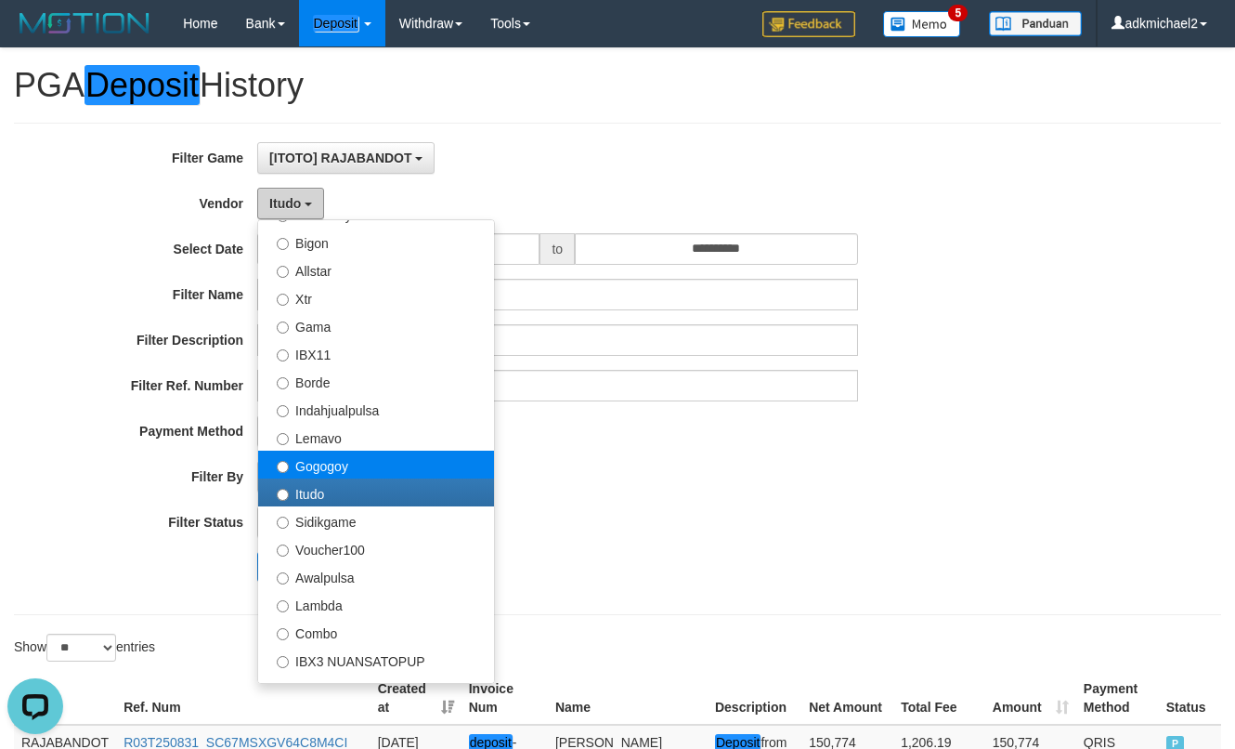
scroll to position [557, 0]
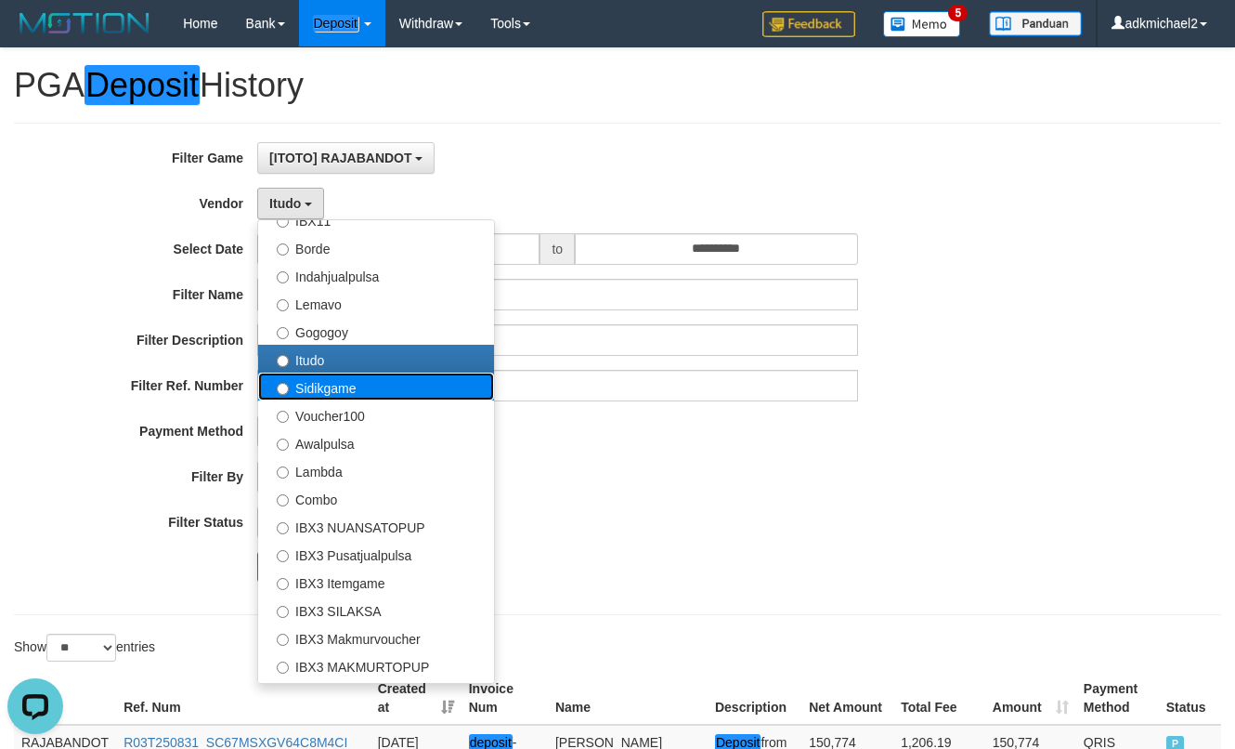
click at [308, 382] on label "Sidikgame" at bounding box center [376, 386] width 236 height 28
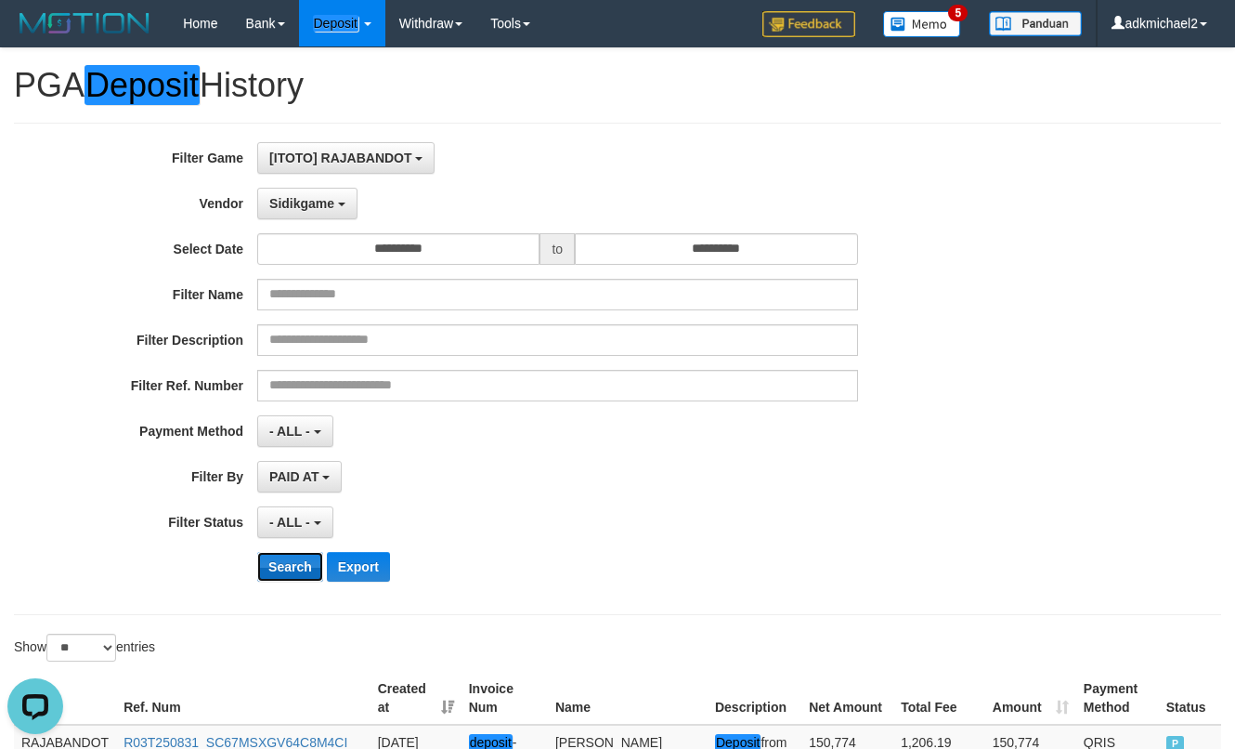
click at [285, 564] on button "Search" at bounding box center [290, 567] width 66 height 30
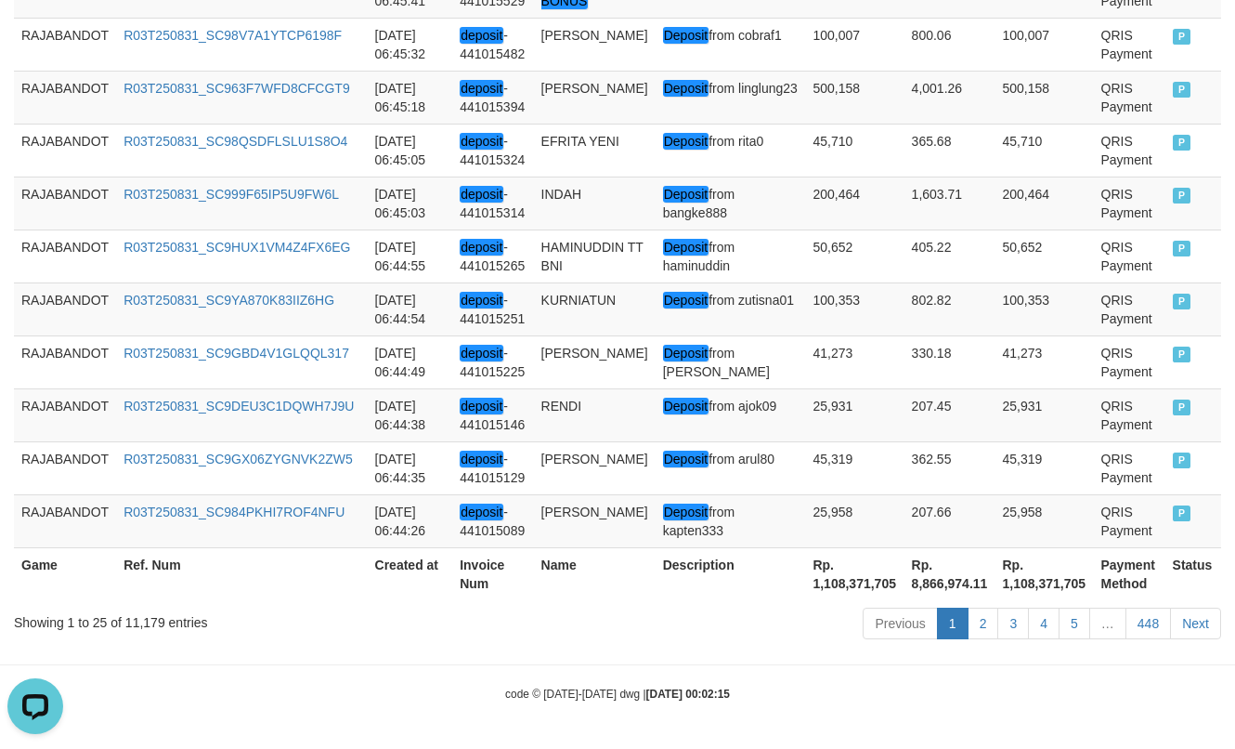
scroll to position [1538, 0]
click at [805, 577] on th "Rp. 1,108,371,705" at bounding box center [854, 573] width 98 height 53
copy th "1,108,371,705"
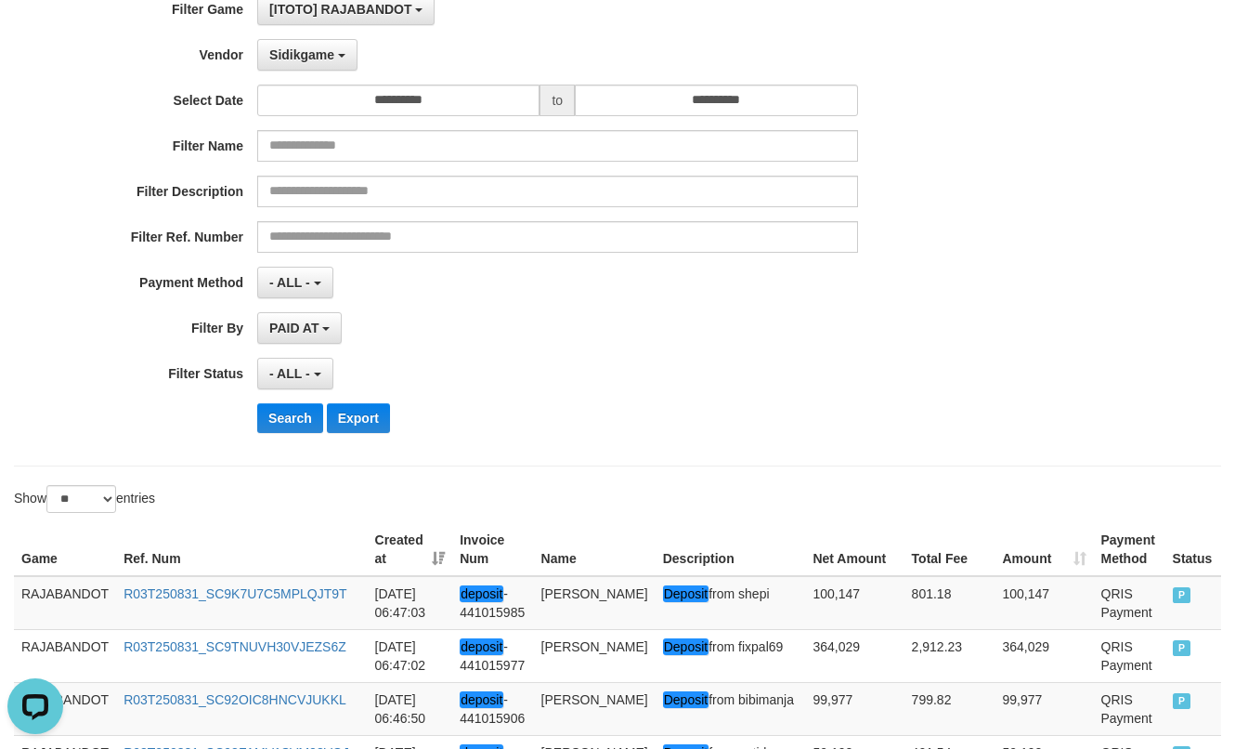
scroll to position [145, 0]
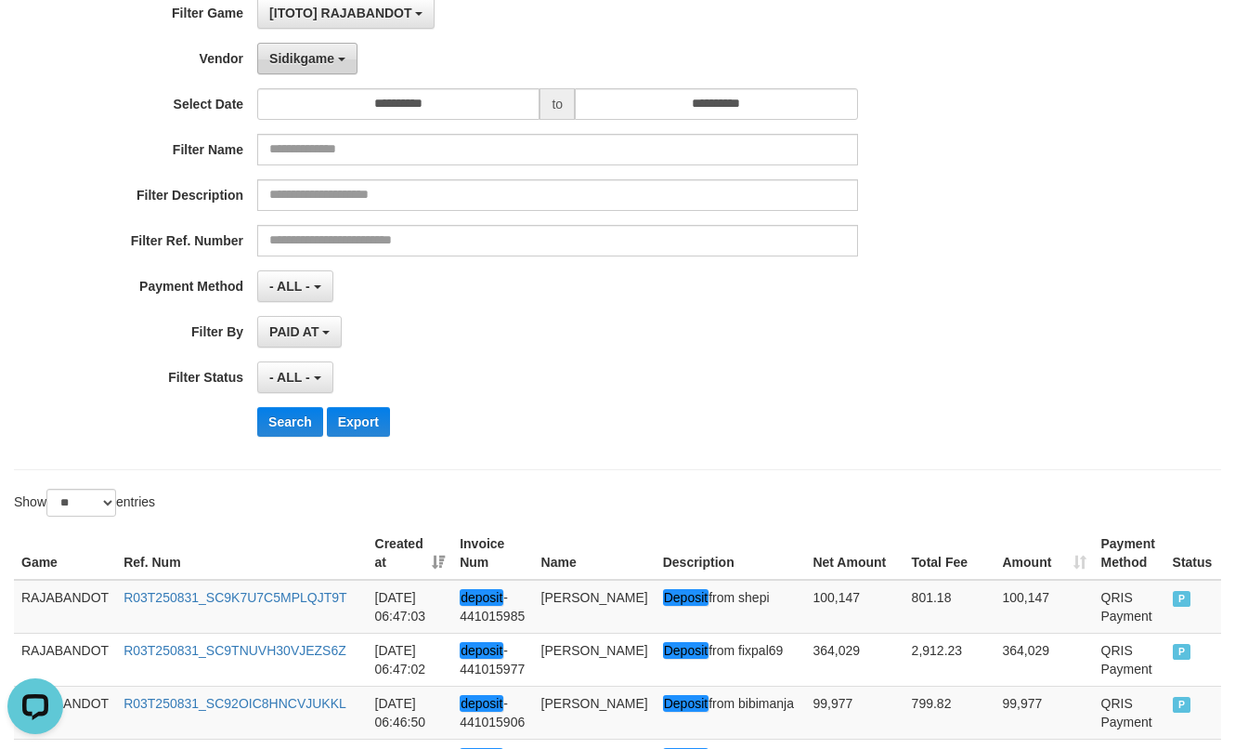
click at [286, 55] on span "Sidikgame" at bounding box center [301, 58] width 65 height 15
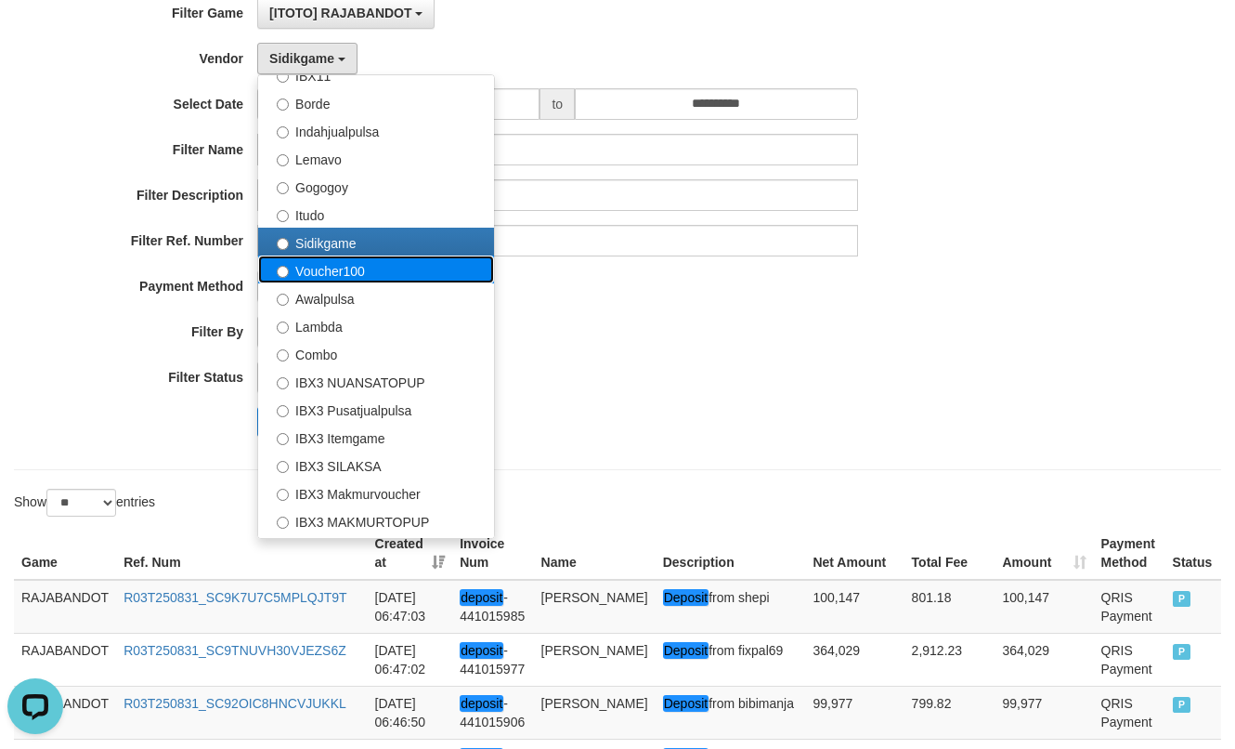
click at [360, 277] on label "Voucher100" at bounding box center [376, 269] width 236 height 28
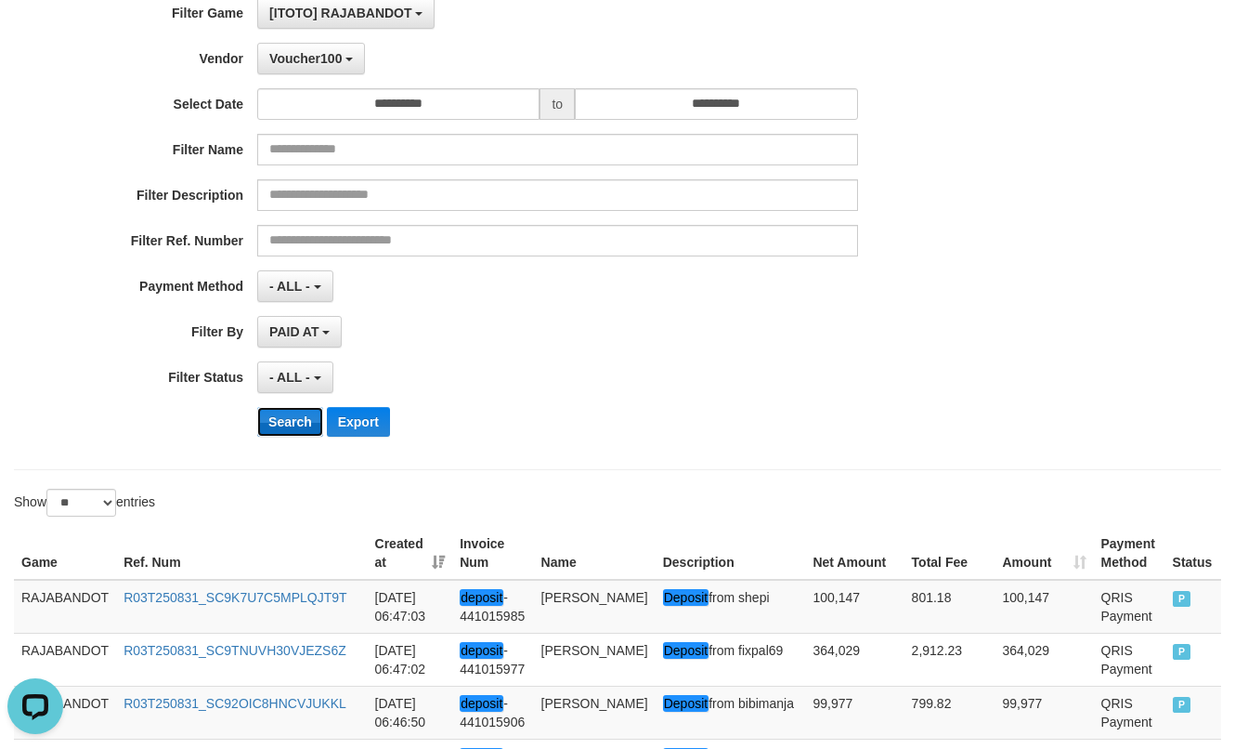
click at [277, 435] on button "Search" at bounding box center [290, 422] width 66 height 30
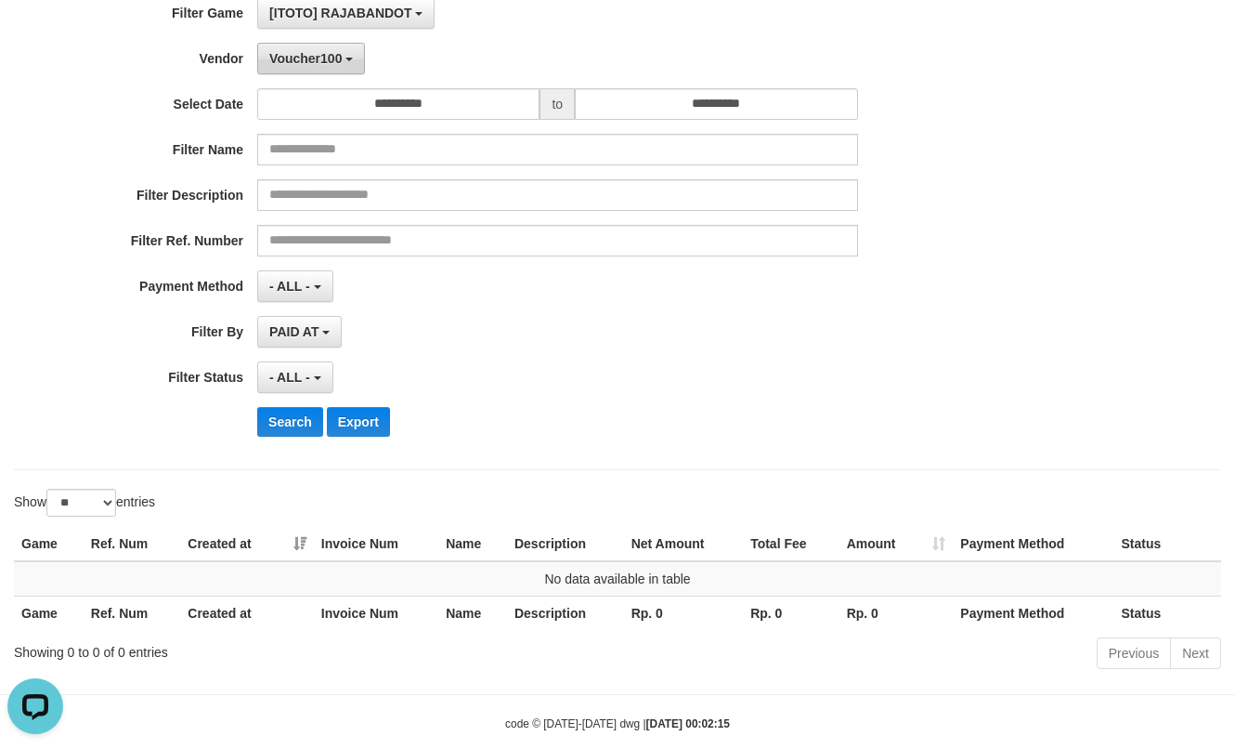
click at [305, 68] on button "Voucher100" at bounding box center [311, 59] width 108 height 32
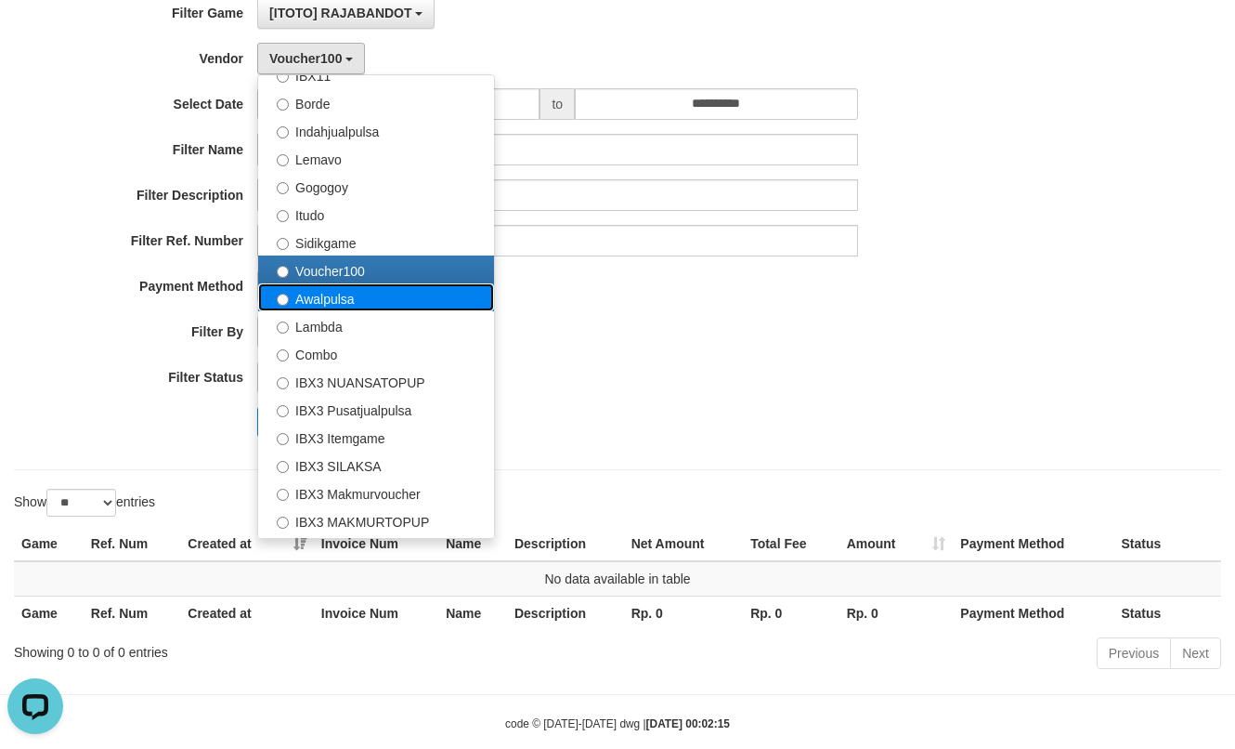
click at [318, 294] on label "Awalpulsa" at bounding box center [376, 297] width 236 height 28
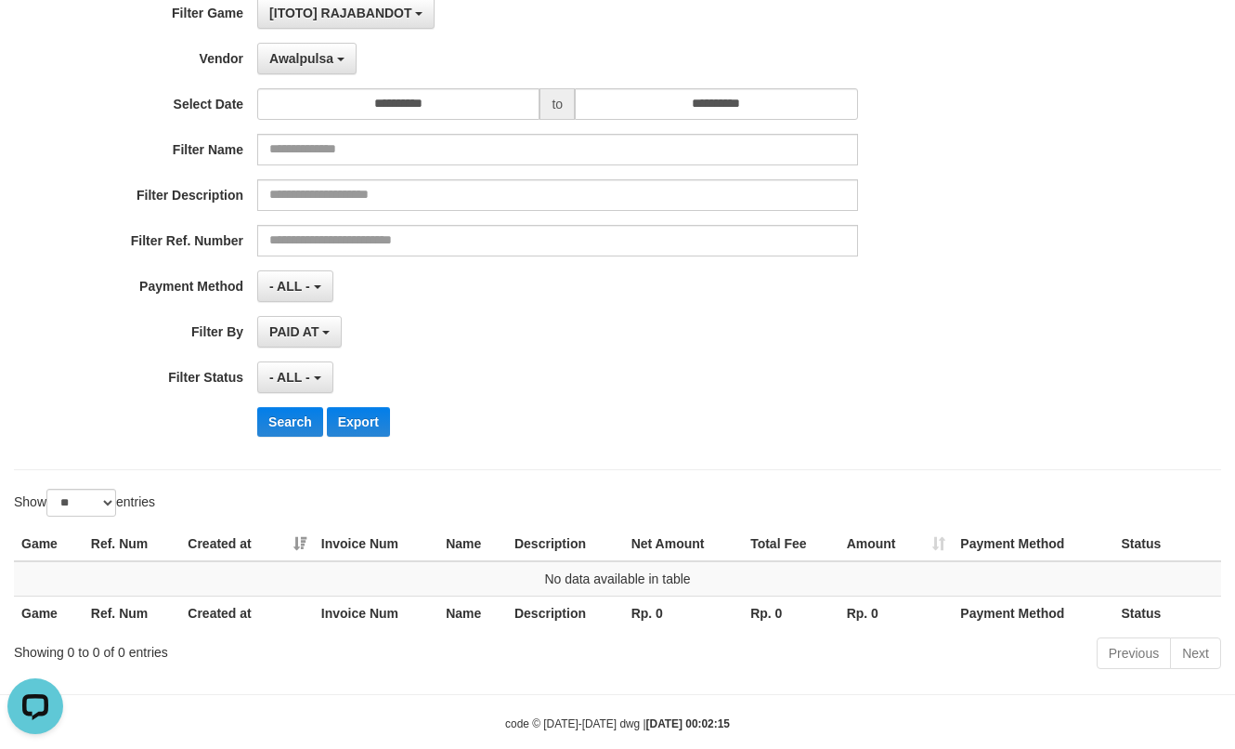
click at [298, 395] on div "**********" at bounding box center [514, 223] width 1029 height 453
click at [295, 413] on button "Search" at bounding box center [290, 422] width 66 height 30
click at [333, 71] on button "Awalpulsa" at bounding box center [306, 59] width 99 height 32
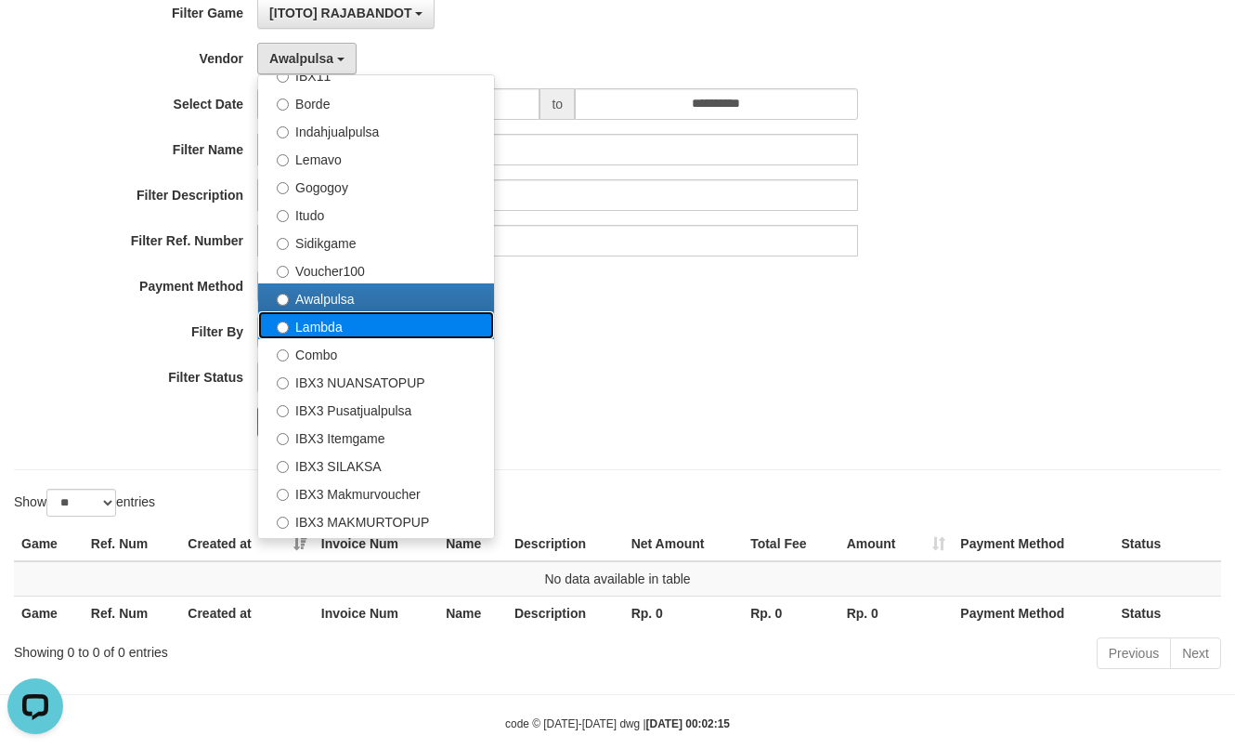
click at [335, 333] on label "Lambda" at bounding box center [376, 325] width 236 height 28
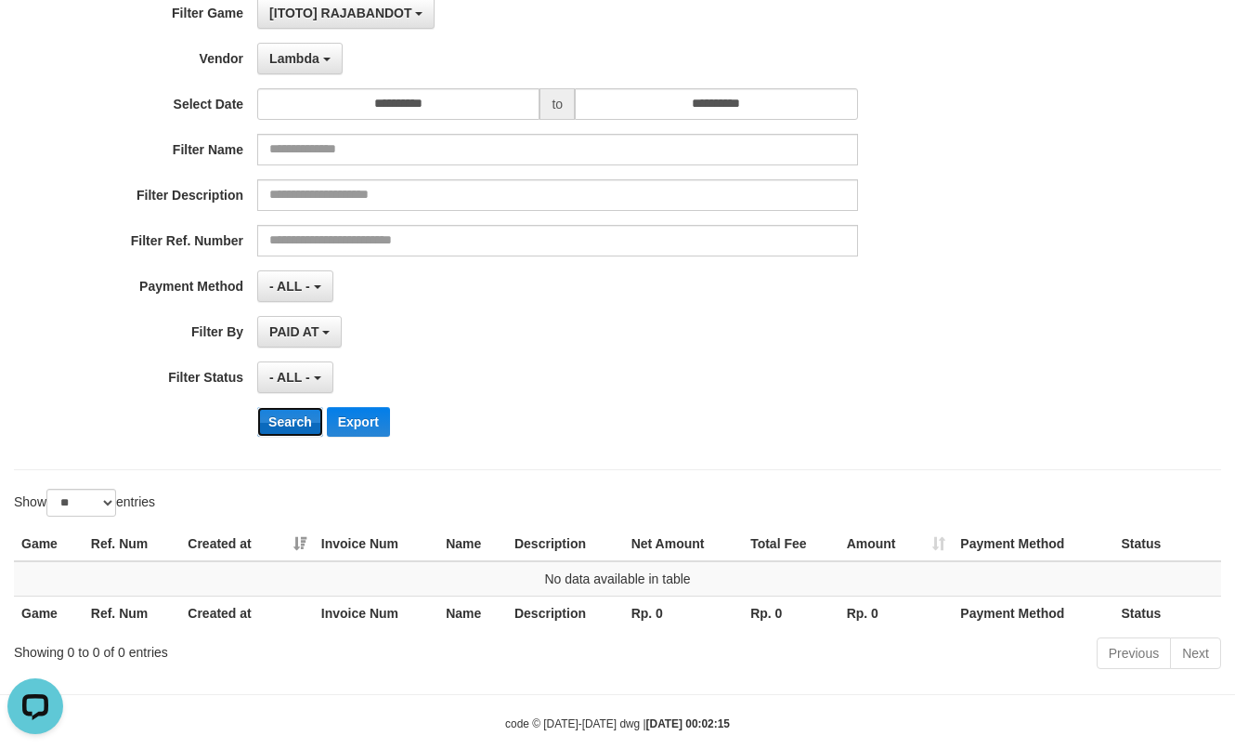
click at [296, 410] on button "Search" at bounding box center [290, 422] width 66 height 30
click at [295, 60] on span "Lambda" at bounding box center [294, 58] width 50 height 15
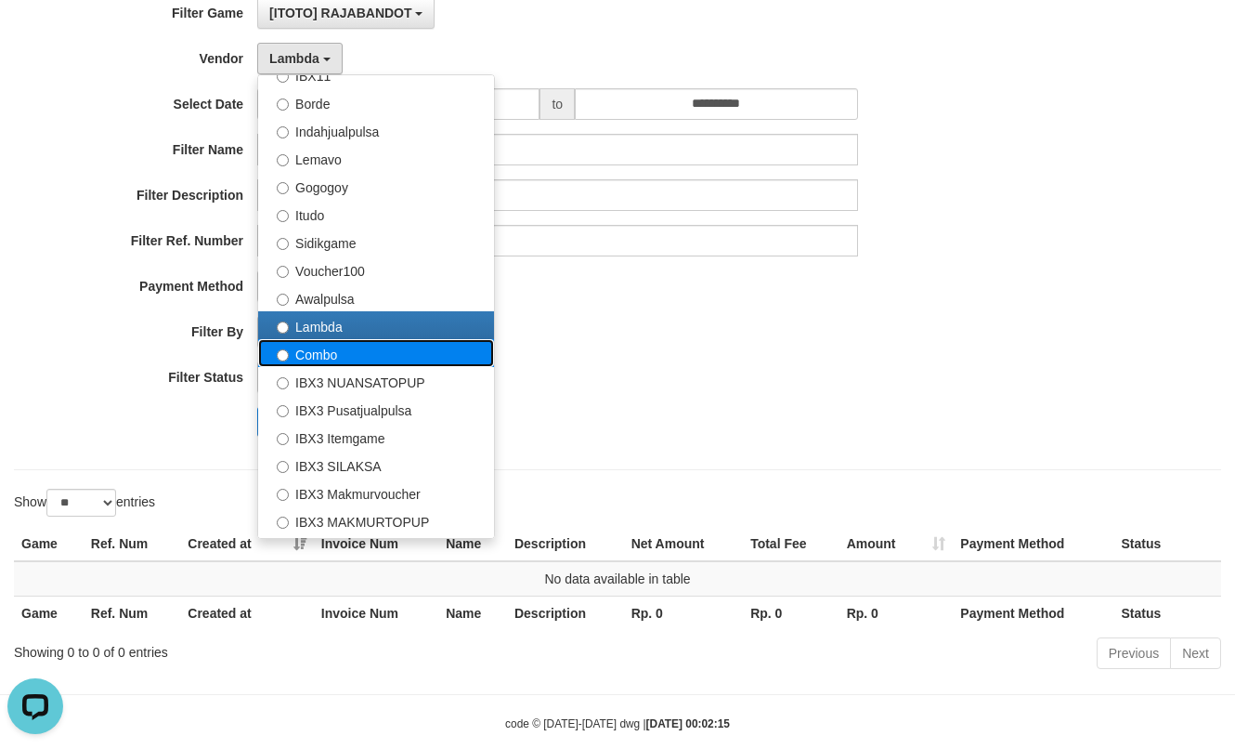
click at [303, 356] on label "Combo" at bounding box center [376, 353] width 236 height 28
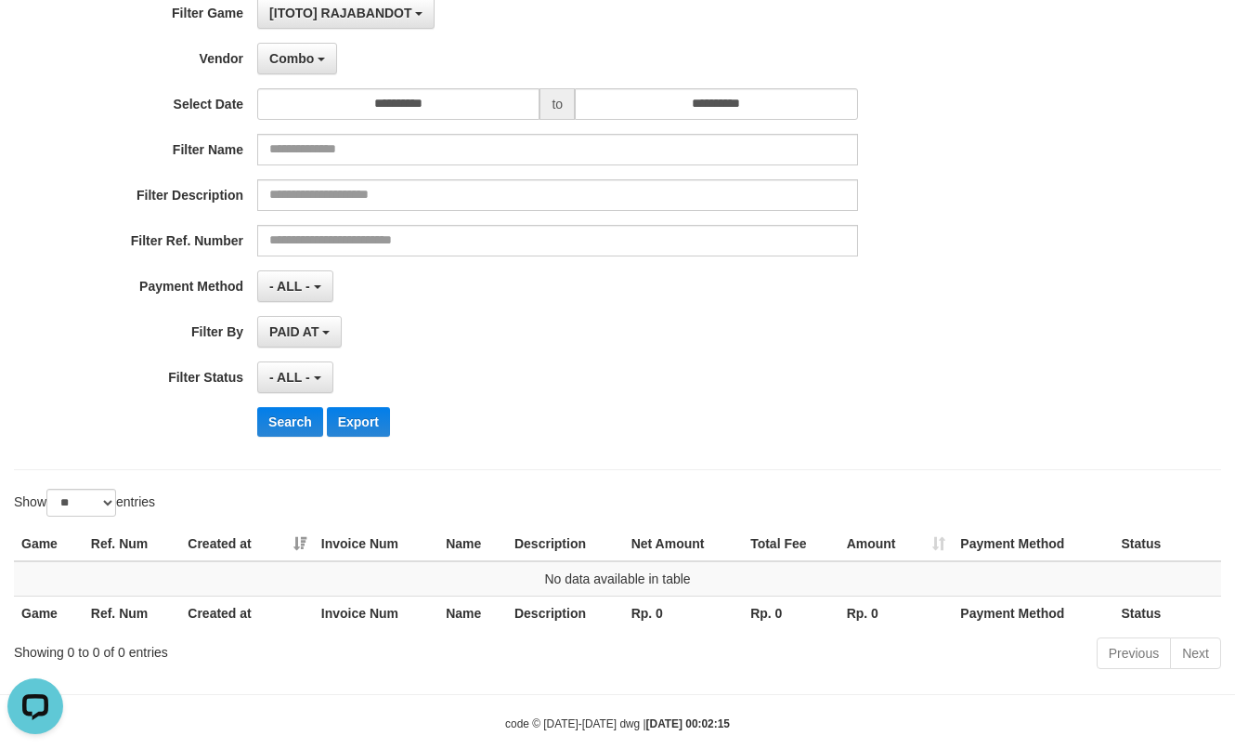
click at [284, 446] on div "**********" at bounding box center [514, 223] width 1029 height 453
drag, startPoint x: 290, startPoint y: 421, endPoint x: 618, endPoint y: 415, distance: 327.9
click at [292, 421] on button "Search" at bounding box center [290, 422] width 66 height 30
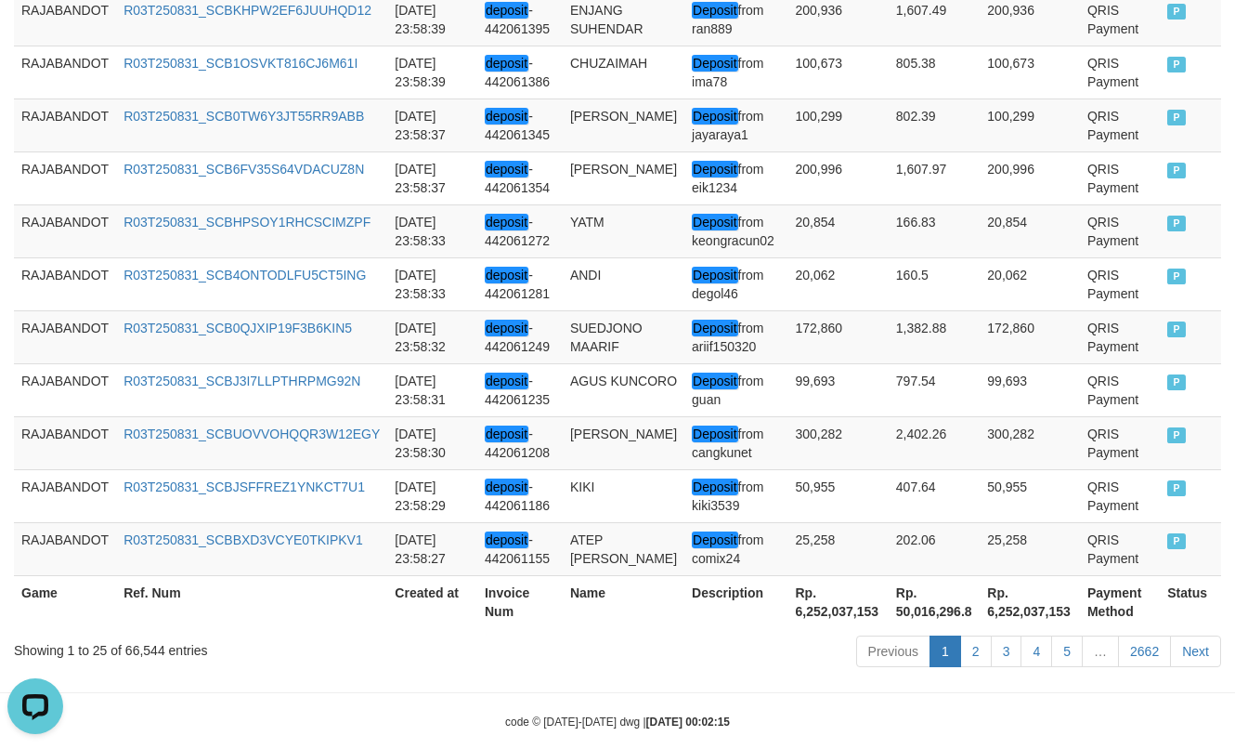
scroll to position [1538, 0]
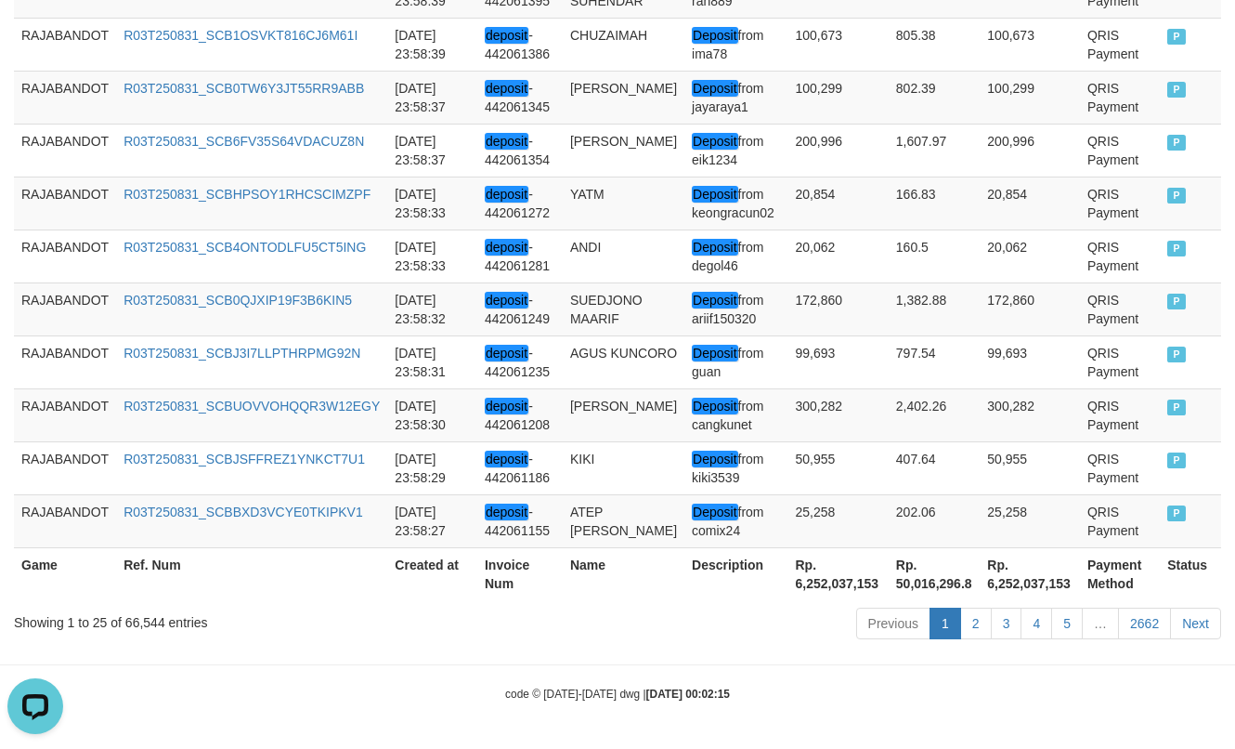
click at [828, 583] on th "Rp. 6,252,037,153" at bounding box center [838, 573] width 100 height 53
copy th "6,252,037,153"
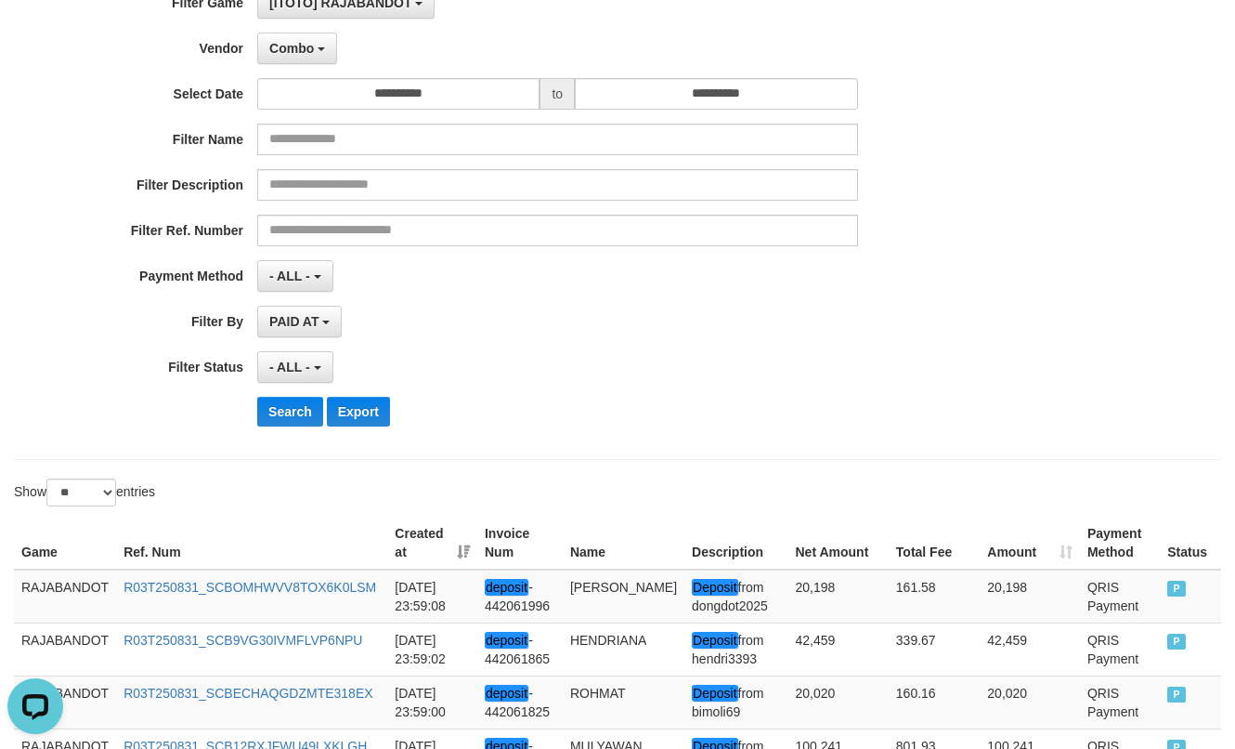
scroll to position [52, 0]
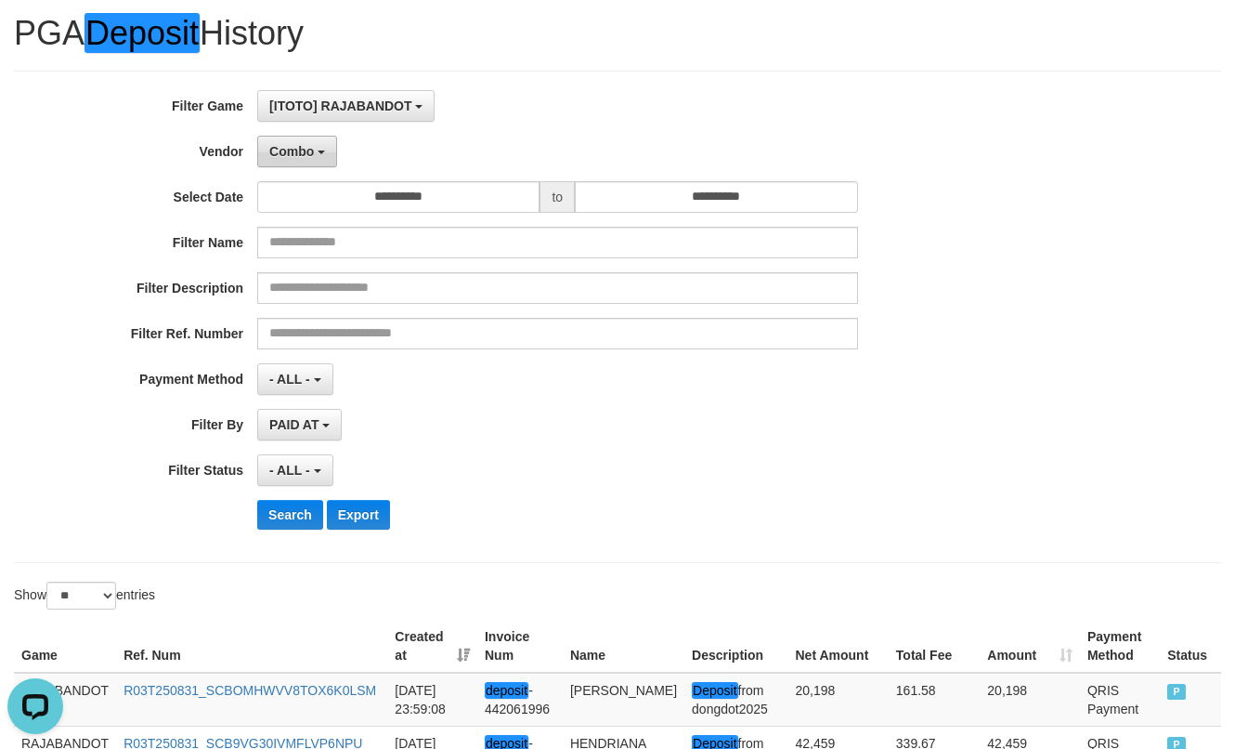
click at [289, 157] on span "Combo" at bounding box center [291, 151] width 45 height 15
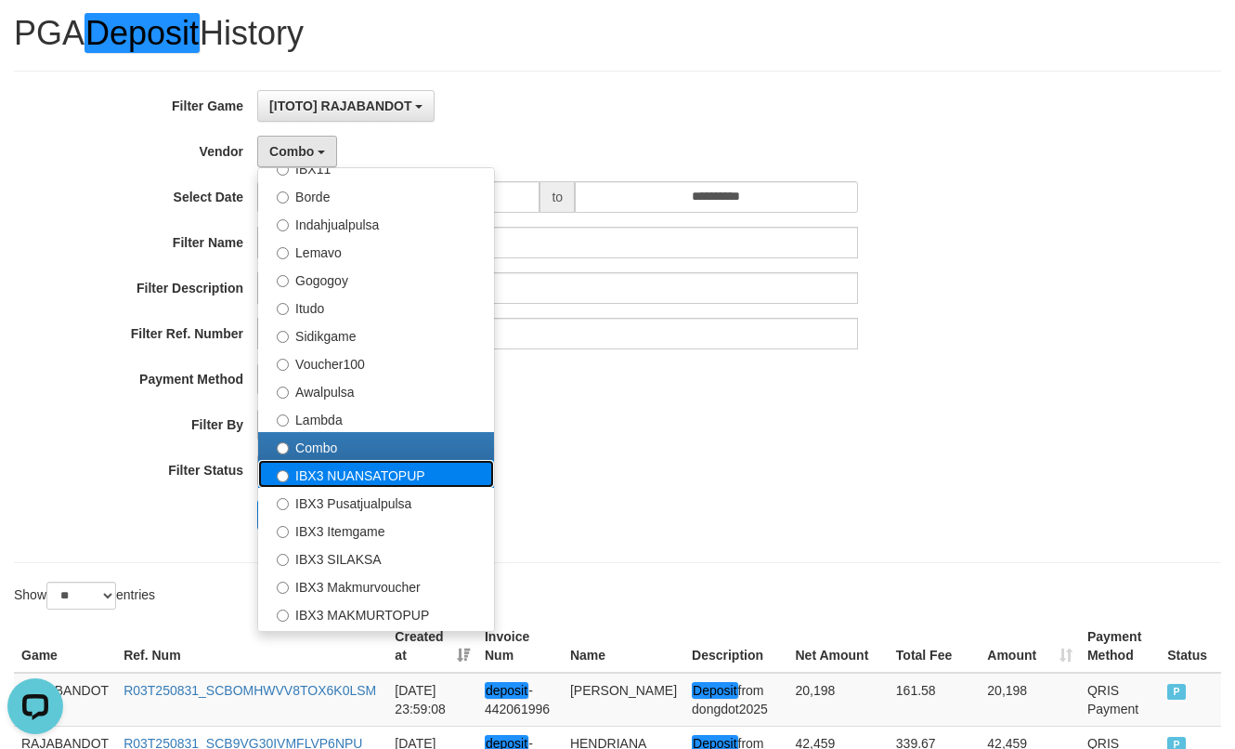
click at [337, 465] on label "IBX3 NUANSATOPUP" at bounding box center [376, 474] width 236 height 28
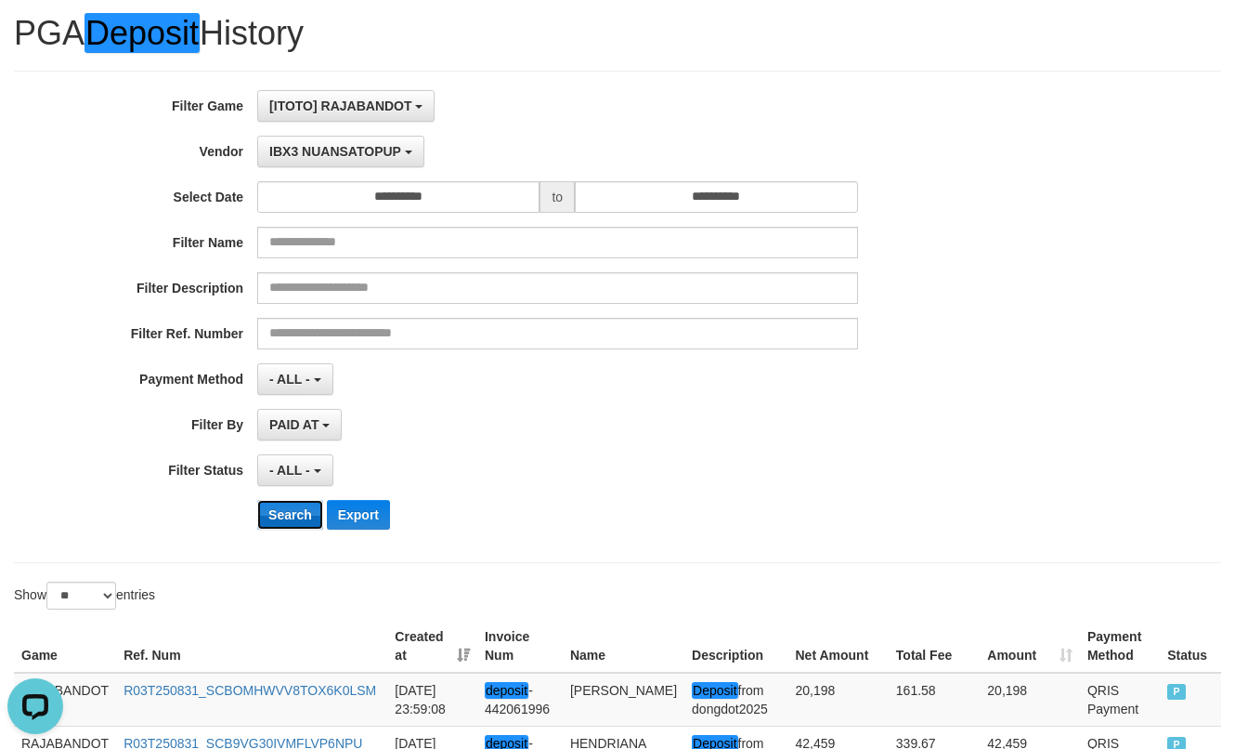
click at [302, 521] on button "Search" at bounding box center [290, 515] width 66 height 30
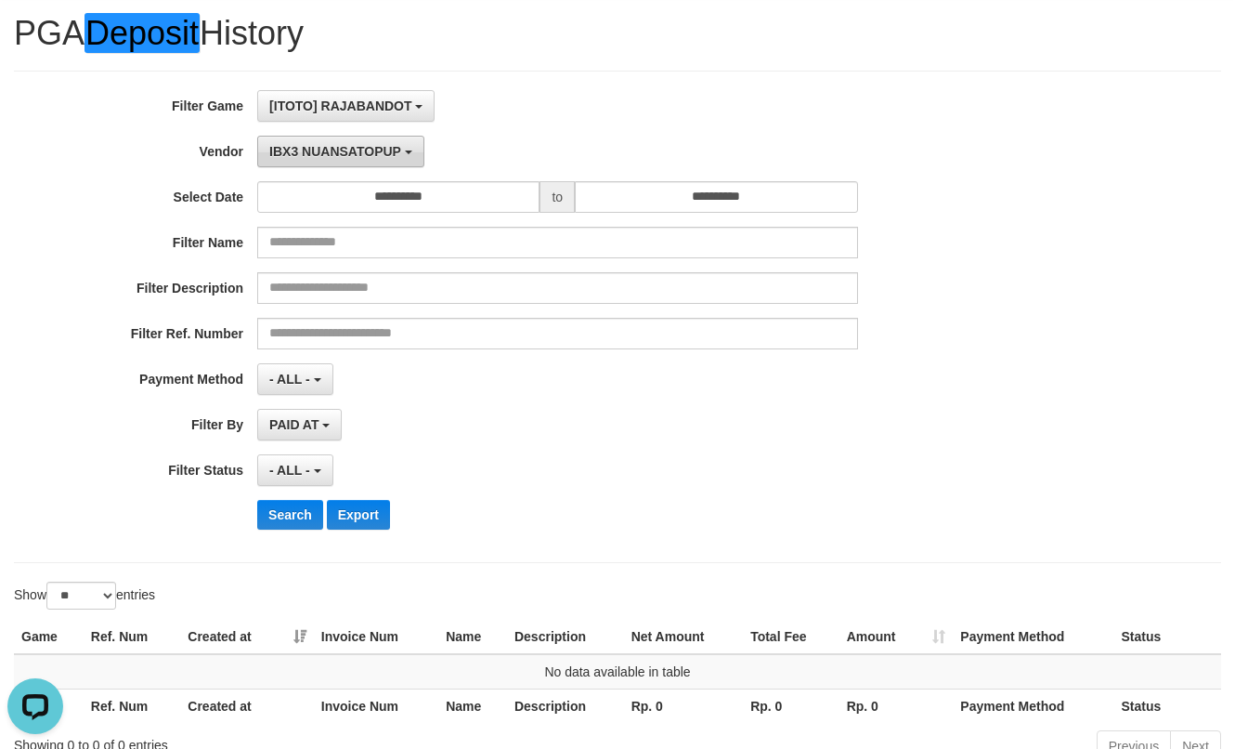
click at [351, 153] on span "IBX3 NUANSATOPUP" at bounding box center [335, 151] width 132 height 15
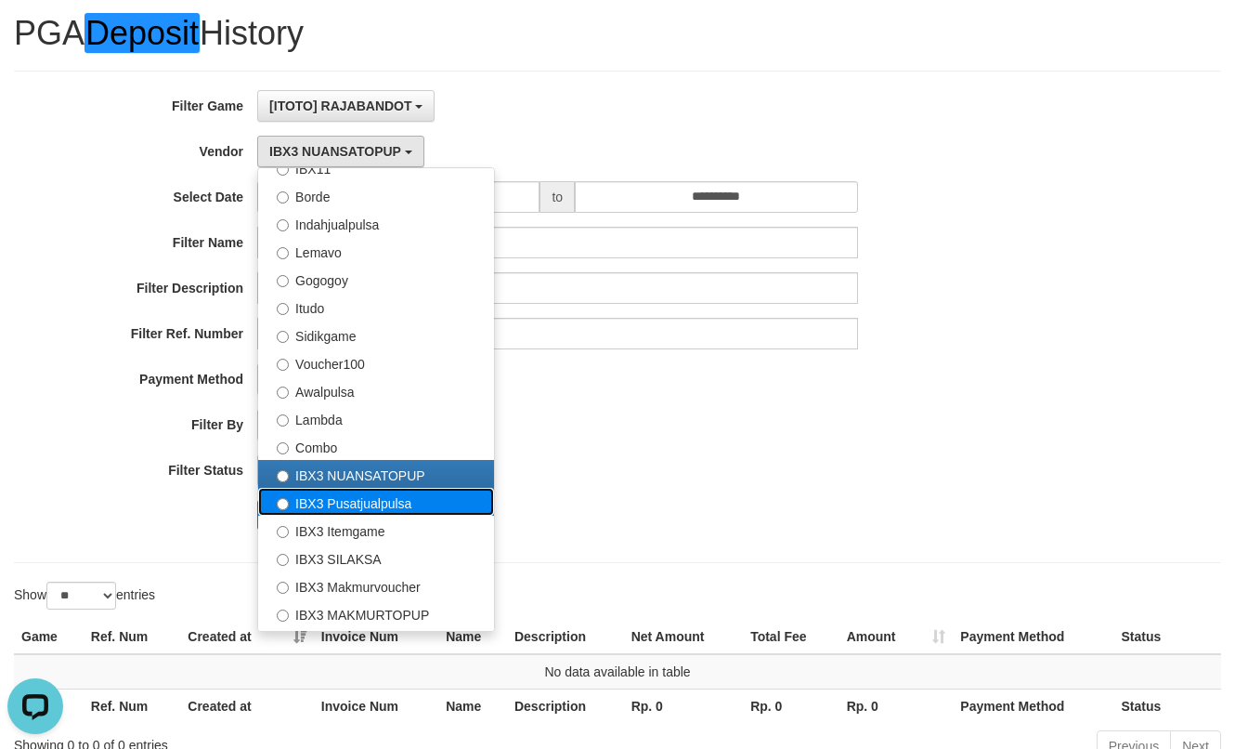
click at [321, 493] on label "IBX3 Pusatjualpulsa" at bounding box center [376, 502] width 236 height 28
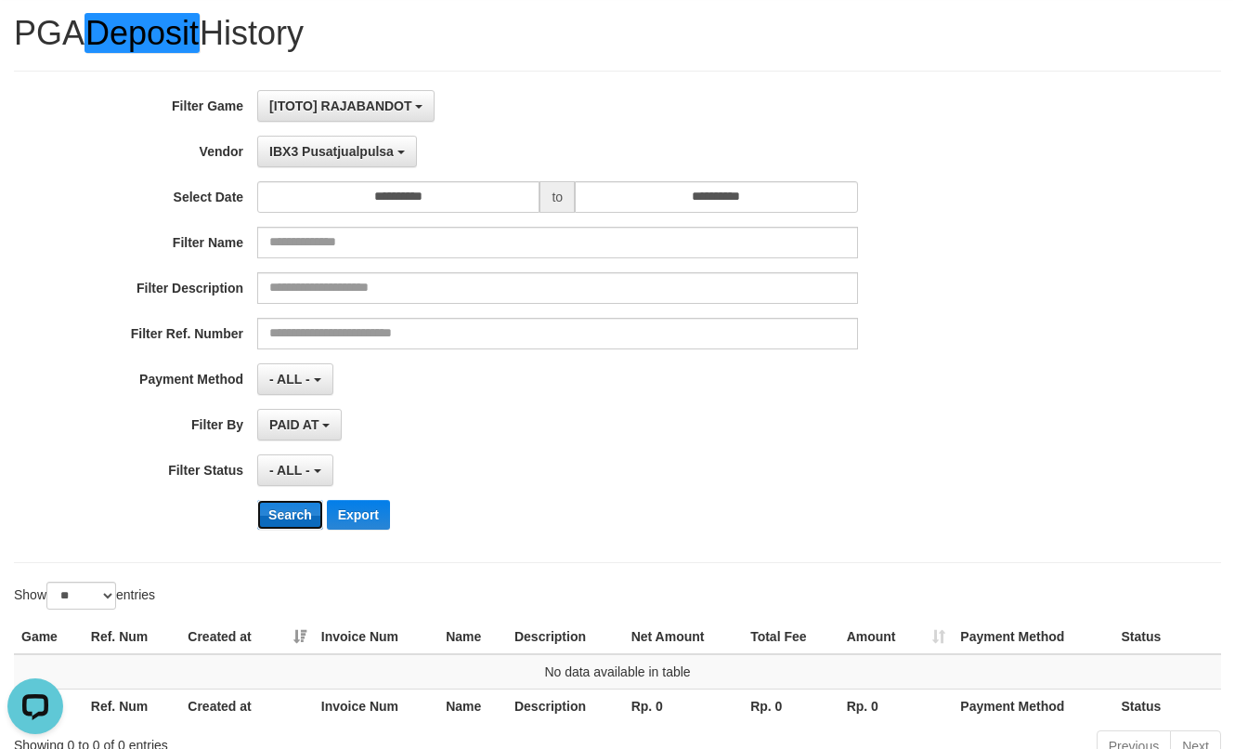
click at [295, 519] on button "Search" at bounding box center [290, 515] width 66 height 30
click at [372, 144] on span "IBX3 Pusatjualpulsa" at bounding box center [331, 151] width 124 height 15
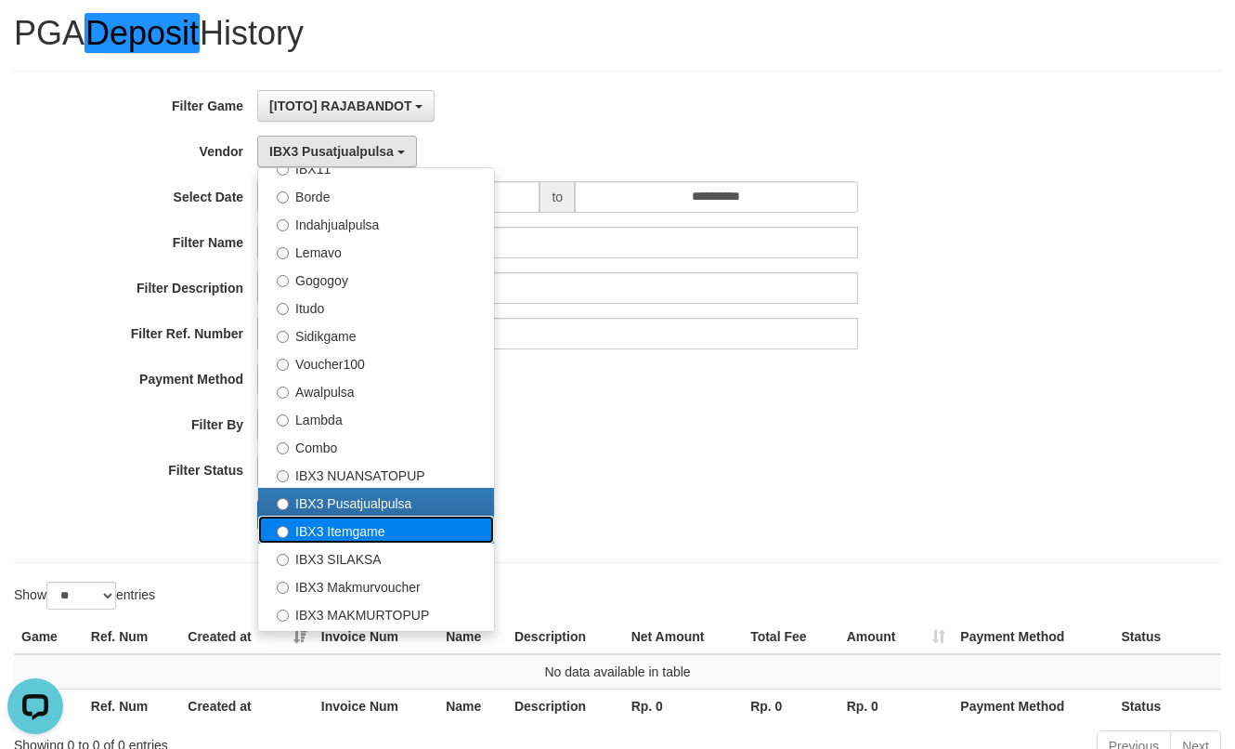
click at [320, 532] on label "IBX3 Itemgame" at bounding box center [376, 530] width 236 height 28
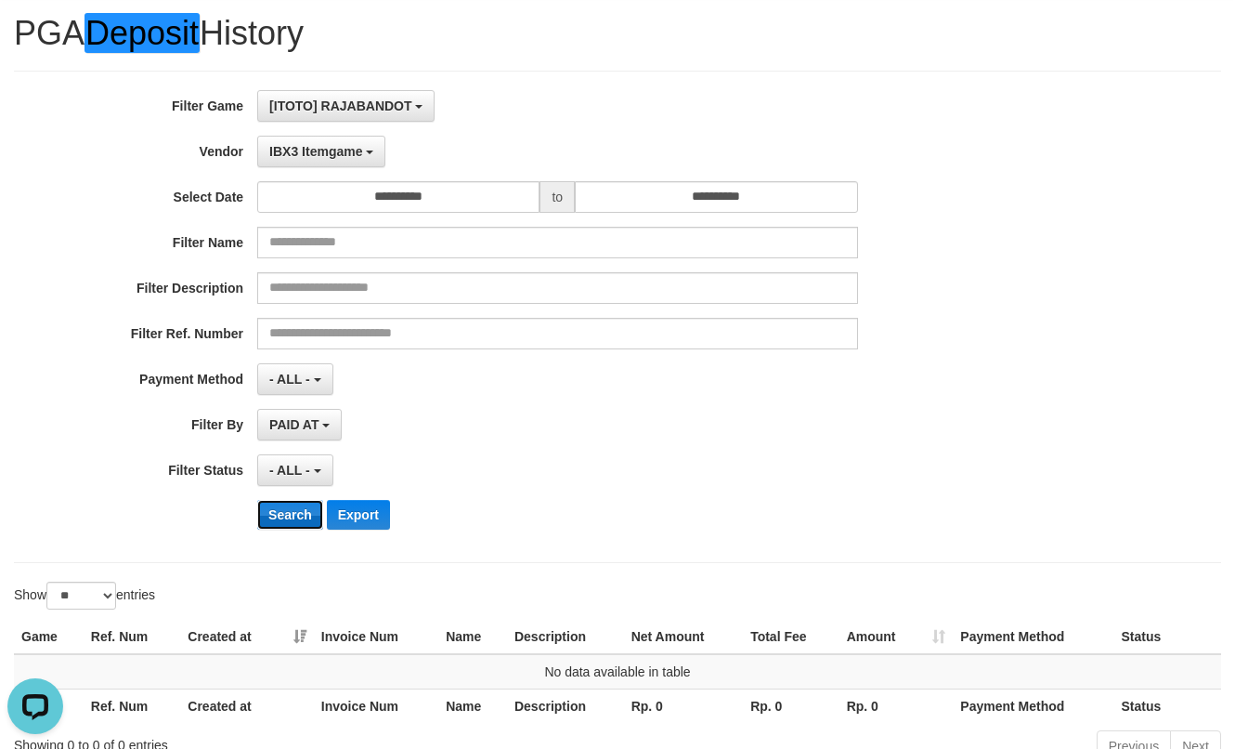
click at [284, 527] on button "Search" at bounding box center [290, 515] width 66 height 30
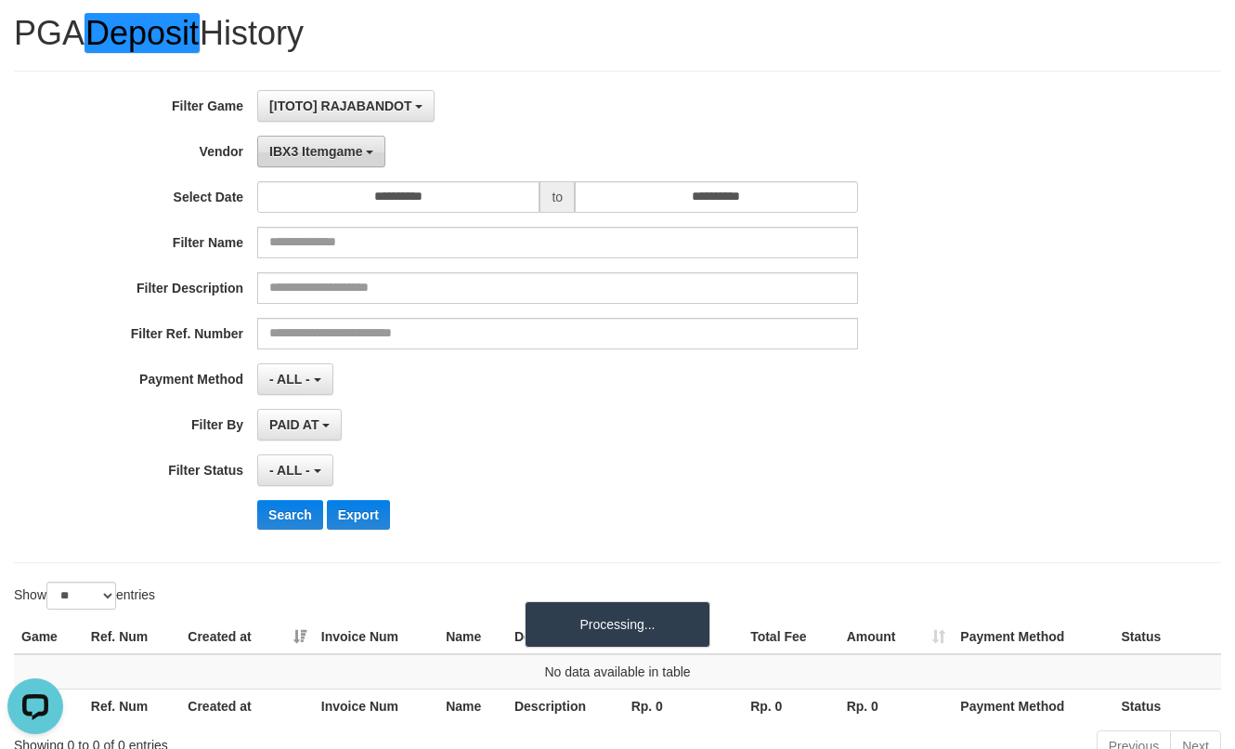
click at [343, 142] on button "IBX3 Itemgame" at bounding box center [321, 152] width 128 height 32
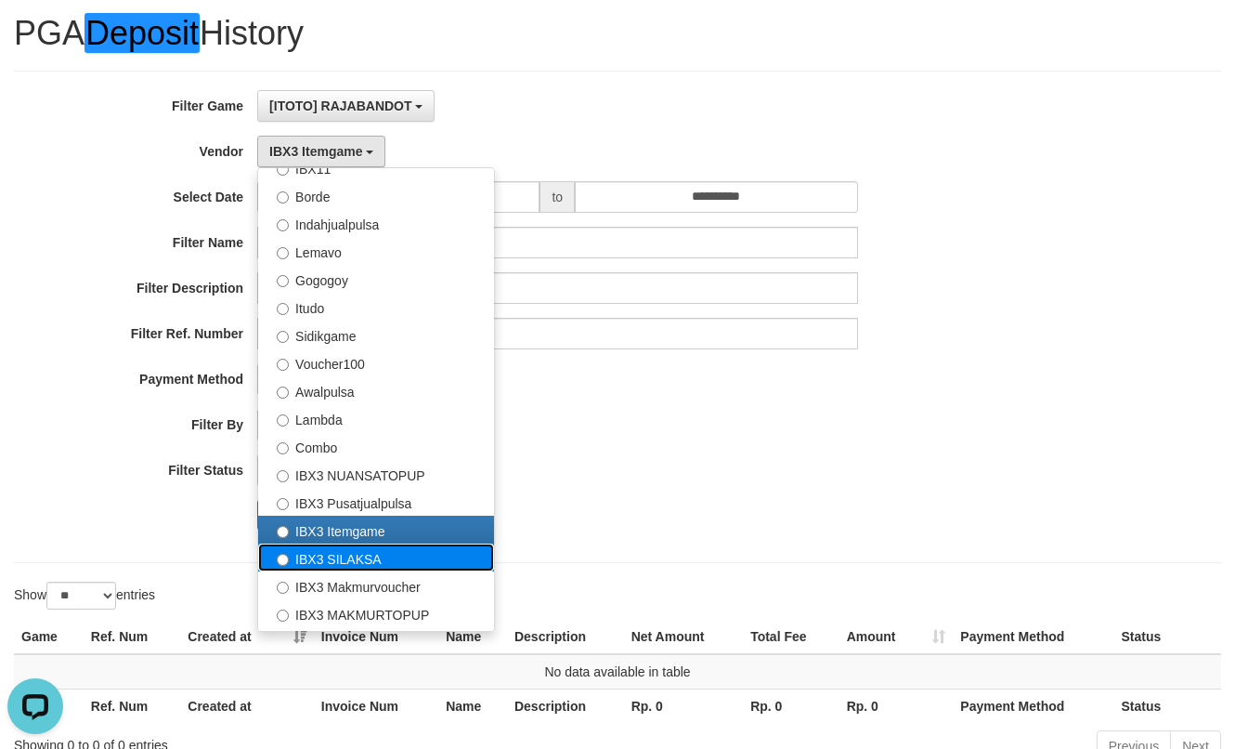
click at [346, 545] on label "IBX3 SILAKSA" at bounding box center [376, 557] width 236 height 28
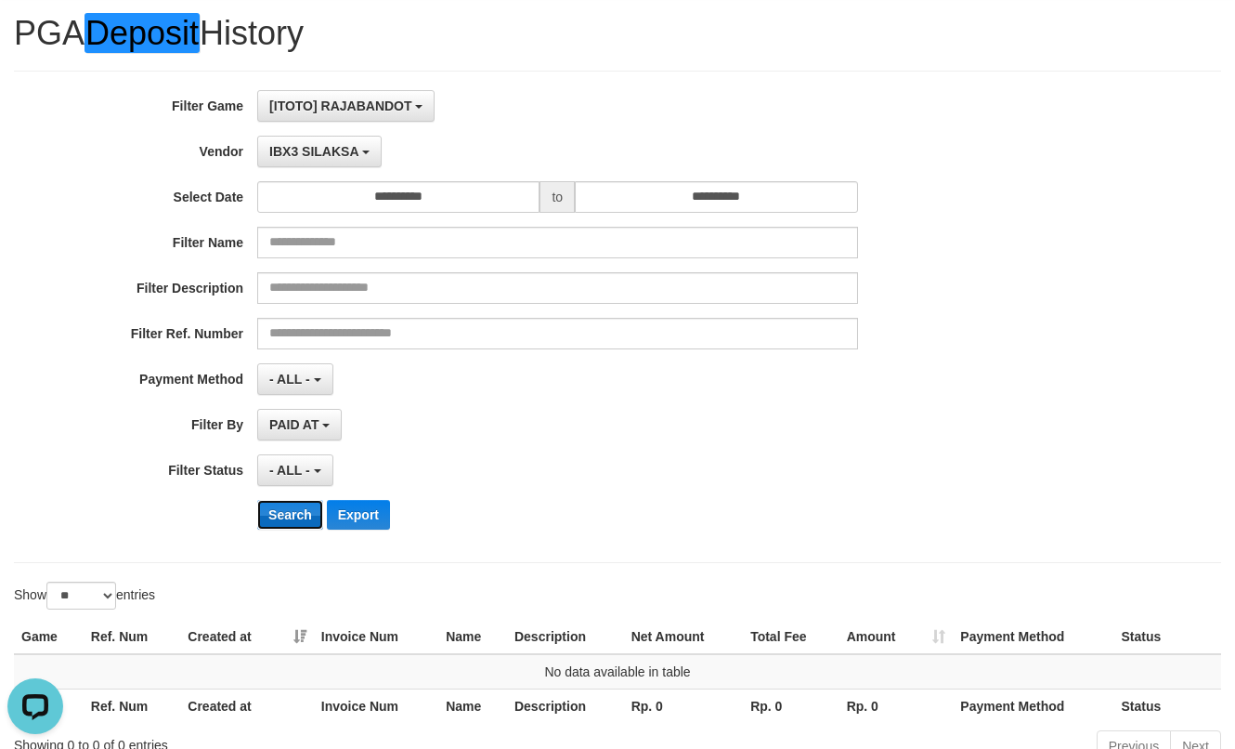
click at [311, 510] on button "Search" at bounding box center [290, 515] width 66 height 30
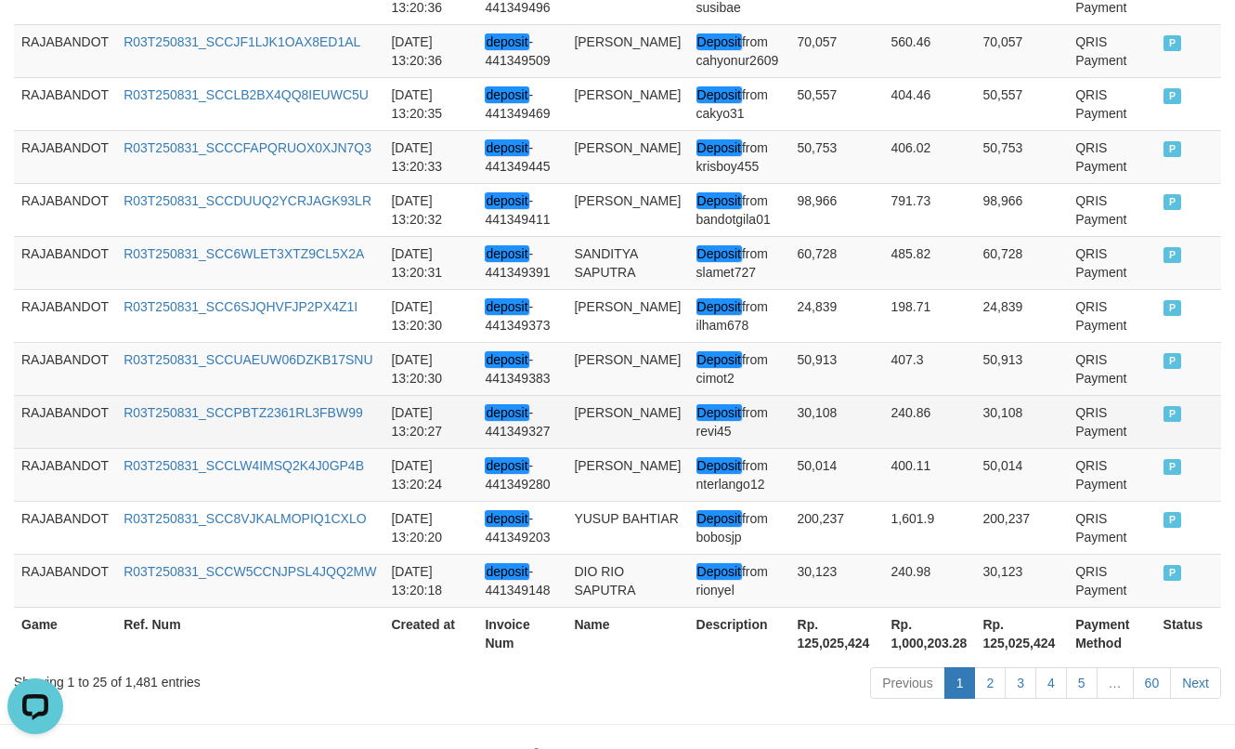
scroll to position [1594, 0]
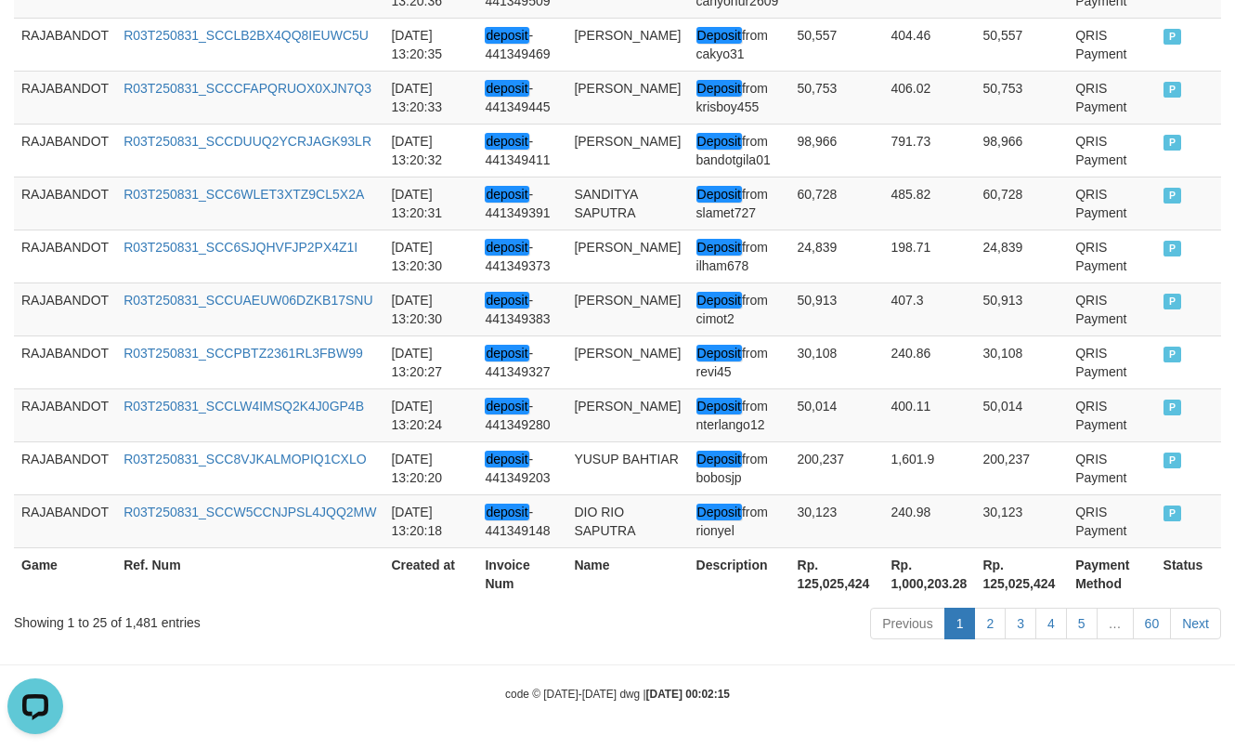
click at [830, 581] on th "Rp. 125,025,424" at bounding box center [837, 573] width 94 height 53
copy th "125,025,424"
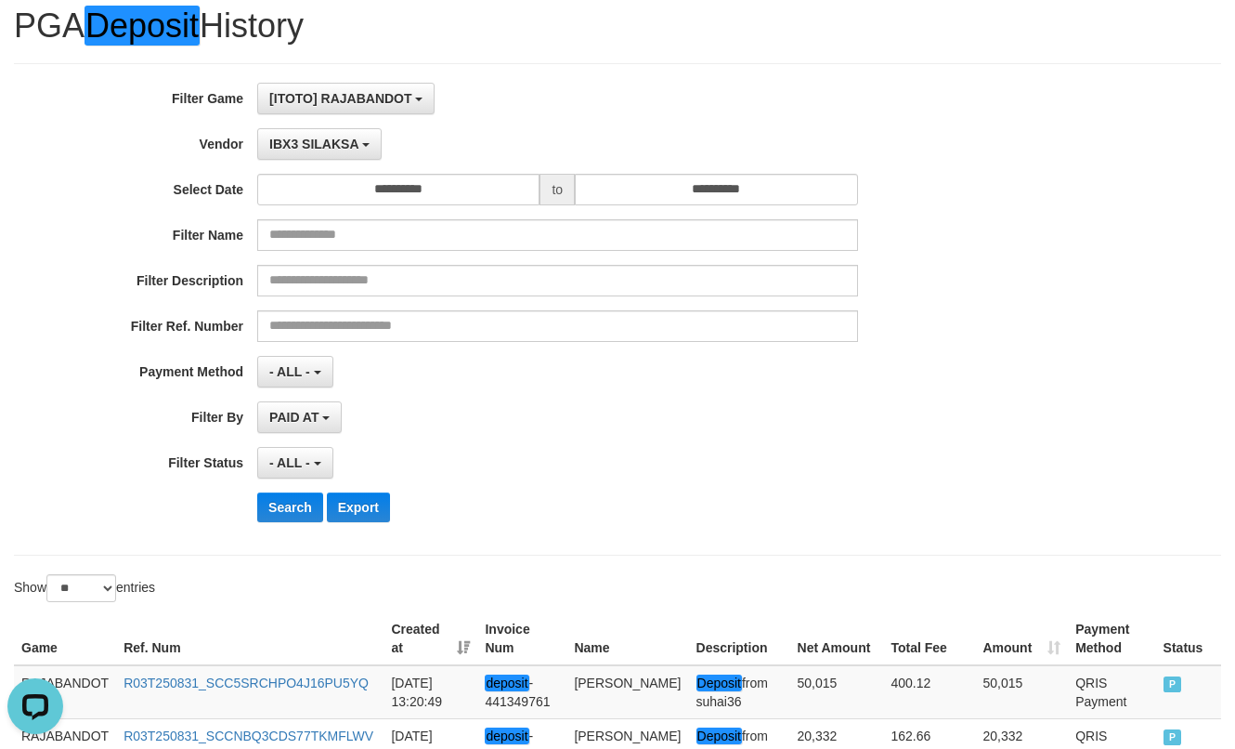
scroll to position [93, 0]
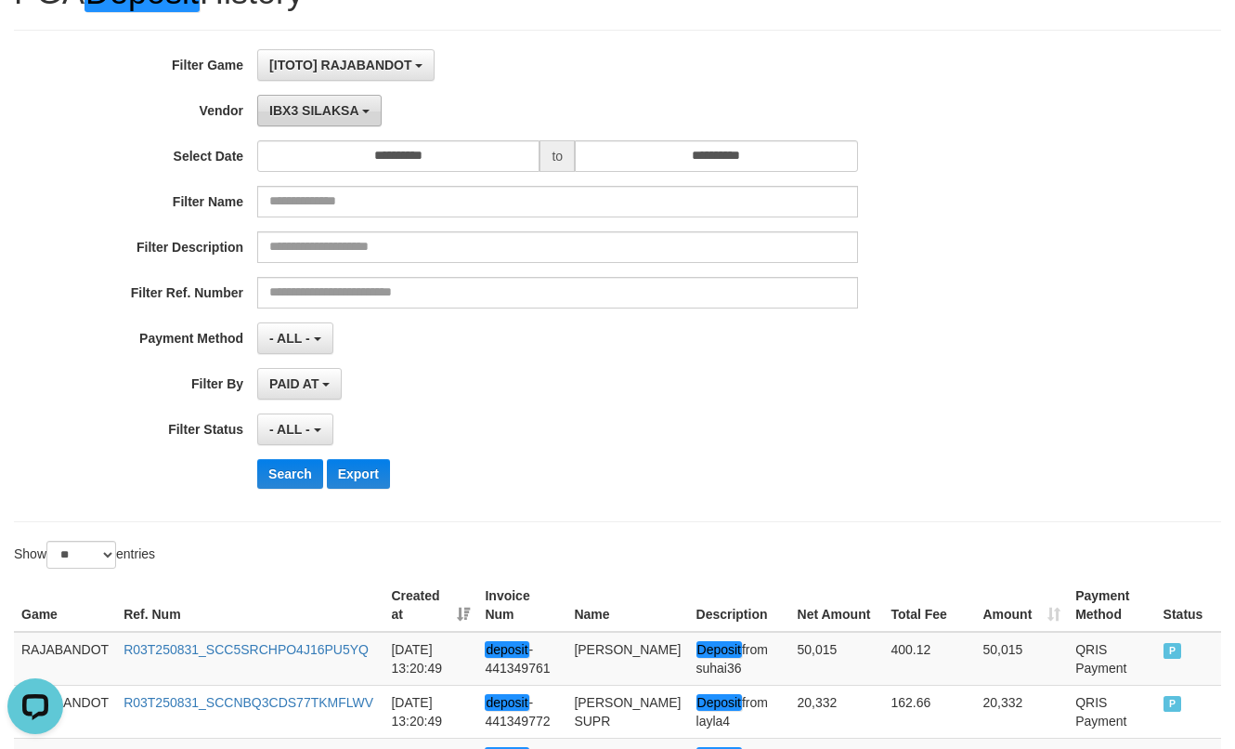
click at [341, 120] on button "IBX3 SILAKSA" at bounding box center [319, 111] width 124 height 32
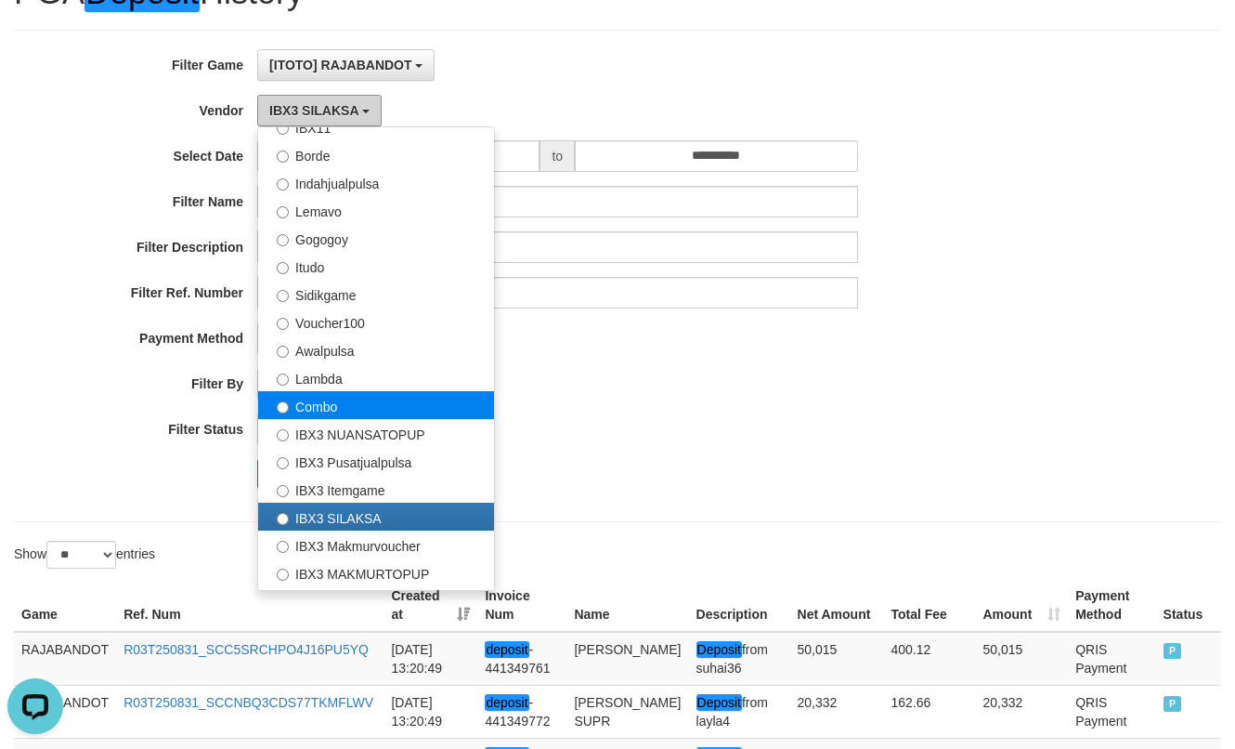
scroll to position [609, 0]
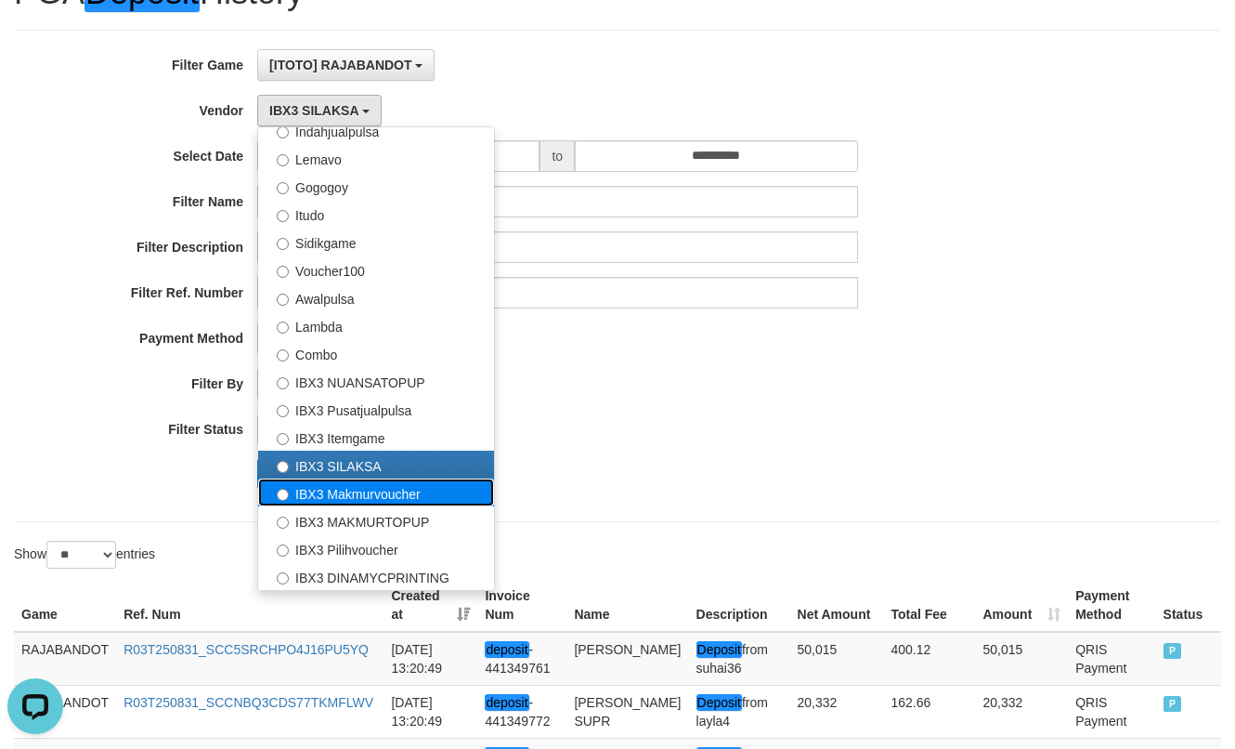
click at [372, 481] on label "IBX3 Makmurvoucher" at bounding box center [376, 492] width 236 height 28
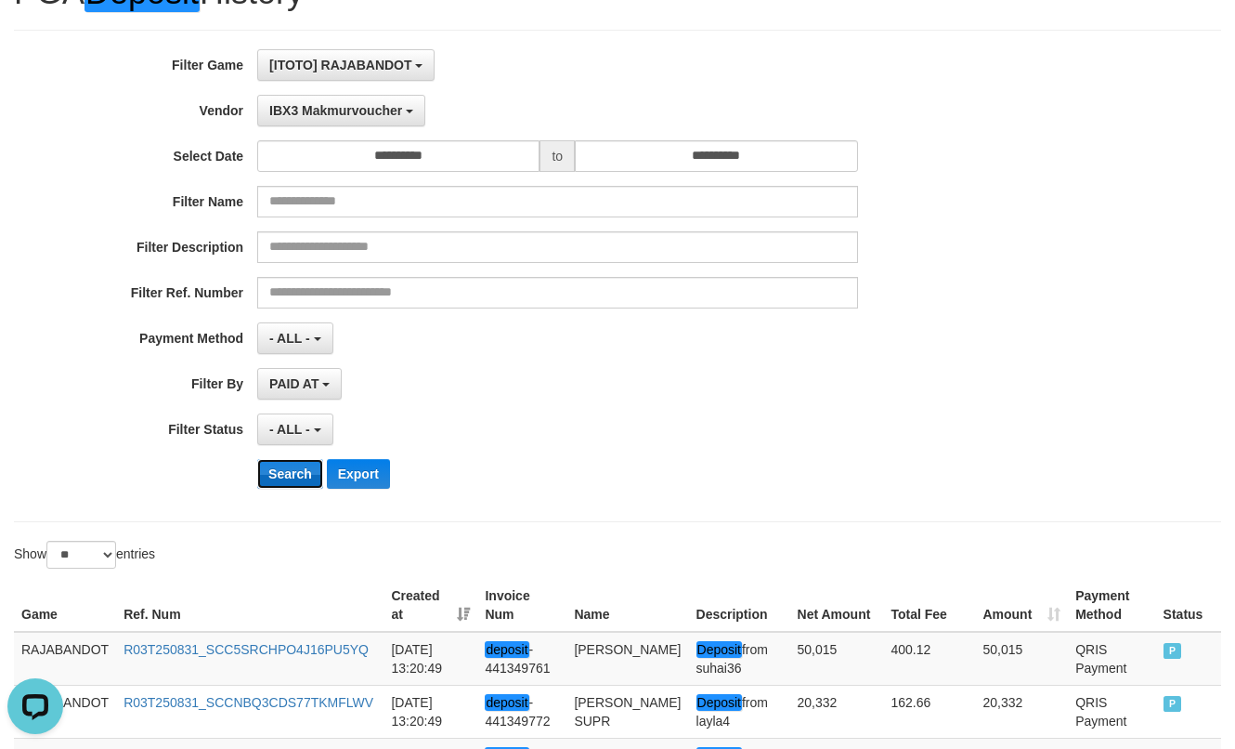
click at [308, 483] on button "Search" at bounding box center [290, 474] width 66 height 30
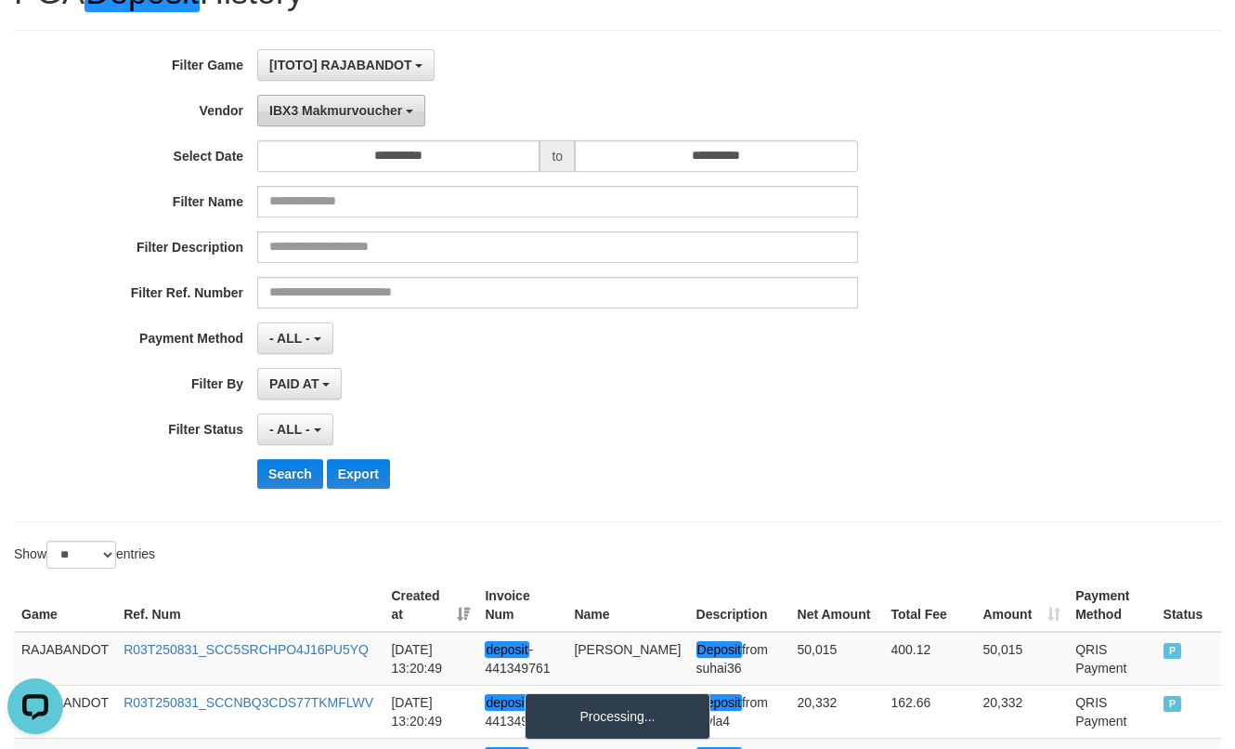
click at [335, 108] on span "IBX3 Makmurvoucher" at bounding box center [335, 110] width 133 height 15
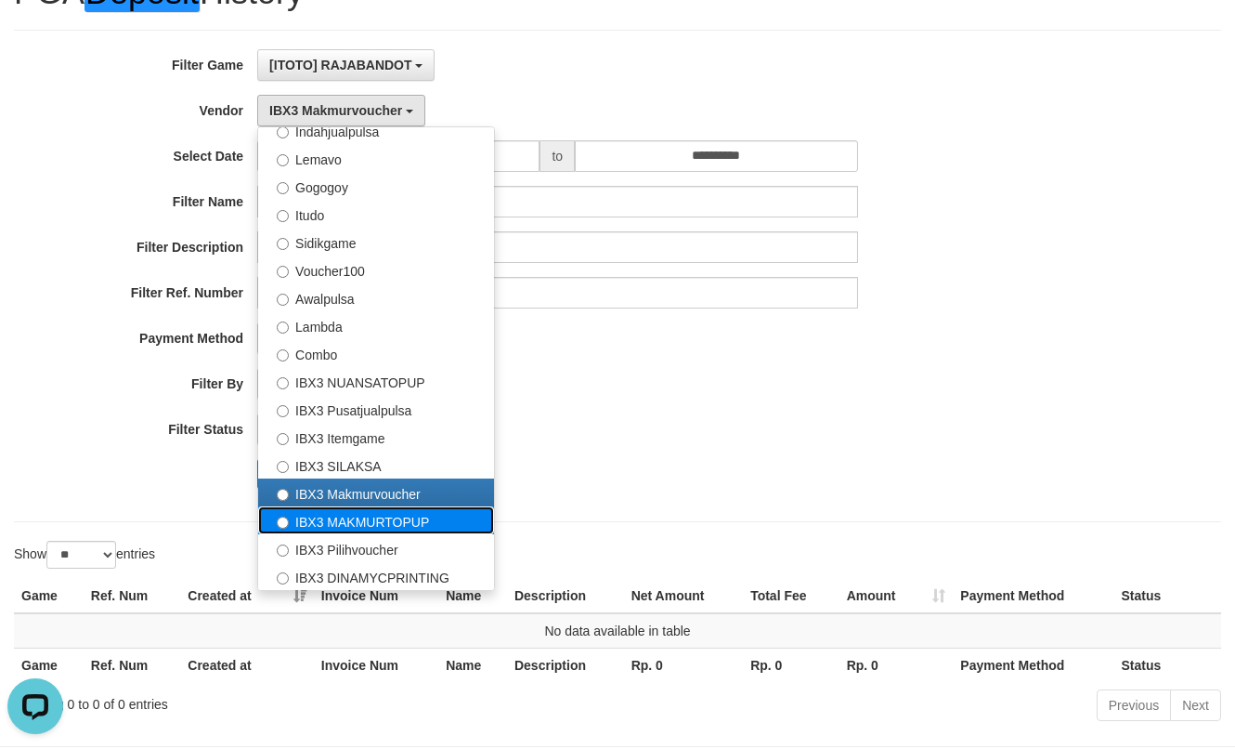
click at [336, 507] on label "IBX3 MAKMURTOPUP" at bounding box center [376, 520] width 236 height 28
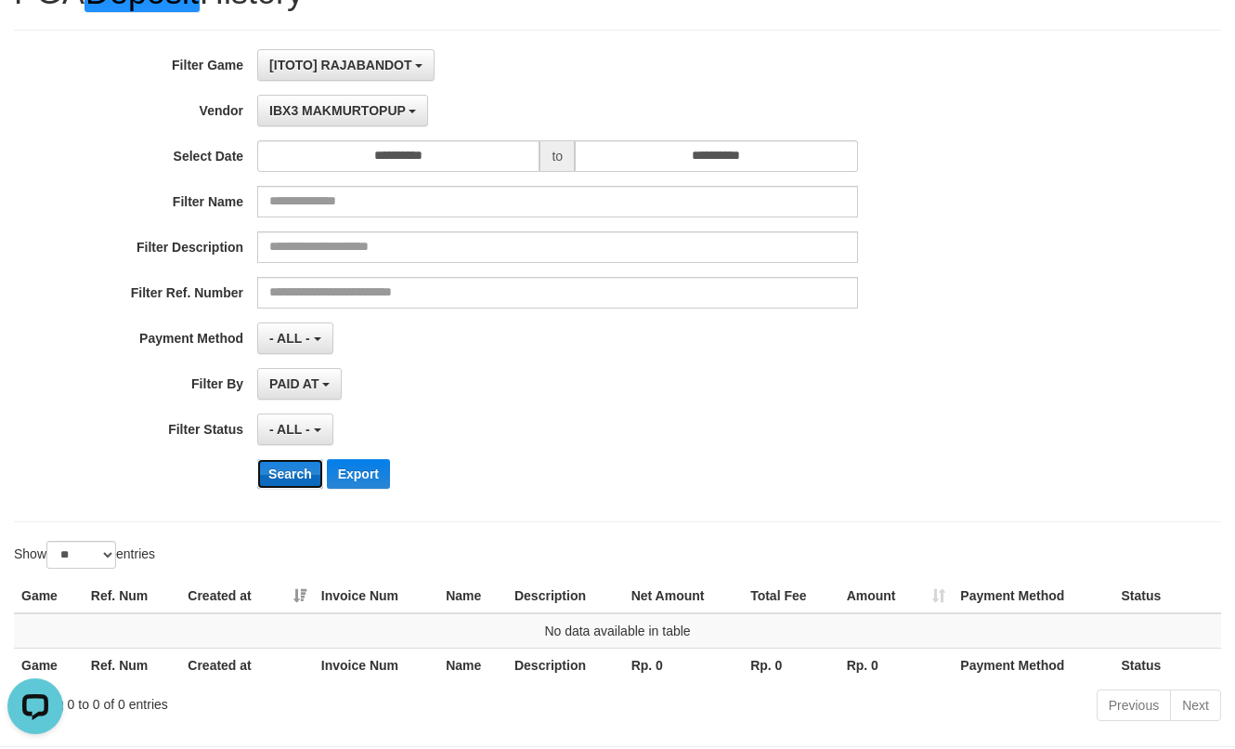
click at [281, 468] on button "Search" at bounding box center [290, 474] width 66 height 30
click at [343, 114] on span "IBX3 MAKMURTOPUP" at bounding box center [337, 110] width 137 height 15
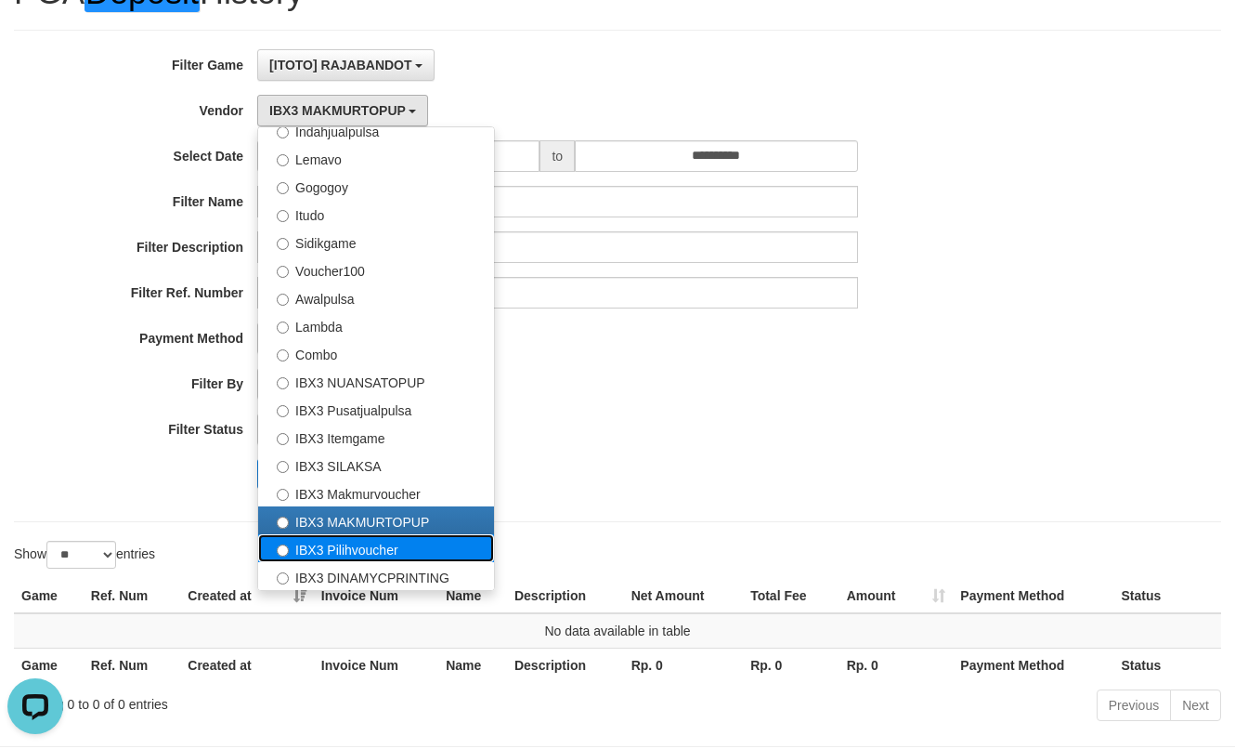
click at [354, 534] on label "IBX3 Pilihvoucher" at bounding box center [376, 548] width 236 height 28
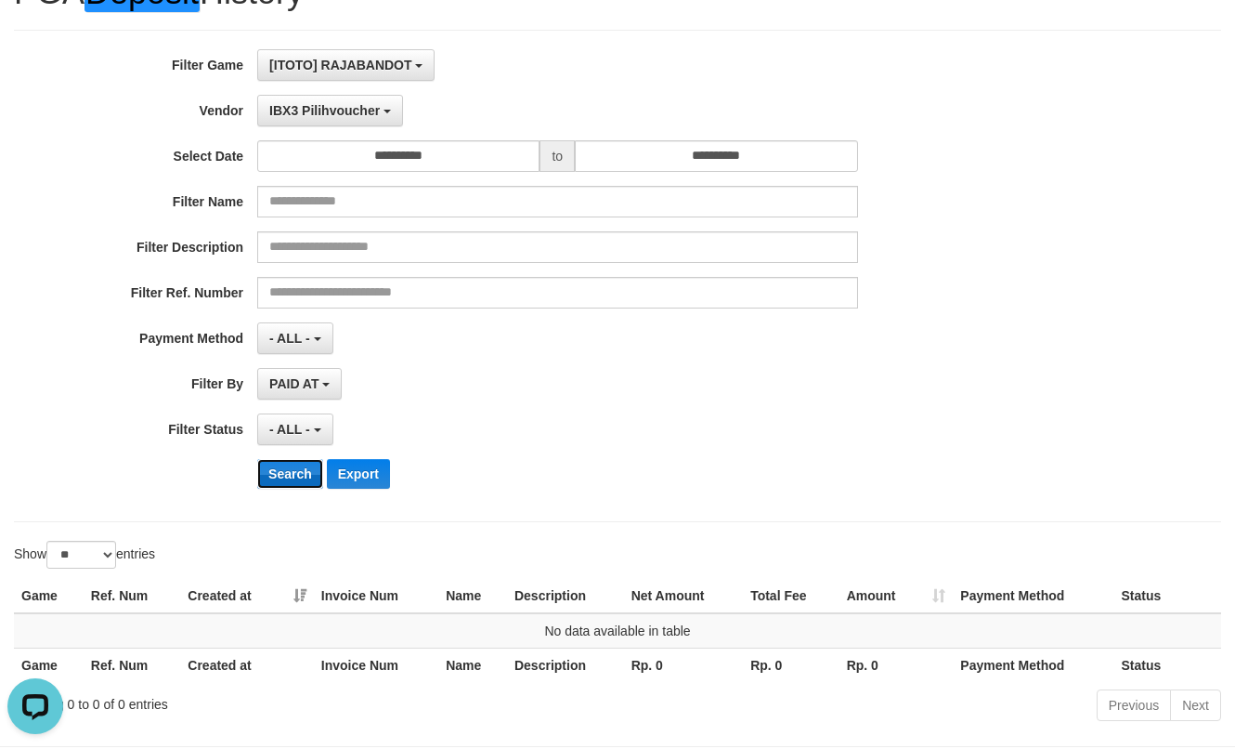
click at [291, 475] on button "Search" at bounding box center [290, 474] width 66 height 30
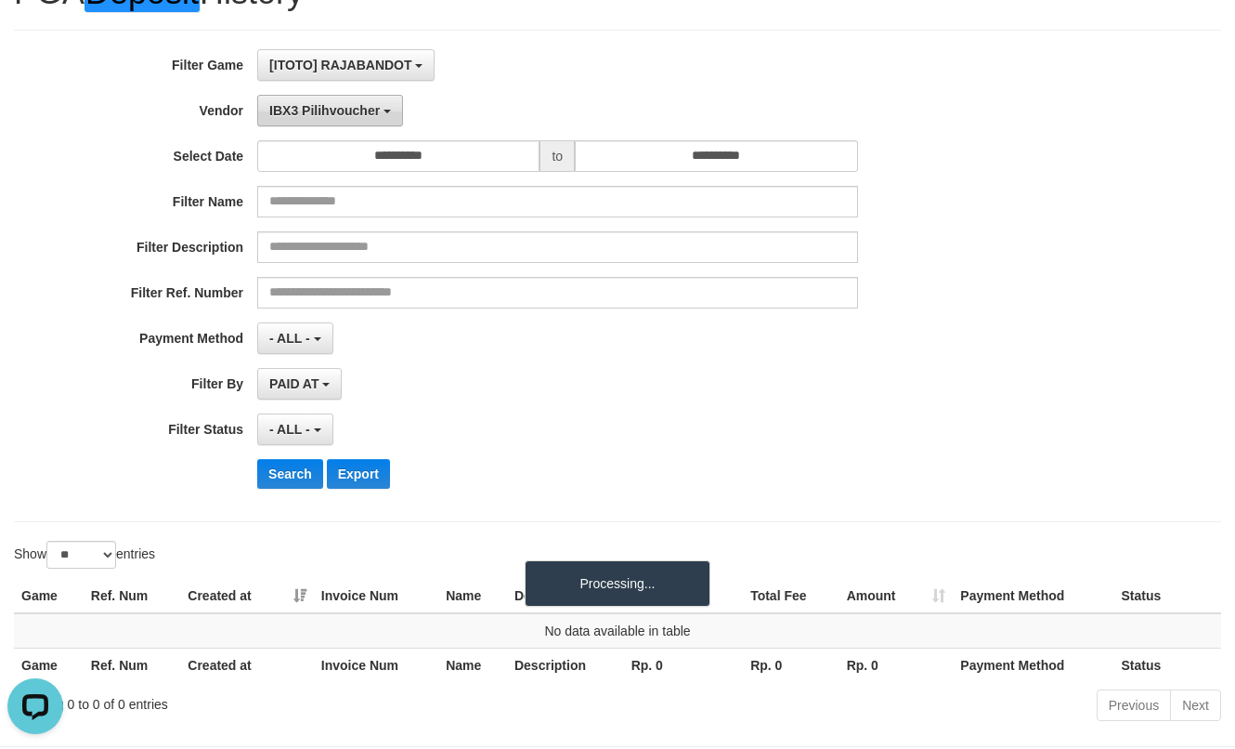
click at [344, 106] on span "IBX3 Pilihvoucher" at bounding box center [324, 110] width 111 height 15
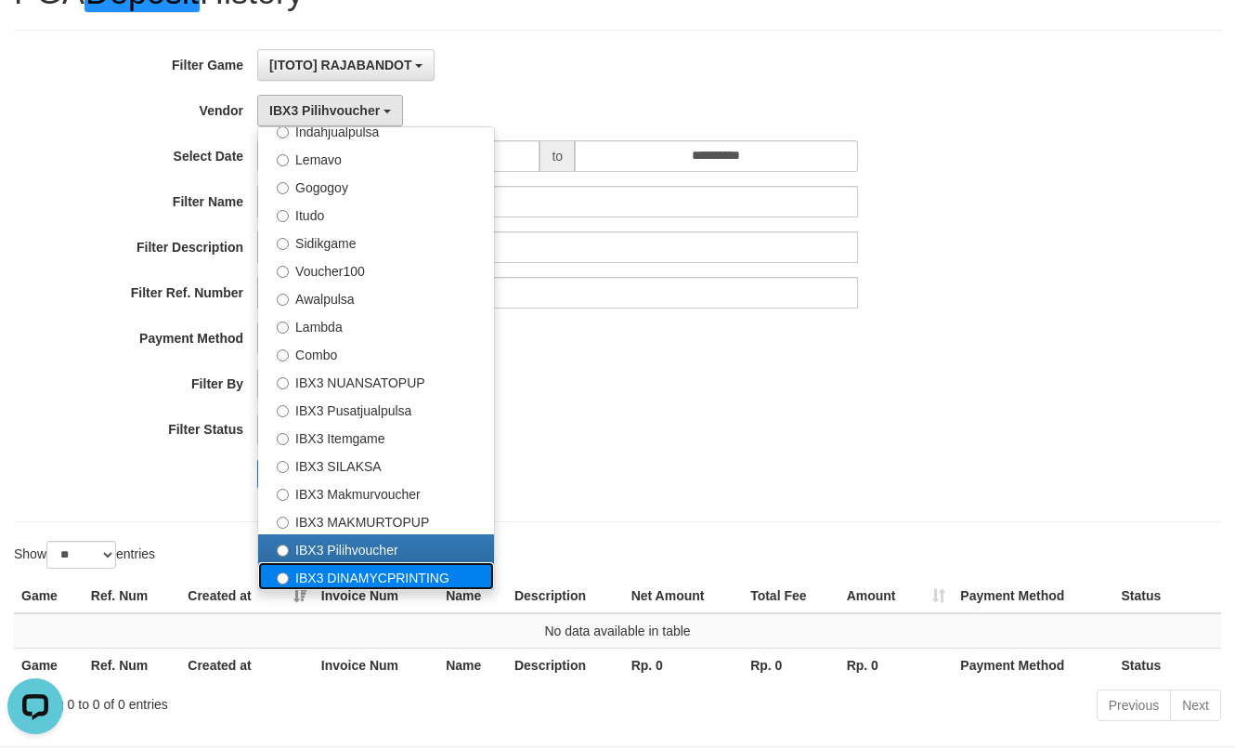
click at [363, 573] on label "IBX3 DINAMYCPRINTING" at bounding box center [376, 576] width 236 height 28
select select "**********"
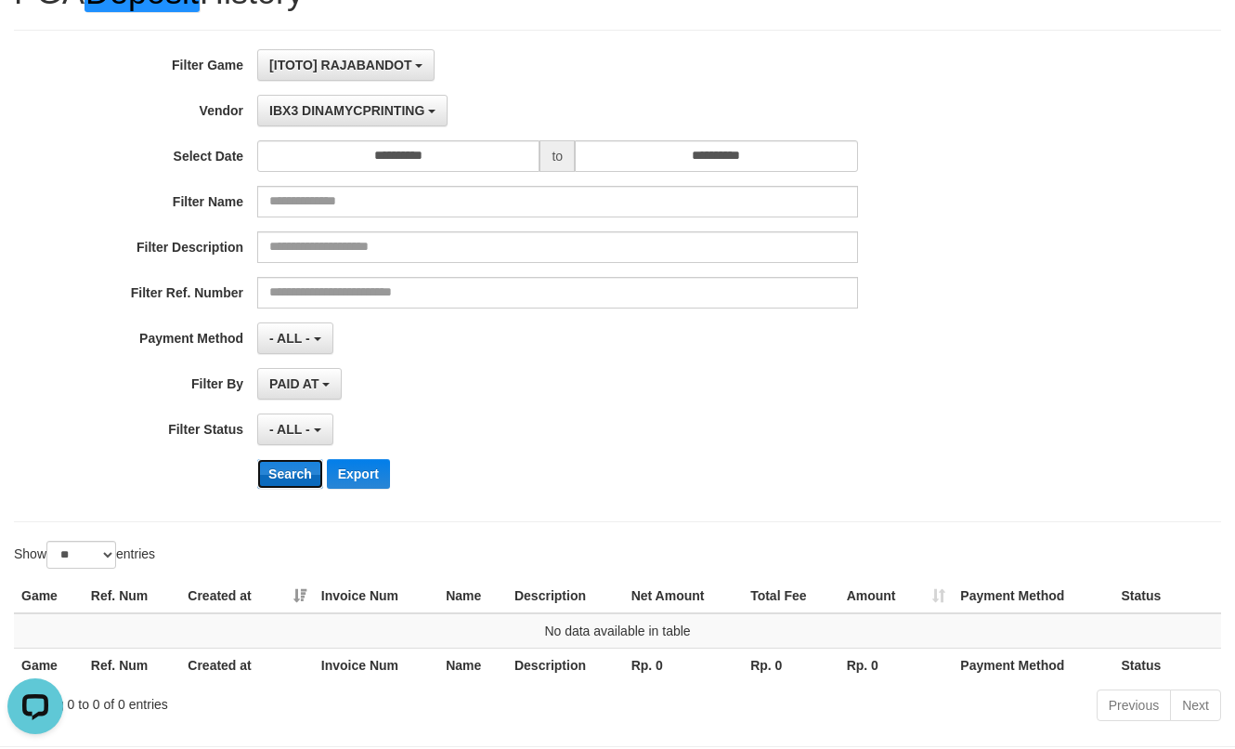
click at [291, 466] on button "Search" at bounding box center [290, 474] width 66 height 30
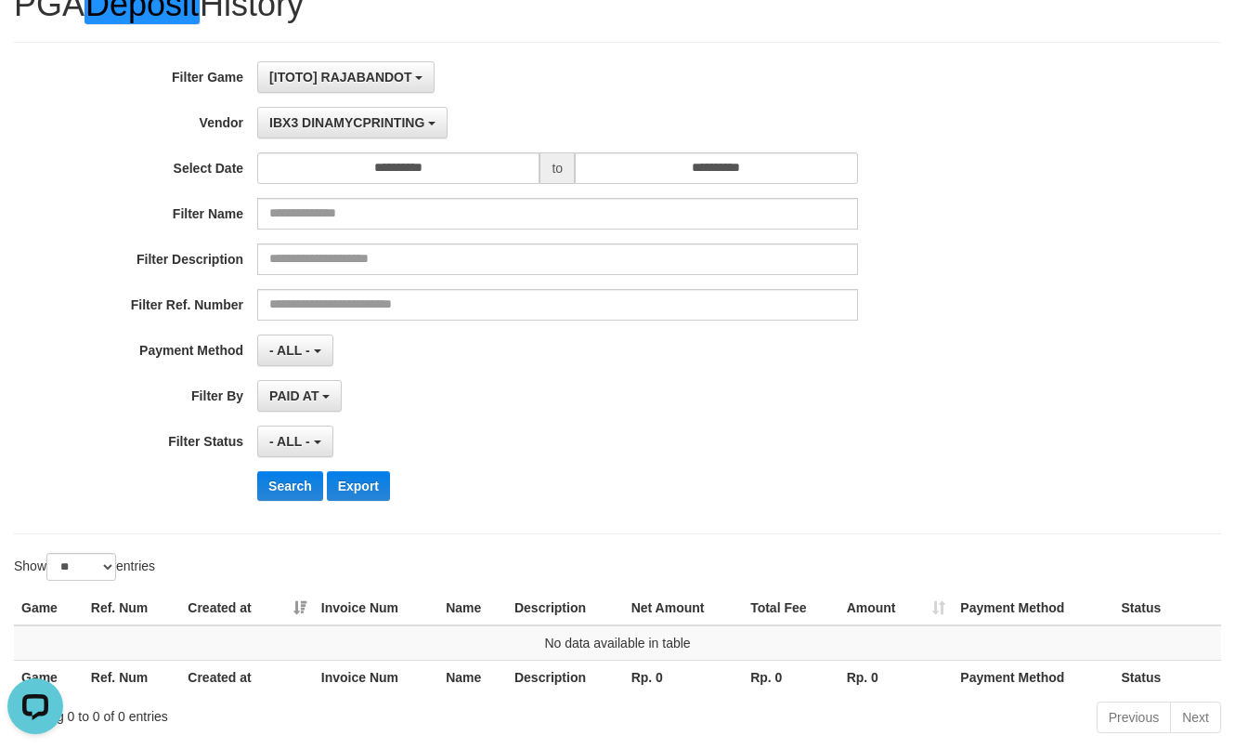
scroll to position [175, 0]
